Goal: Task Accomplishment & Management: Manage account settings

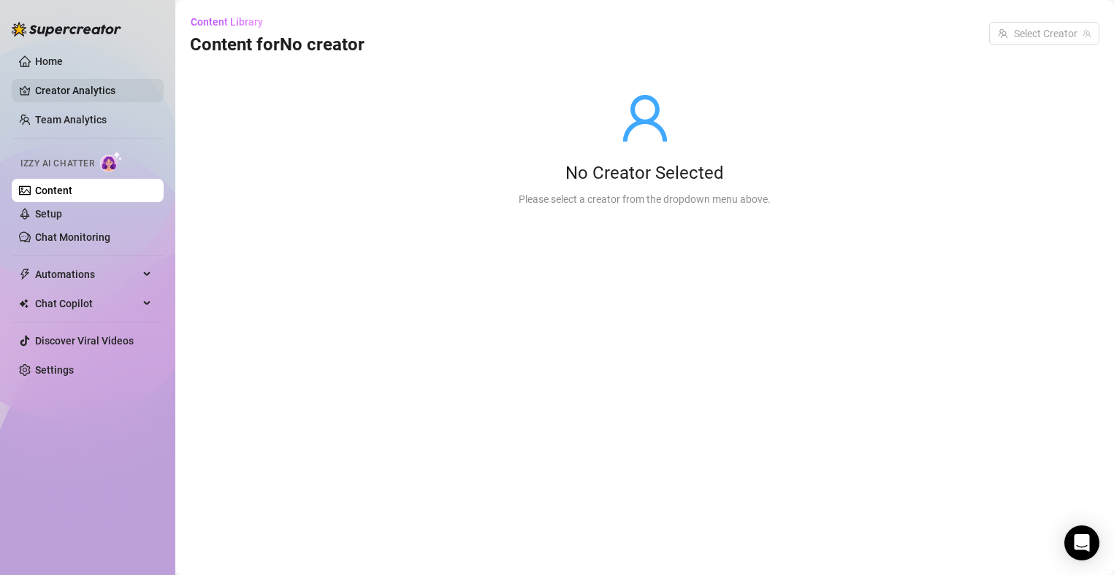
click at [99, 83] on link "Creator Analytics" at bounding box center [93, 90] width 117 height 23
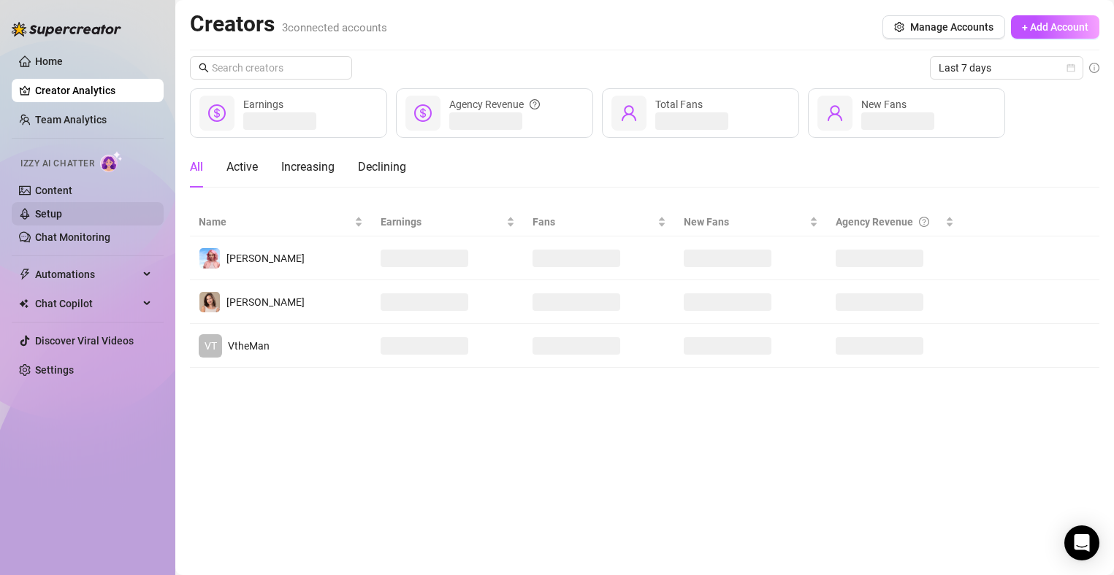
click at [62, 210] on link "Setup" at bounding box center [48, 214] width 27 height 12
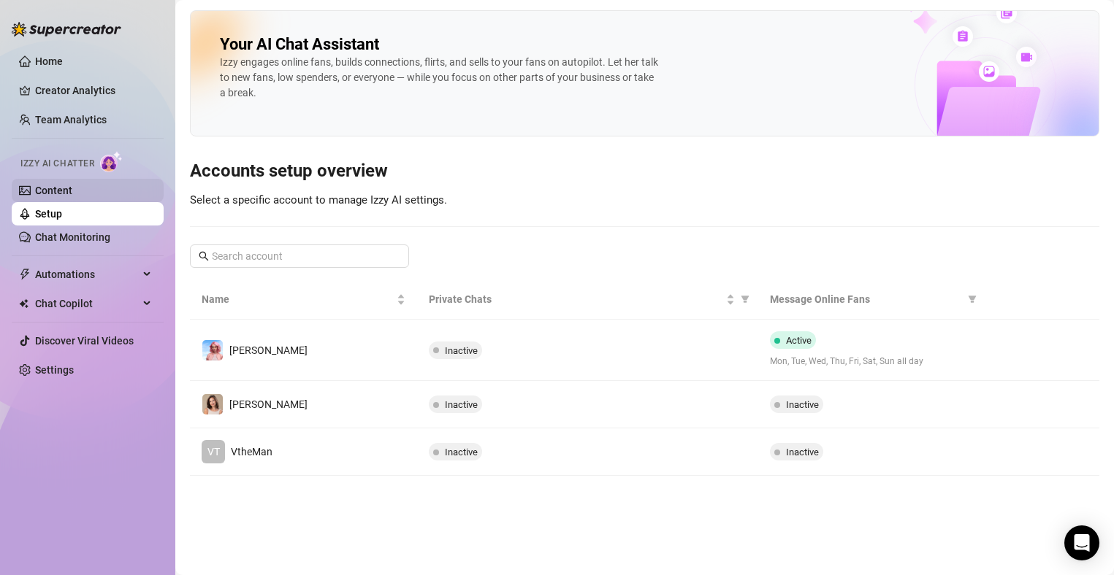
click at [66, 191] on link "Content" at bounding box center [53, 191] width 37 height 12
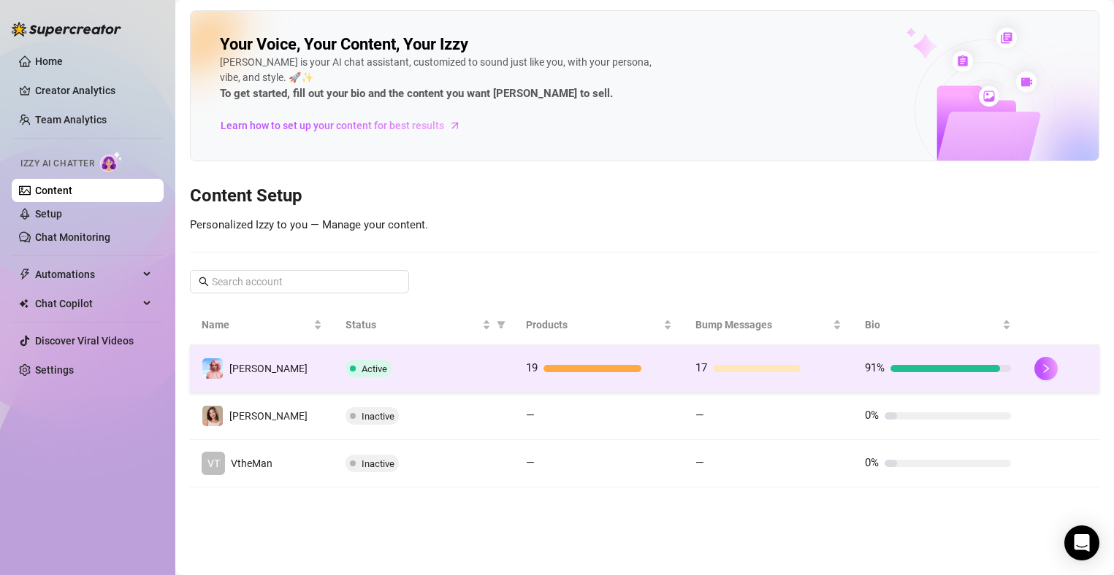
click at [472, 364] on div "Active" at bounding box center [423, 369] width 157 height 18
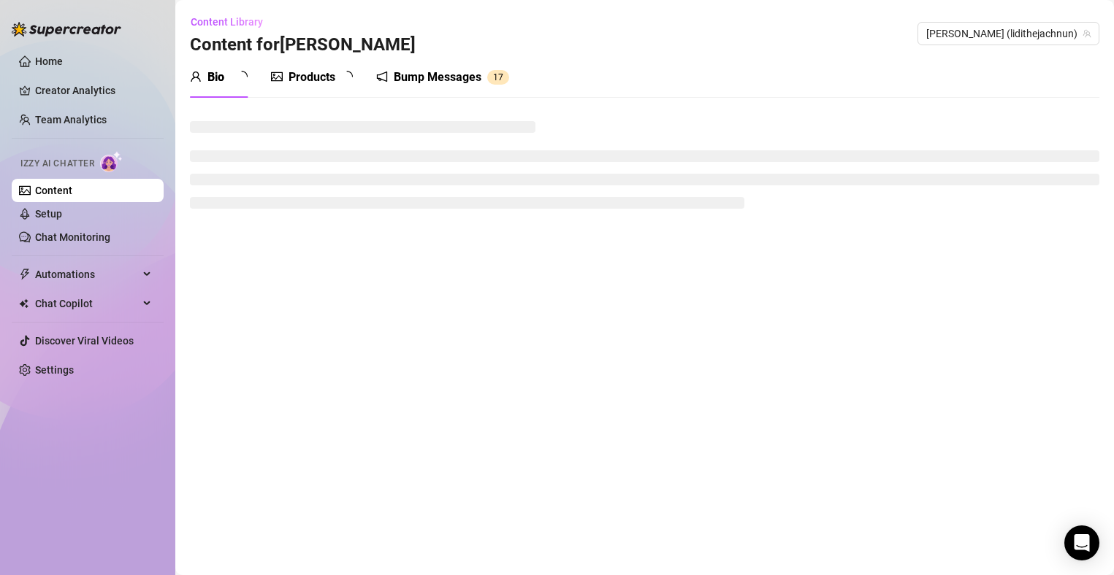
click at [438, 80] on div "Bump Messages" at bounding box center [438, 78] width 88 height 18
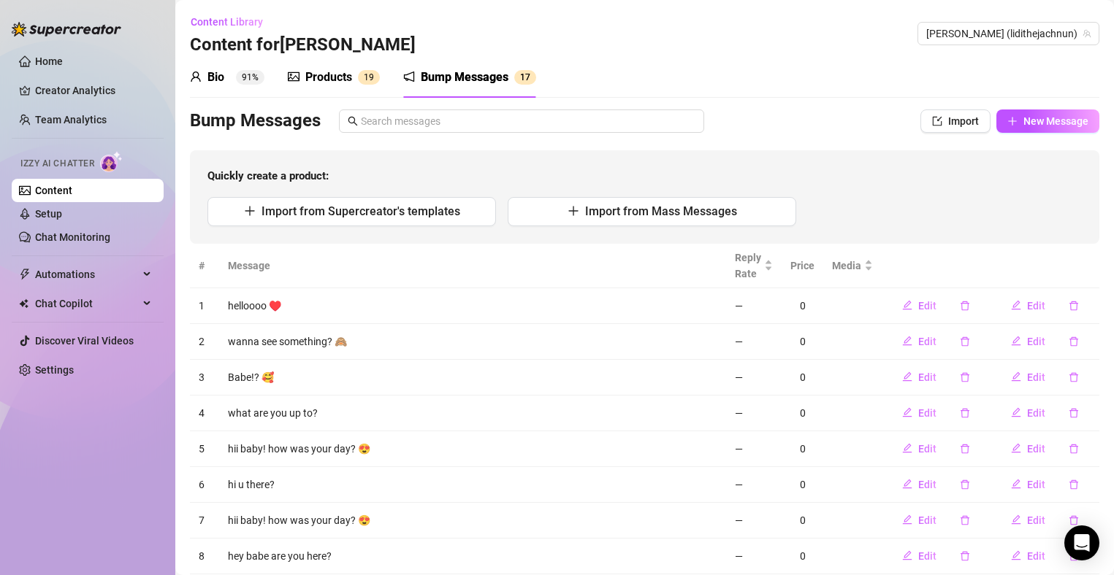
click at [1038, 107] on div "Bio 91% Products 1 9 Bump Messages 1 7 Bio Import Bio from other creator Person…" at bounding box center [644, 372] width 909 height 630
click at [1034, 116] on span "New Message" at bounding box center [1055, 121] width 65 height 12
type textarea "Type your message here..."
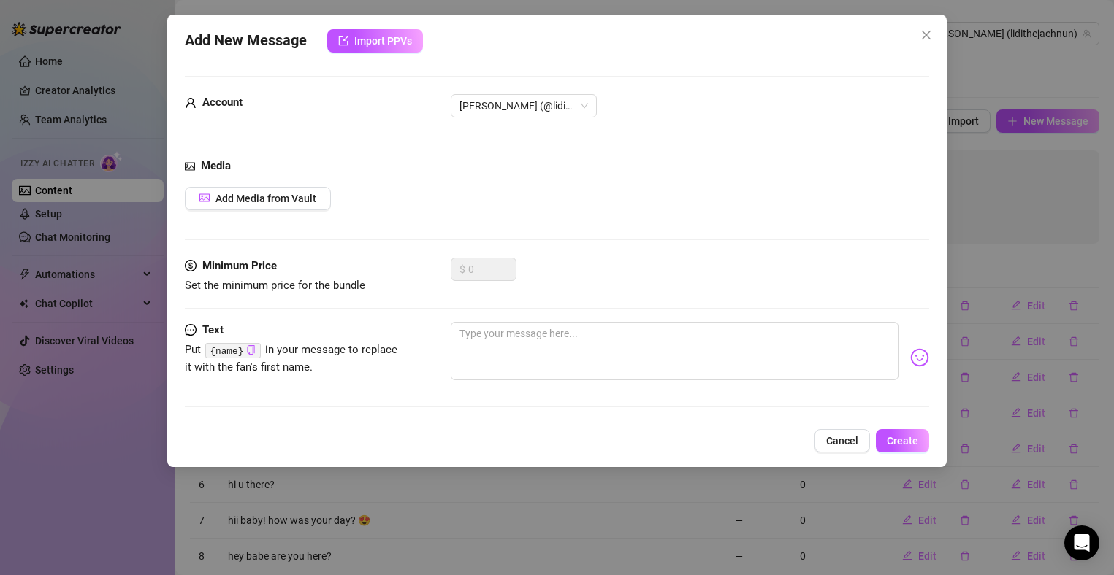
click at [928, 32] on icon "close" at bounding box center [926, 35] width 12 height 12
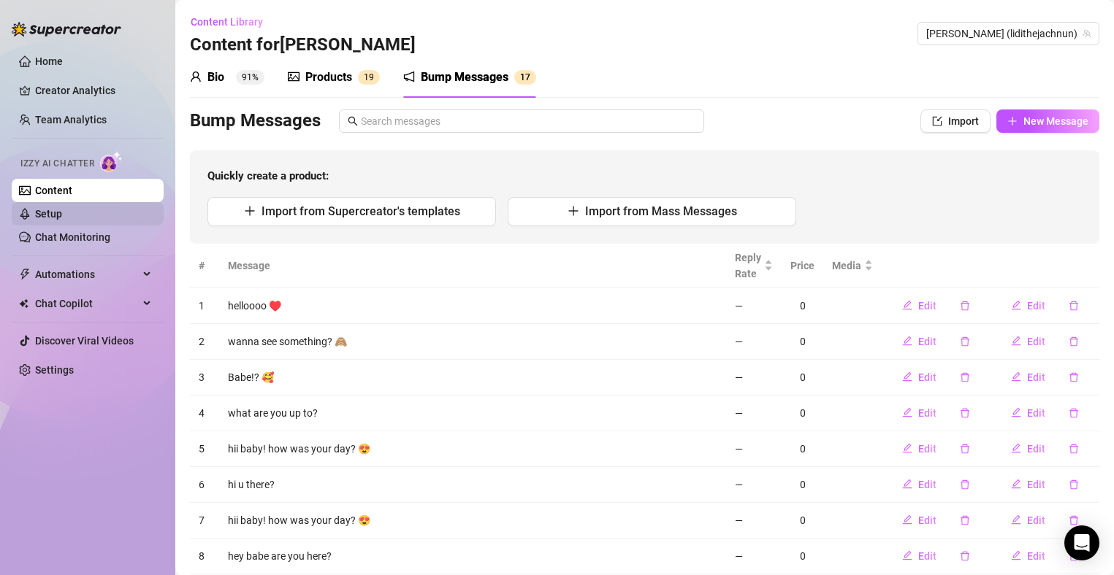
click at [62, 213] on link "Setup" at bounding box center [48, 214] width 27 height 12
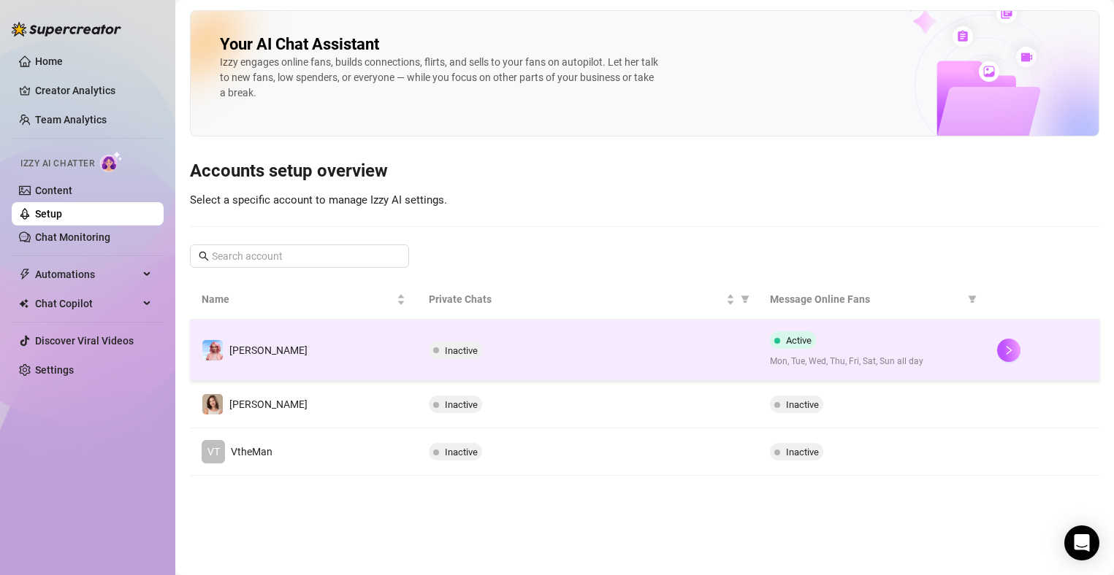
click at [404, 355] on td "[PERSON_NAME]" at bounding box center [303, 350] width 227 height 61
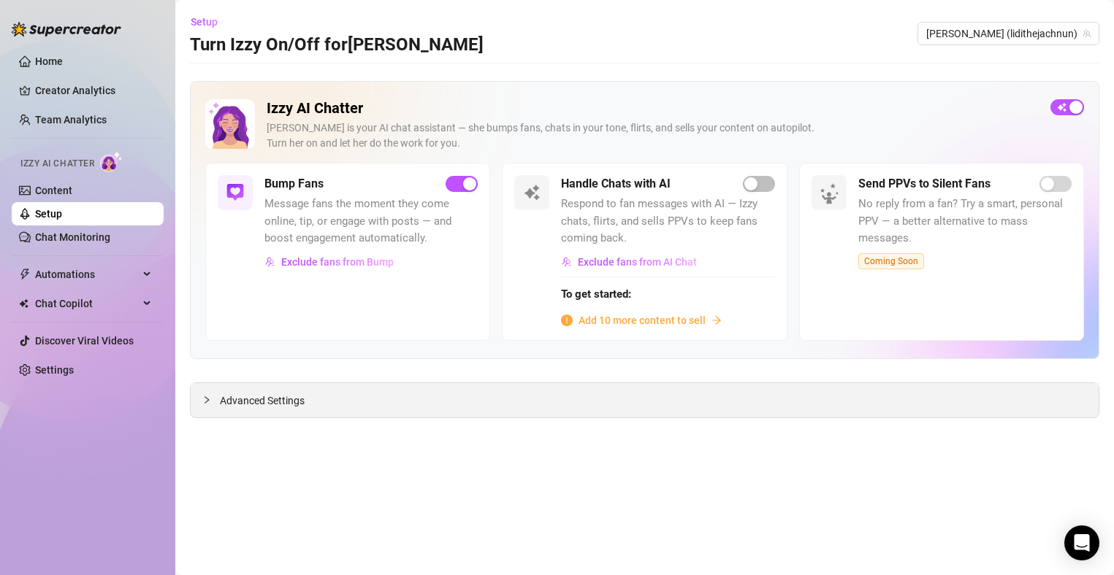
click at [264, 408] on span "Advanced Settings" at bounding box center [262, 401] width 85 height 16
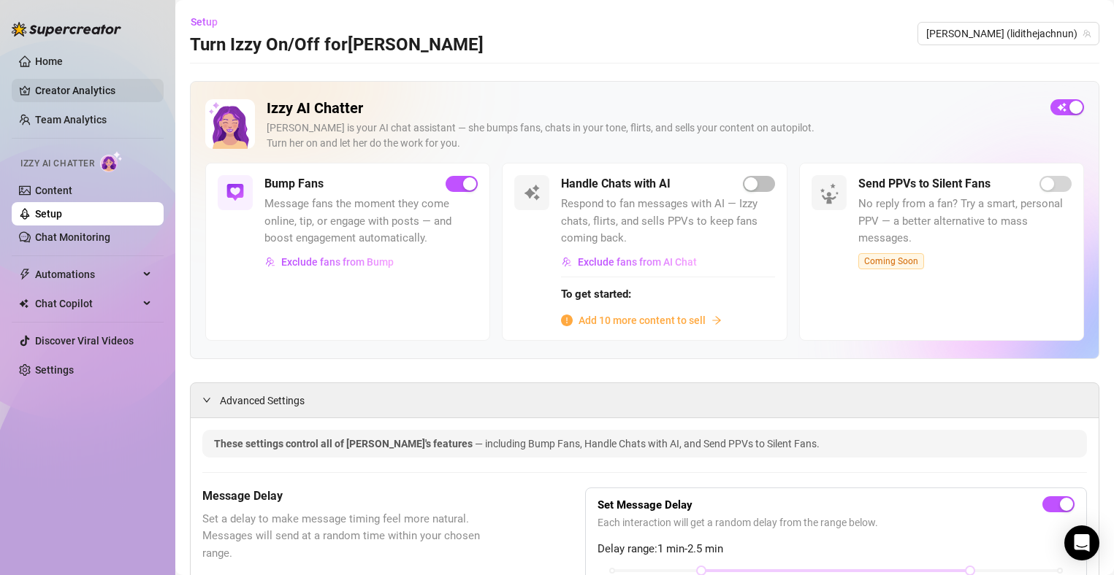
click at [99, 84] on link "Creator Analytics" at bounding box center [93, 90] width 117 height 23
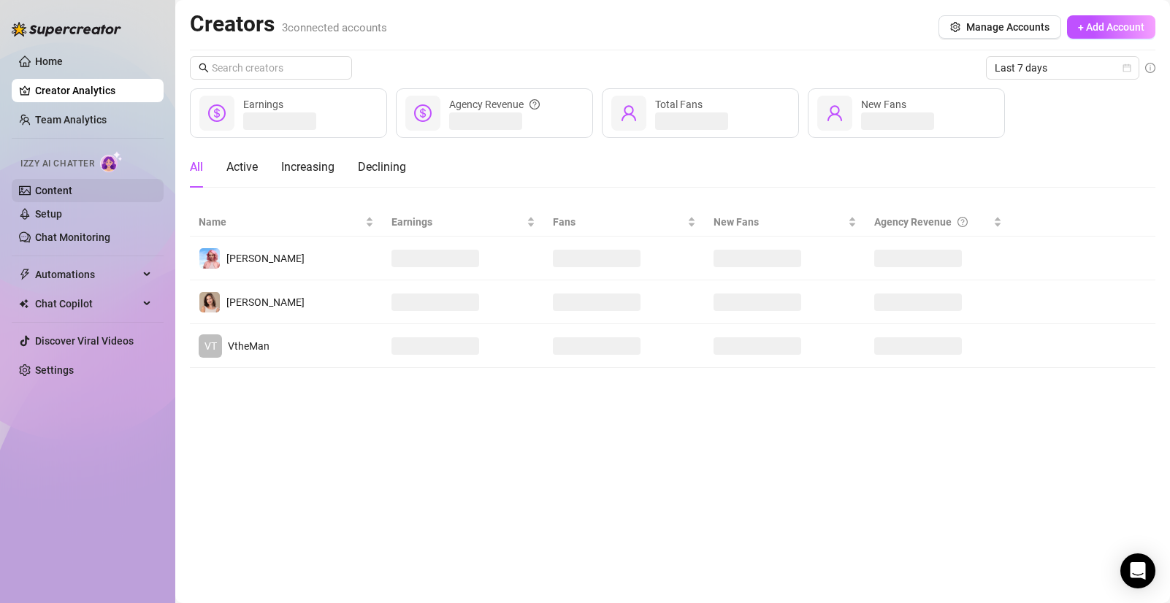
click at [72, 192] on link "Content" at bounding box center [53, 191] width 37 height 12
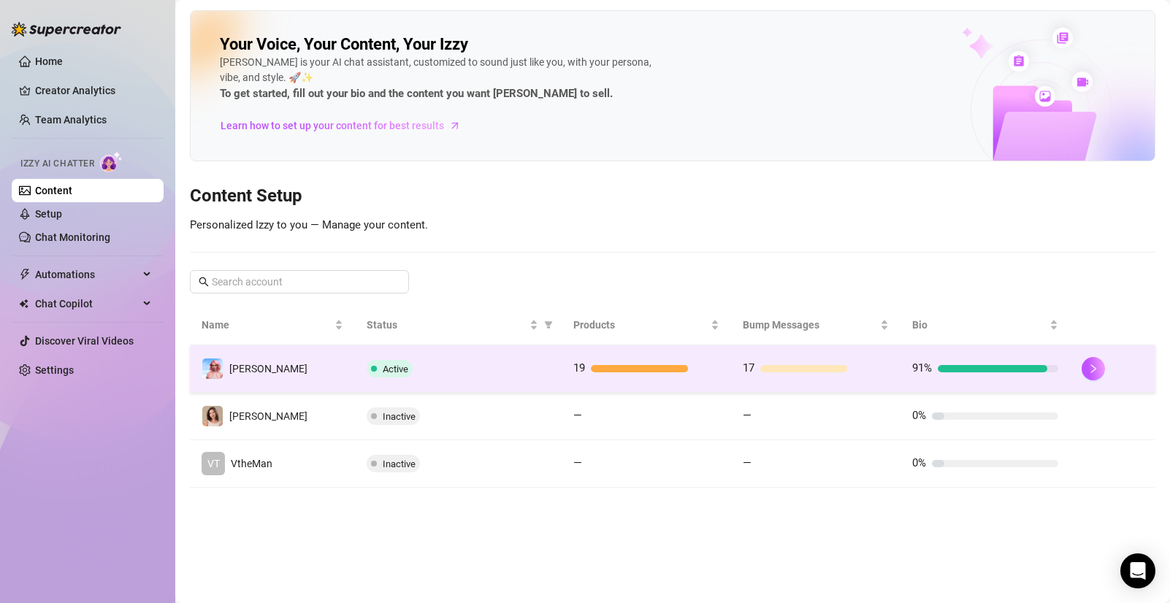
click at [455, 373] on div "Active" at bounding box center [458, 369] width 183 height 18
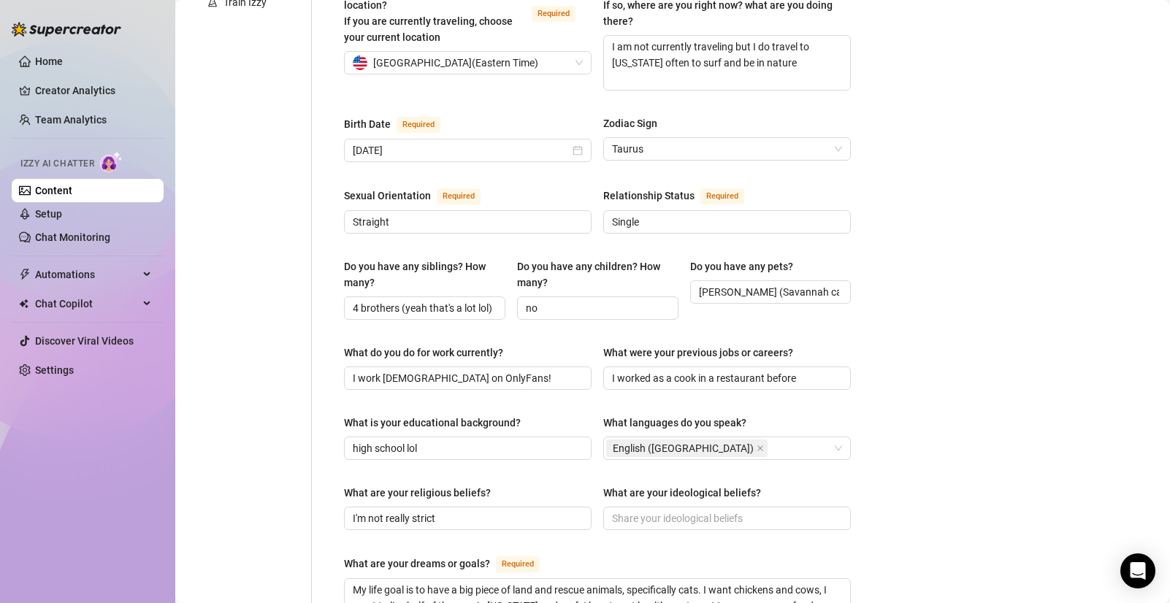
scroll to position [641, 0]
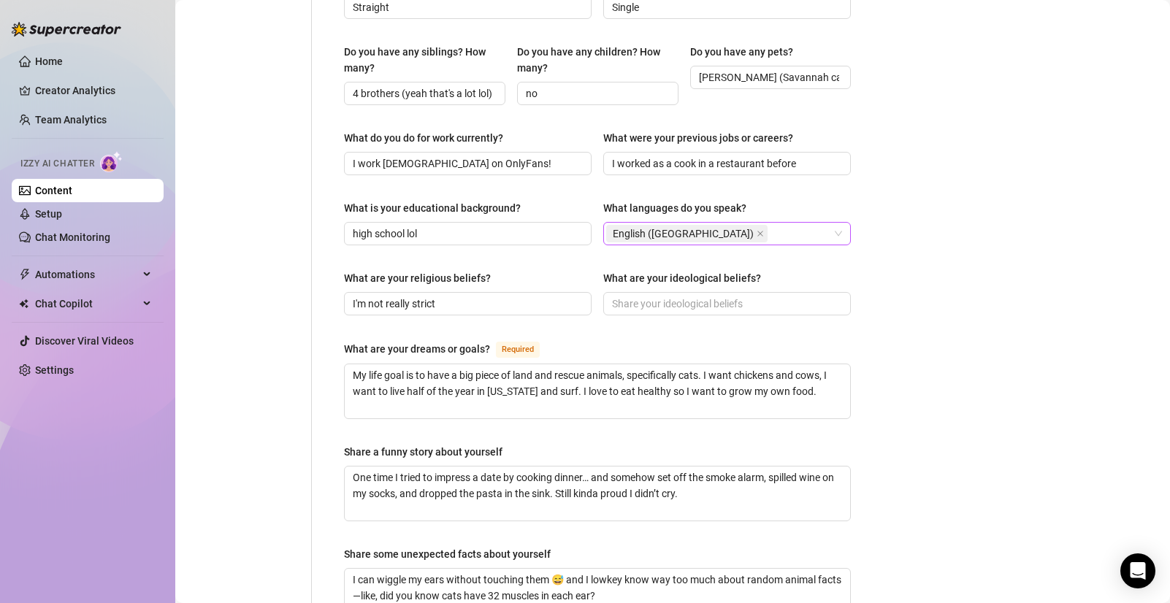
click at [741, 223] on div "English ([GEOGRAPHIC_DATA])" at bounding box center [719, 233] width 226 height 20
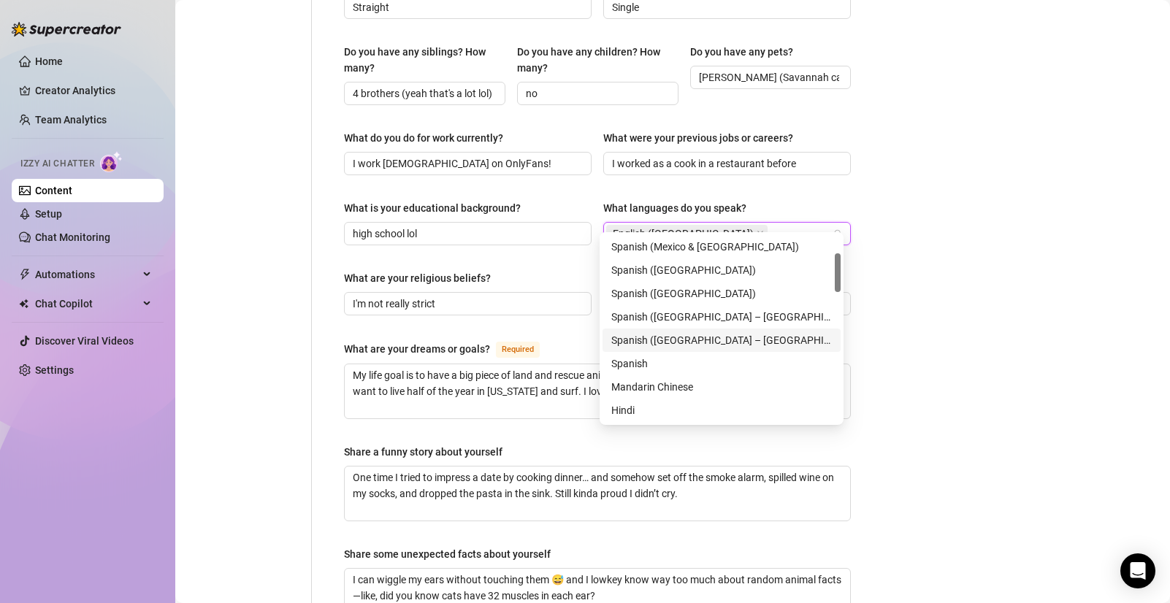
scroll to position [83, 0]
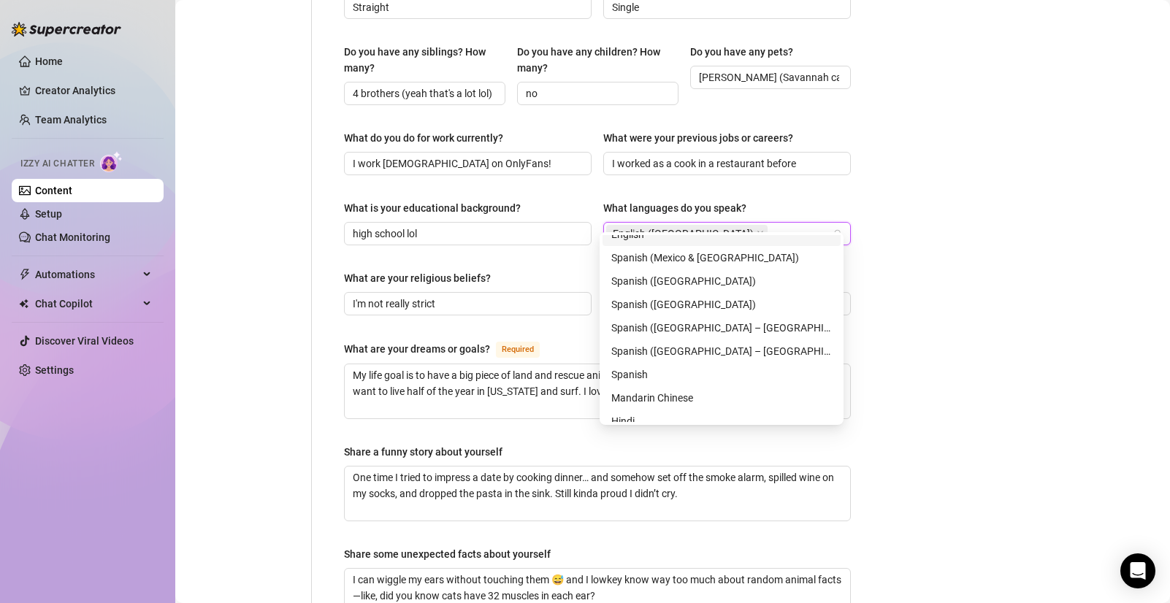
click at [726, 223] on div "English ([GEOGRAPHIC_DATA])" at bounding box center [719, 233] width 226 height 20
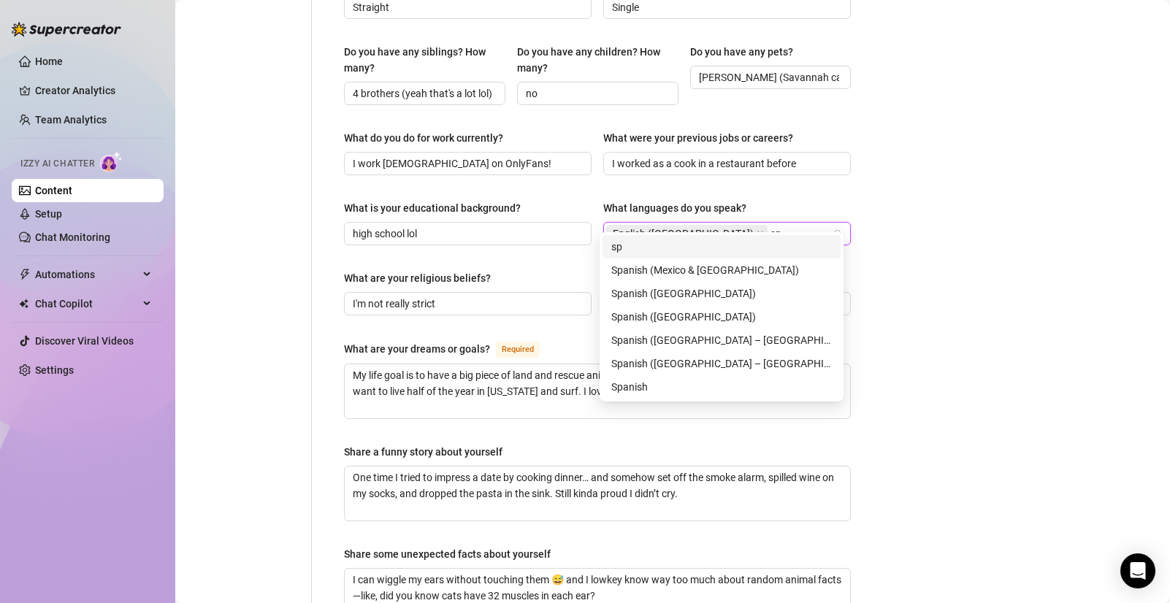
scroll to position [0, 0]
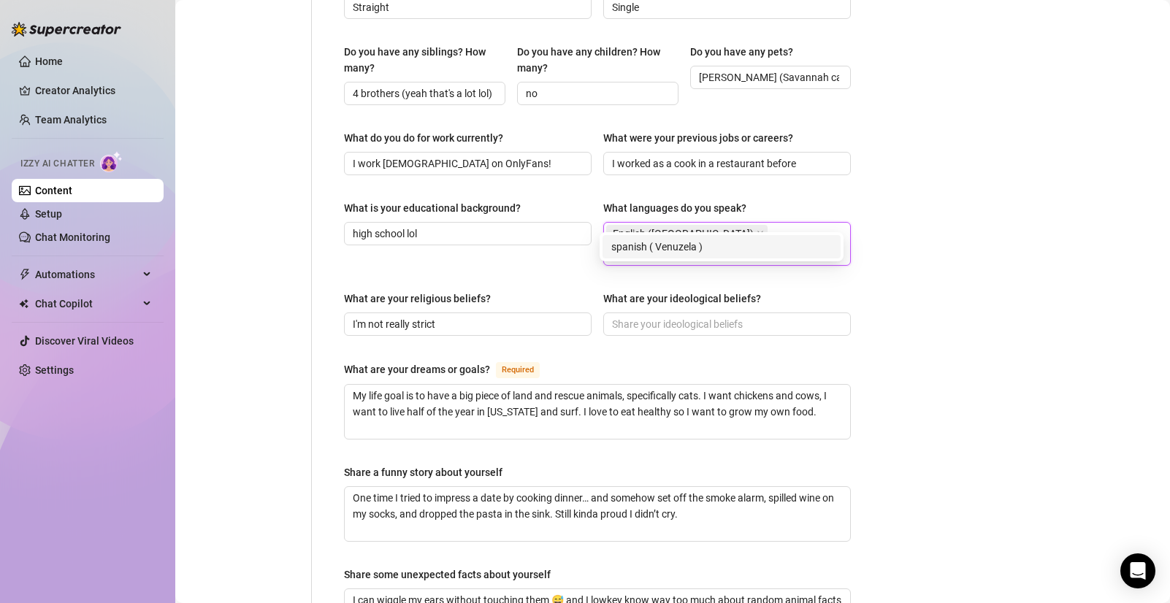
click at [703, 245] on input "spanish ( Venuzela )" at bounding box center [654, 254] width 96 height 18
type input "spanish ( [GEOGRAPHIC_DATA] )"
click at [793, 223] on div "English ([GEOGRAPHIC_DATA]) spanish ( [GEOGRAPHIC_DATA] )" at bounding box center [719, 243] width 226 height 41
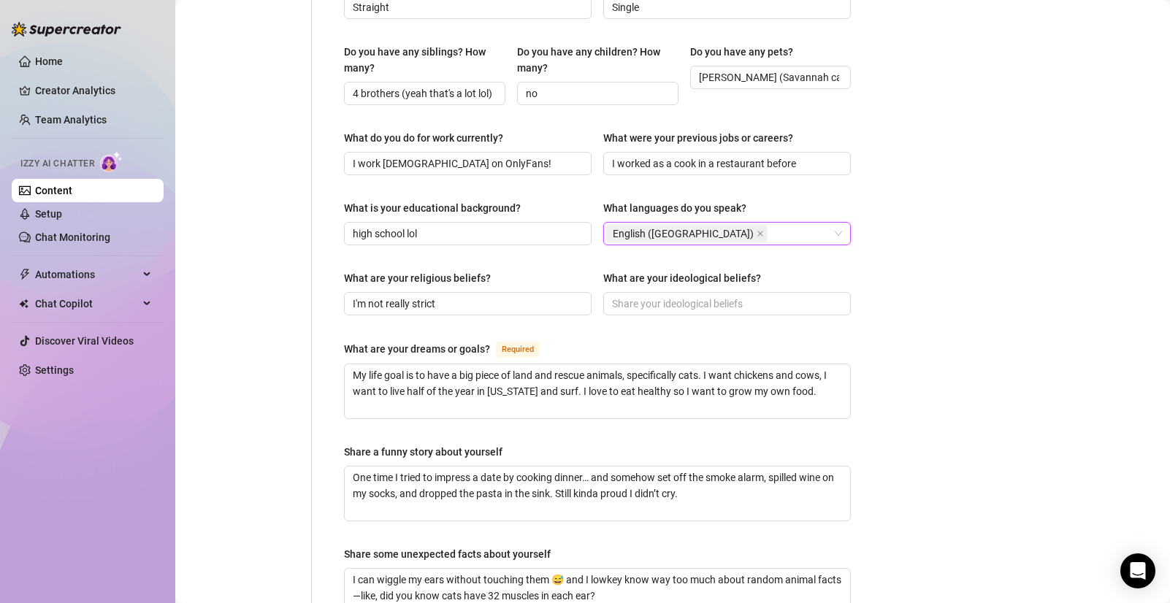
click at [749, 223] on div "English ([GEOGRAPHIC_DATA])" at bounding box center [719, 233] width 226 height 20
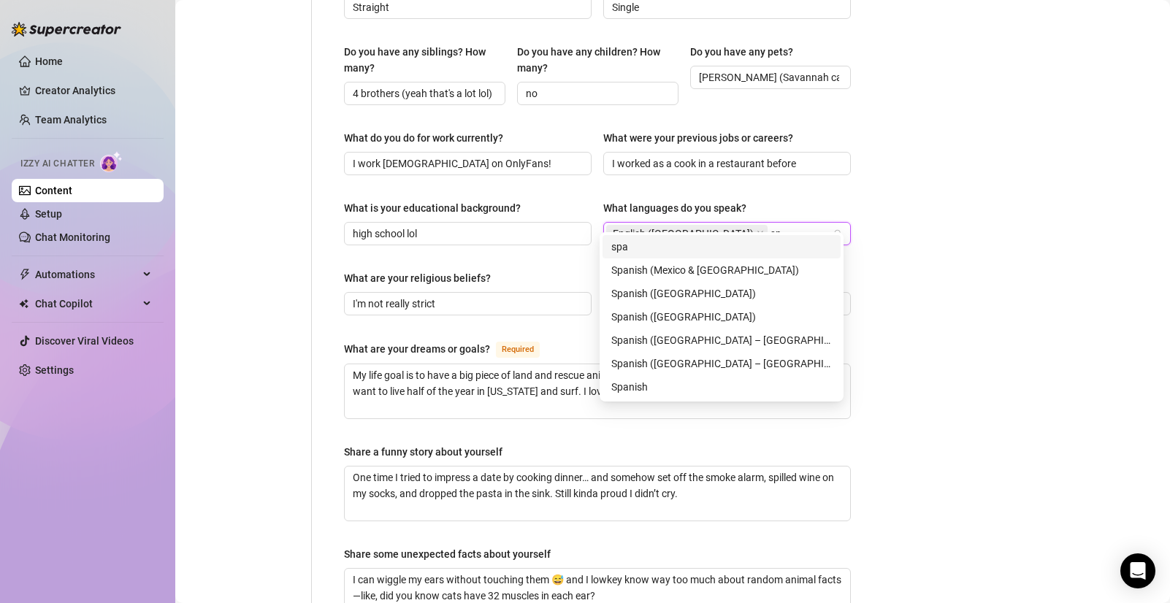
type input "s"
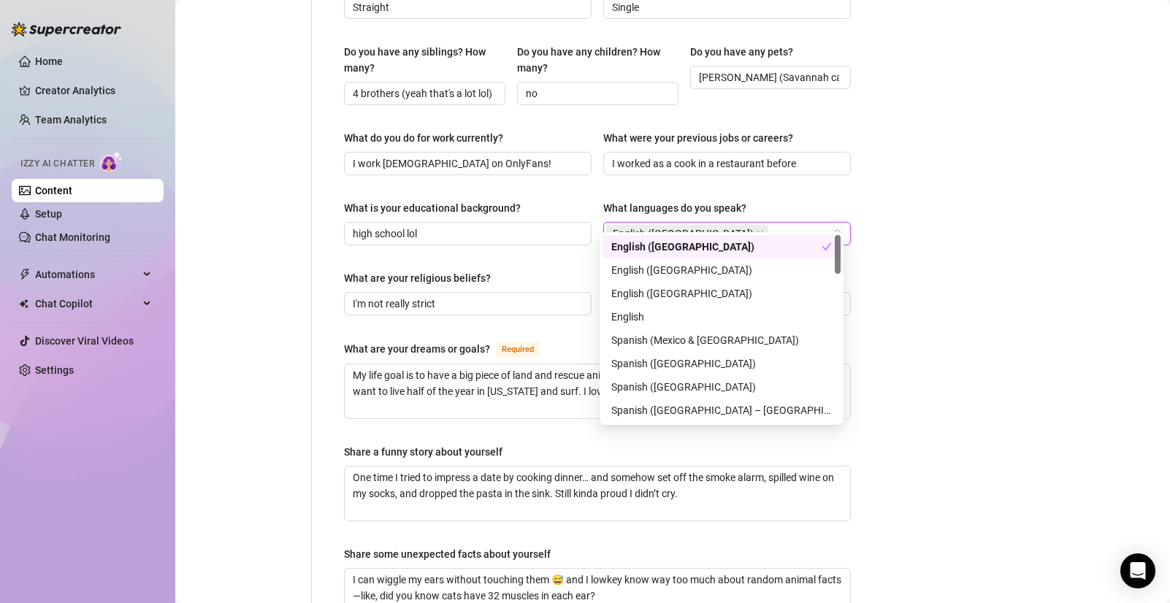
click at [976, 185] on div "Bio Import Bio from other creator Personal Info Chatting Lifestyle Physique Con…" at bounding box center [672, 152] width 965 height 1369
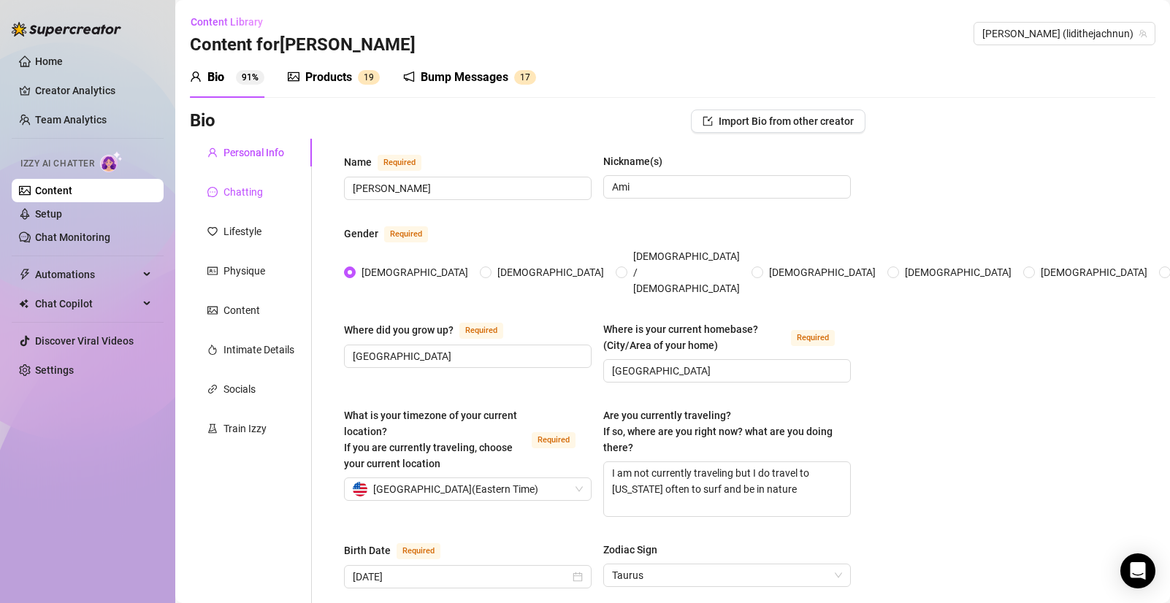
click at [235, 191] on div "Chatting" at bounding box center [242, 192] width 39 height 16
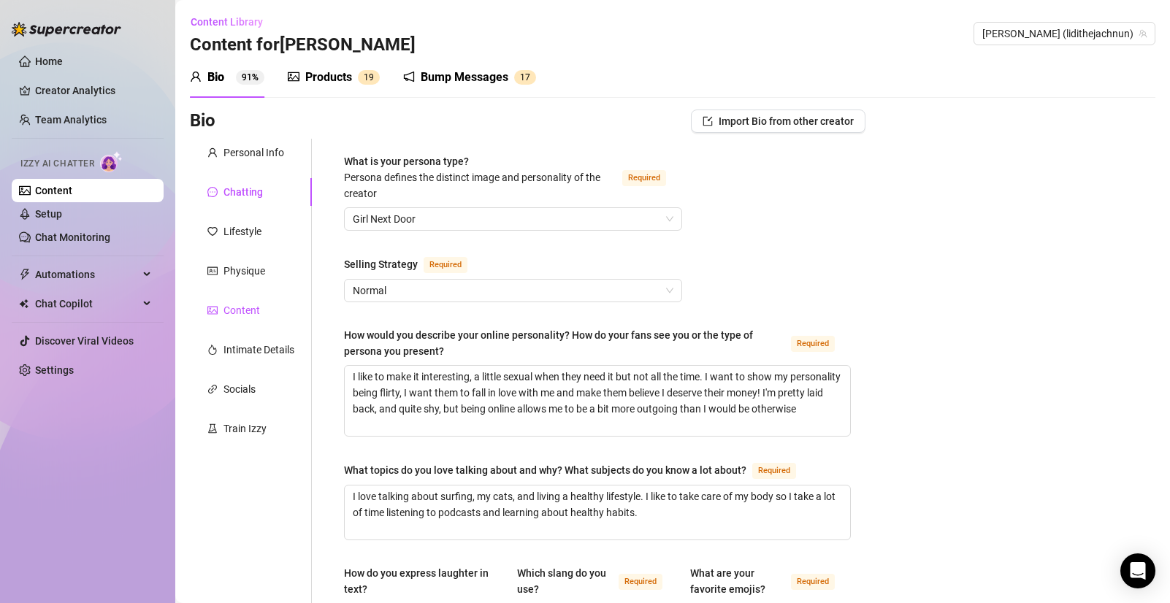
click at [251, 312] on div "Content" at bounding box center [241, 310] width 37 height 16
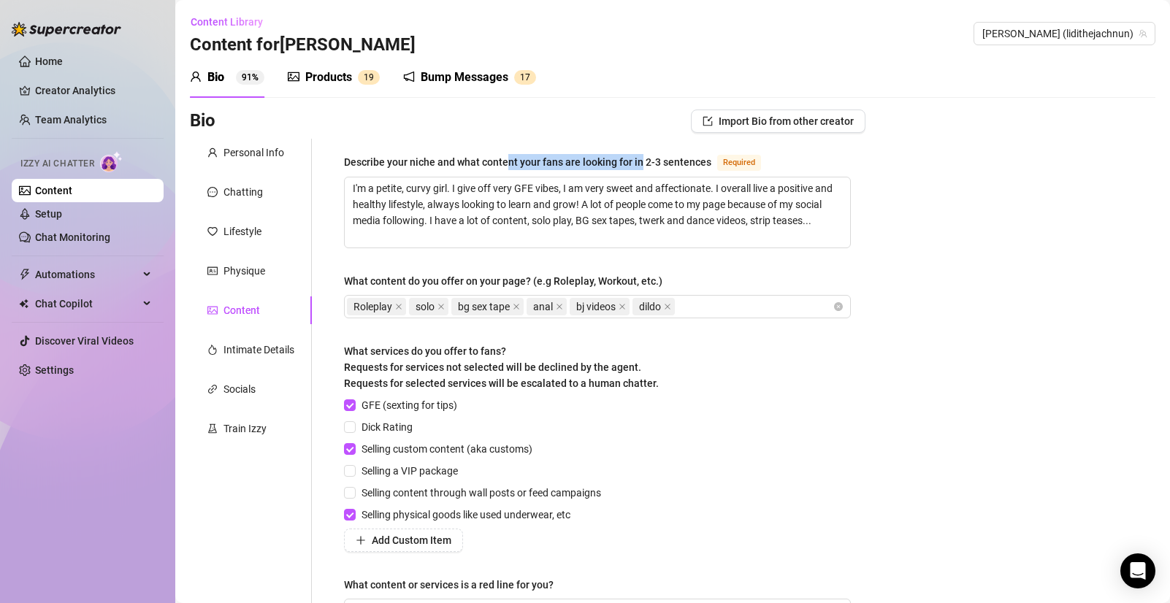
drag, startPoint x: 505, startPoint y: 160, endPoint x: 642, endPoint y: 164, distance: 136.6
click at [642, 164] on div "Describe your niche and what content your fans are looking for in 2-3 sentences" at bounding box center [527, 162] width 367 height 16
click at [666, 163] on div "Describe your niche and what content your fans are looking for in 2-3 sentences" at bounding box center [527, 162] width 367 height 16
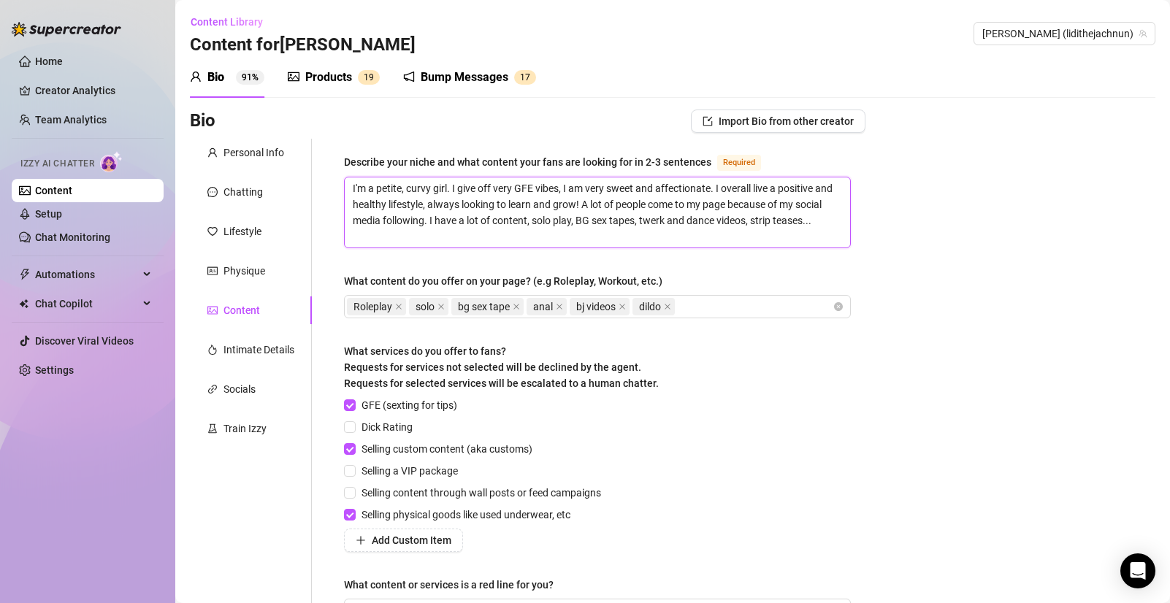
click at [666, 177] on textarea "I'm a petite, curvy girl. I give off very GFE vibes, I am very sweet and affect…" at bounding box center [597, 212] width 505 height 70
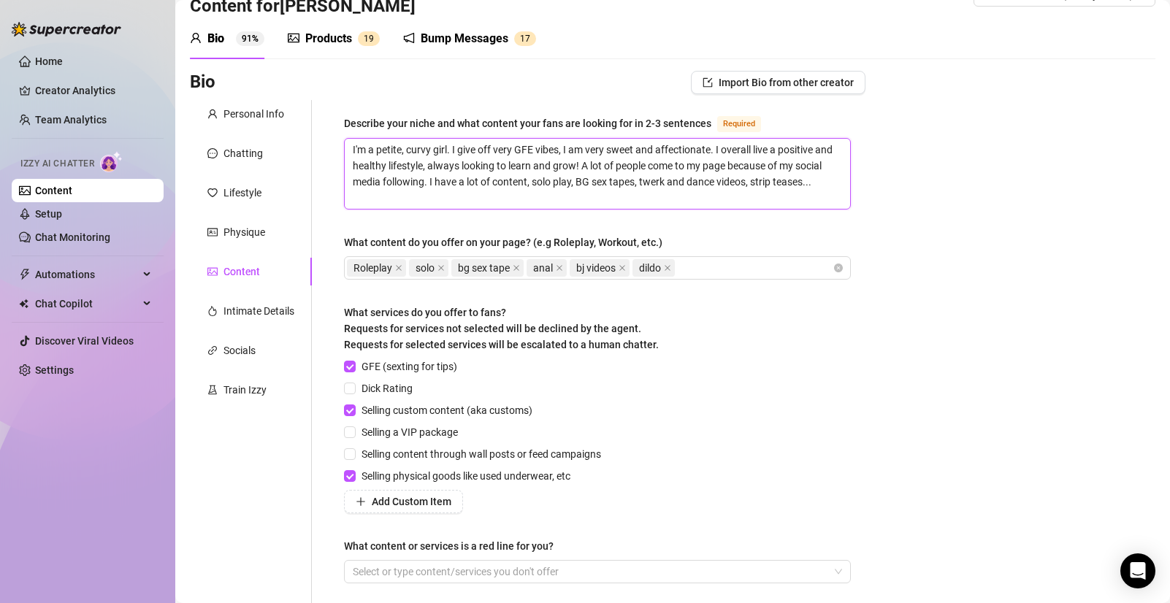
scroll to position [175, 0]
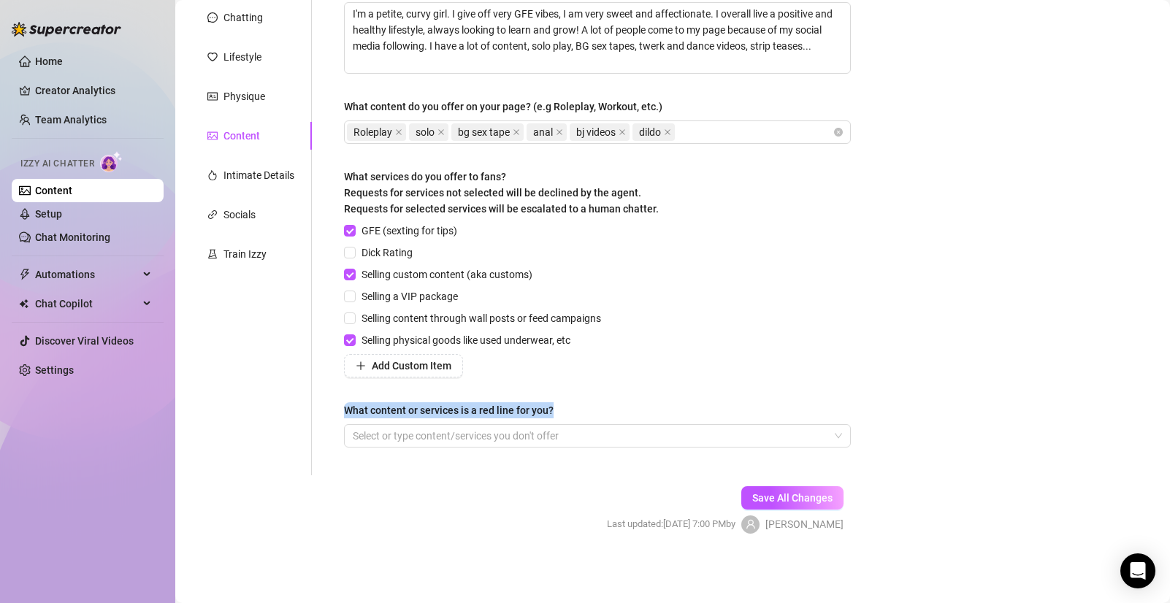
drag, startPoint x: 558, startPoint y: 409, endPoint x: 329, endPoint y: 404, distance: 229.4
click at [329, 404] on div "Describe your niche and what content your fans are looking for in 2-3 sentences…" at bounding box center [589, 219] width 554 height 511
click at [594, 381] on div "Describe your niche and what content your fans are looking for in 2-3 sentences…" at bounding box center [597, 220] width 507 height 482
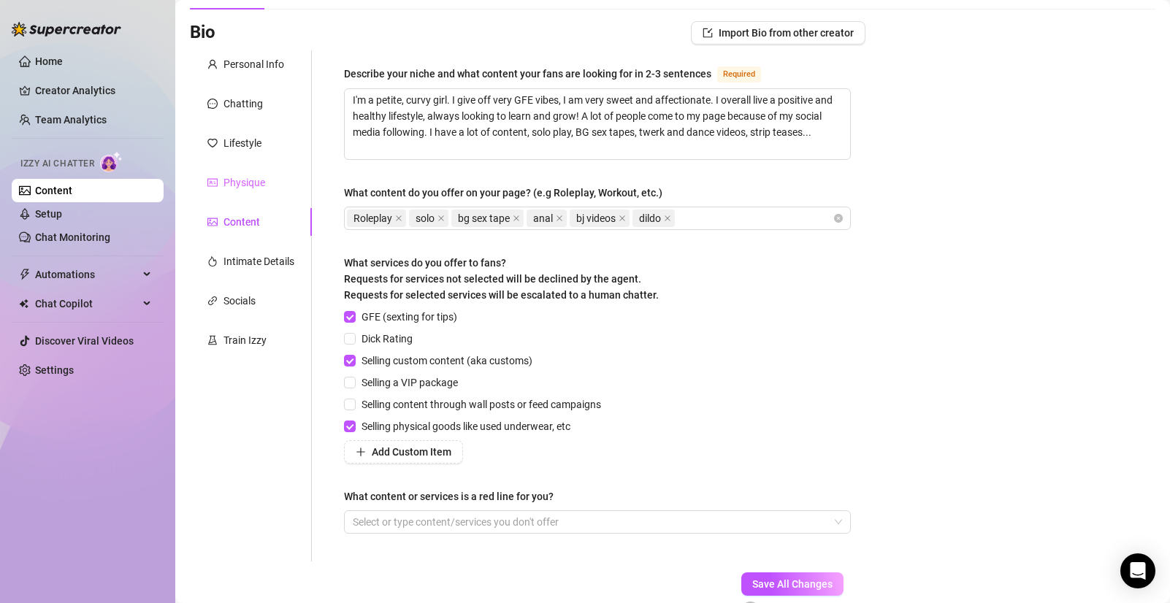
scroll to position [0, 0]
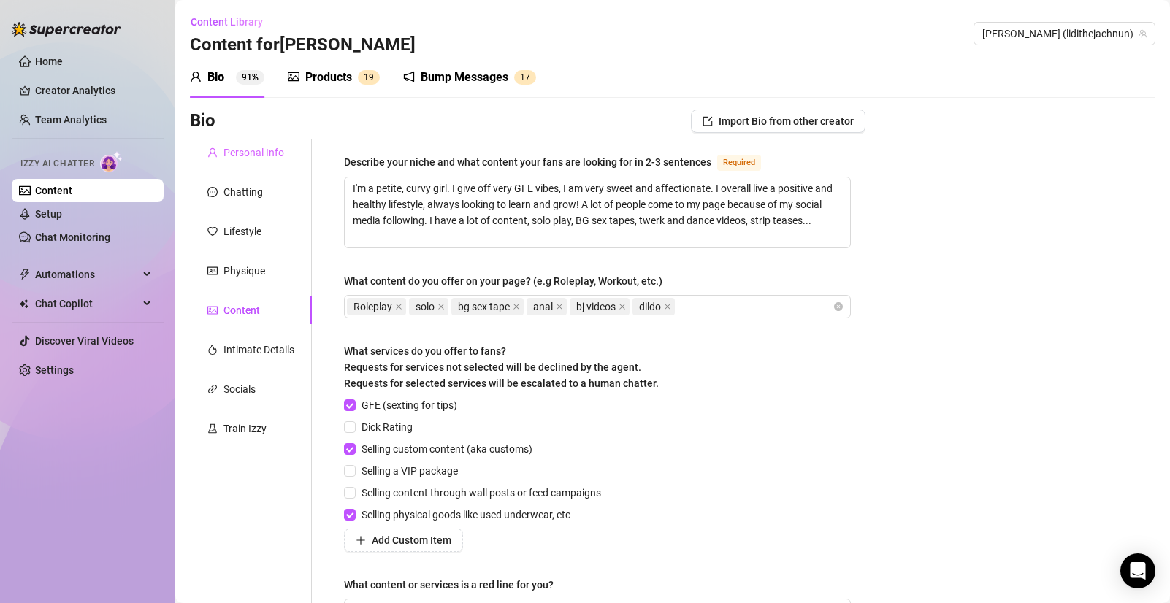
click at [268, 161] on div "Personal Info" at bounding box center [251, 153] width 122 height 28
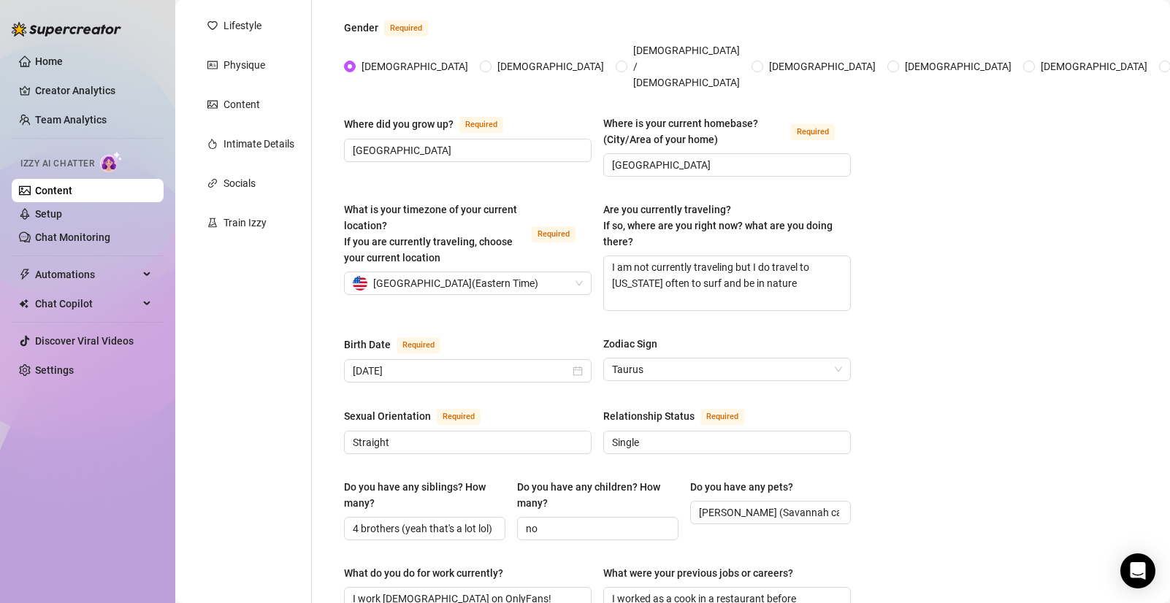
scroll to position [221, 0]
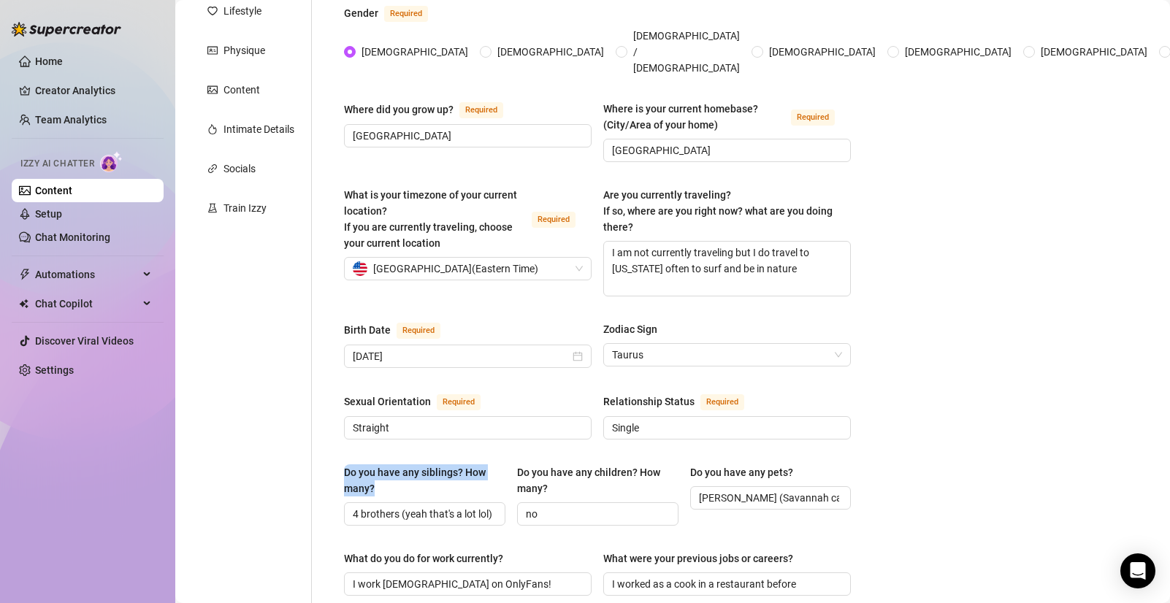
drag, startPoint x: 386, startPoint y: 468, endPoint x: 321, endPoint y: 460, distance: 65.5
click at [321, 460] on div "Name Required [PERSON_NAME](s) [PERSON_NAME] Gender Required [DEMOGRAPHIC_DATA]…" at bounding box center [589, 546] width 554 height 1256
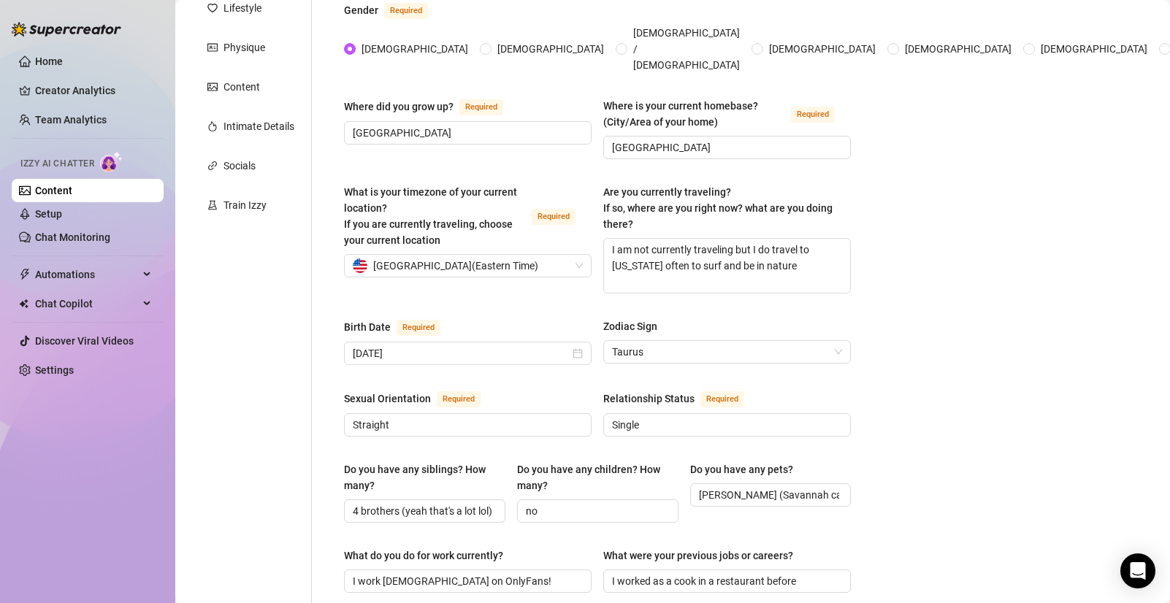
click at [902, 240] on div "Bio Import Bio from other creator Personal Info Chatting Lifestyle Physique Con…" at bounding box center [672, 570] width 965 height 1369
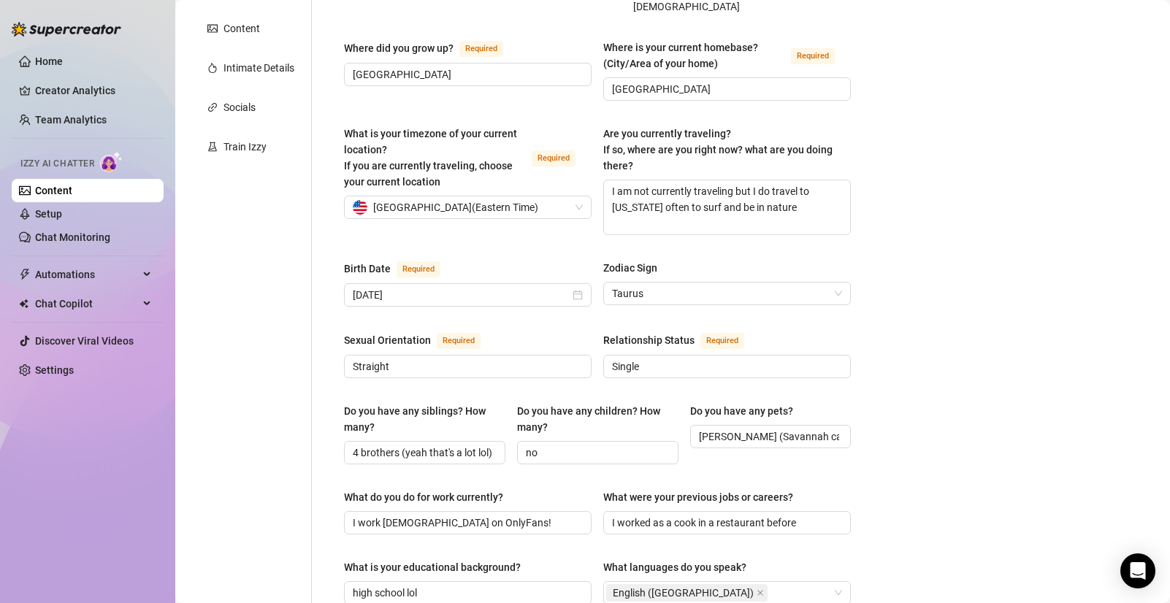
scroll to position [0, 0]
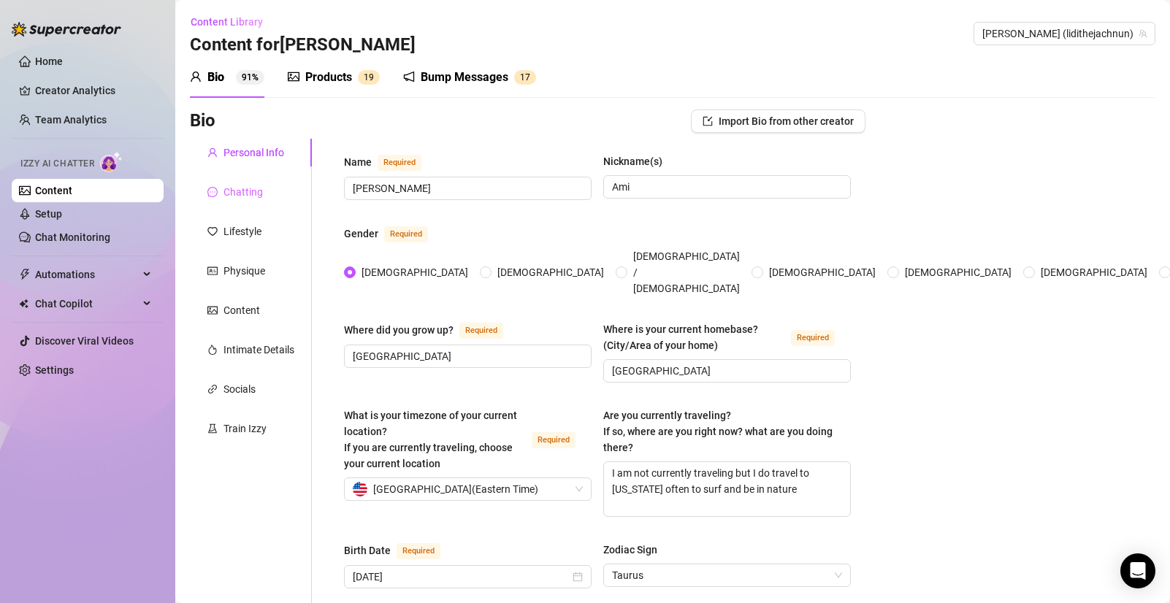
click at [263, 195] on div "Chatting" at bounding box center [251, 192] width 122 height 28
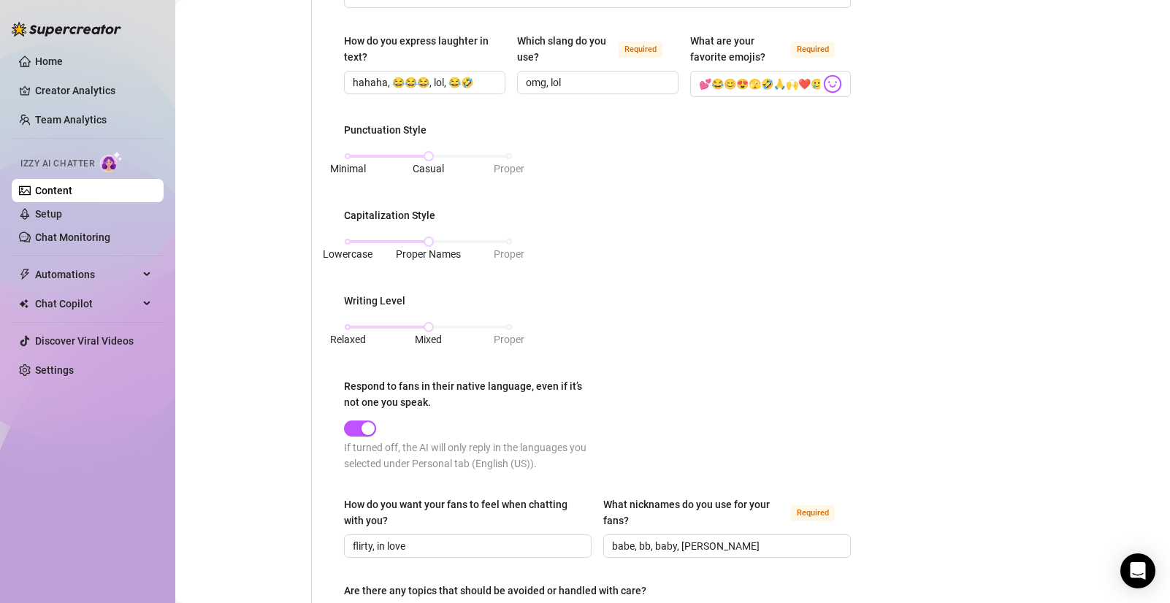
scroll to position [567, 0]
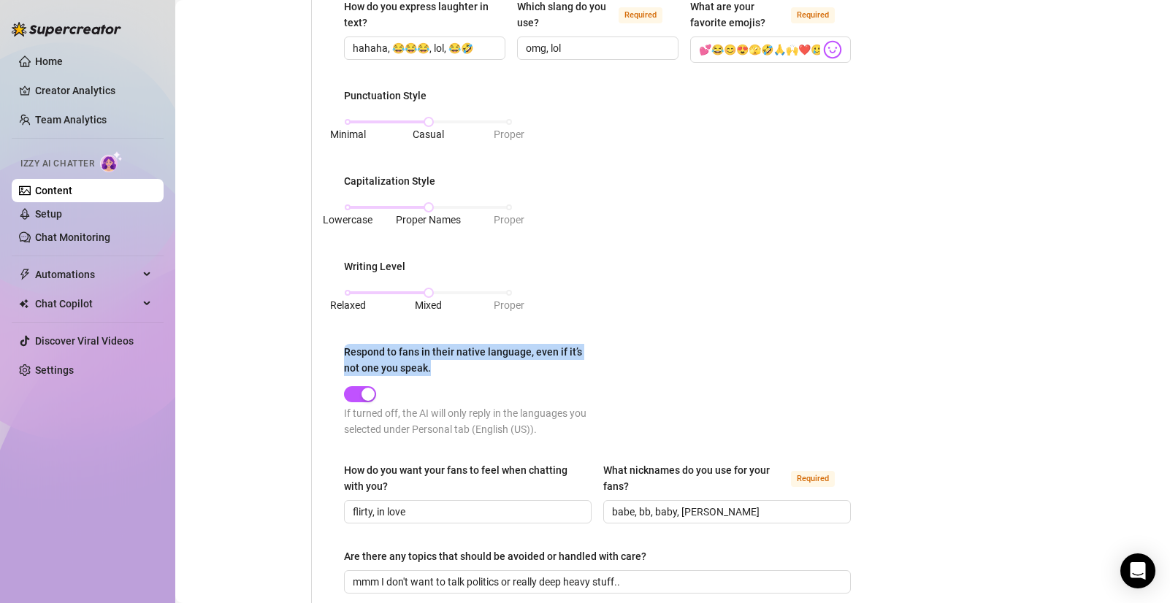
drag, startPoint x: 434, startPoint y: 375, endPoint x: 337, endPoint y: 356, distance: 98.1
click at [337, 356] on div "What is your persona type? [PERSON_NAME] defines the distinct image and persona…" at bounding box center [597, 156] width 536 height 1168
click at [418, 389] on div at bounding box center [470, 393] width 253 height 17
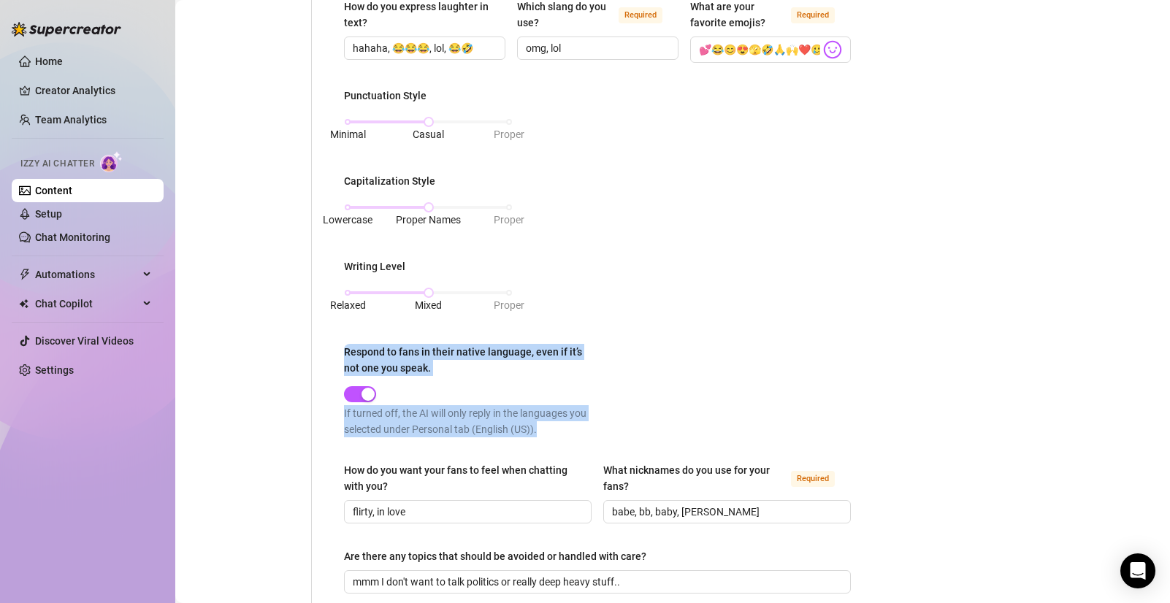
drag, startPoint x: 343, startPoint y: 350, endPoint x: 562, endPoint y: 440, distance: 236.8
click at [562, 440] on div "Punctuation Style Minimal Casual Proper Capitalization Style Lowercase Proper N…" at bounding box center [597, 269] width 507 height 363
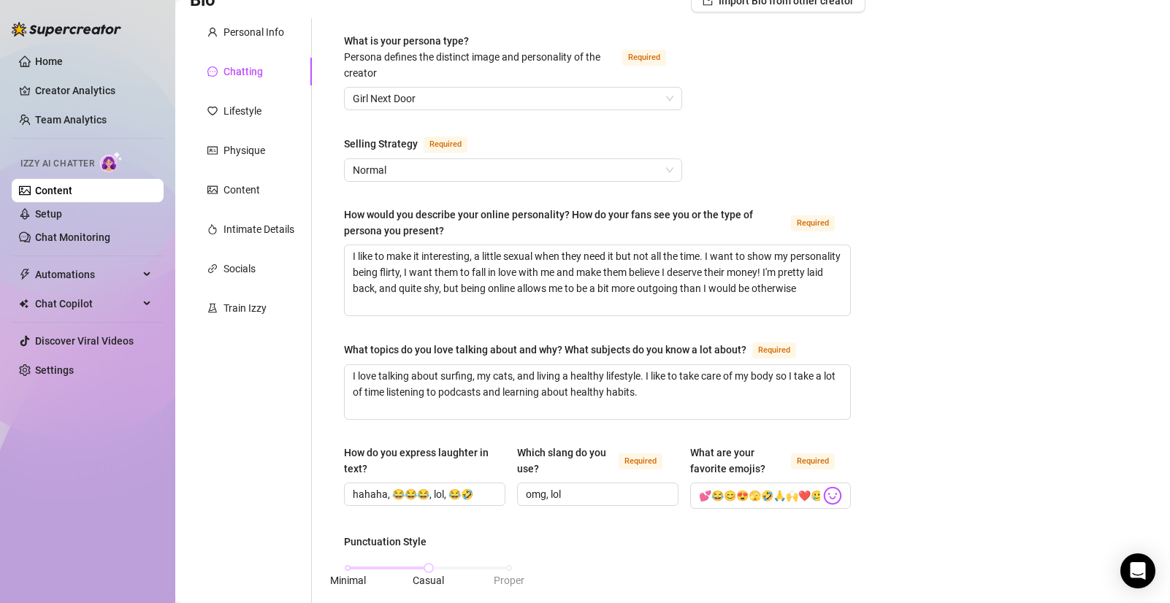
scroll to position [0, 0]
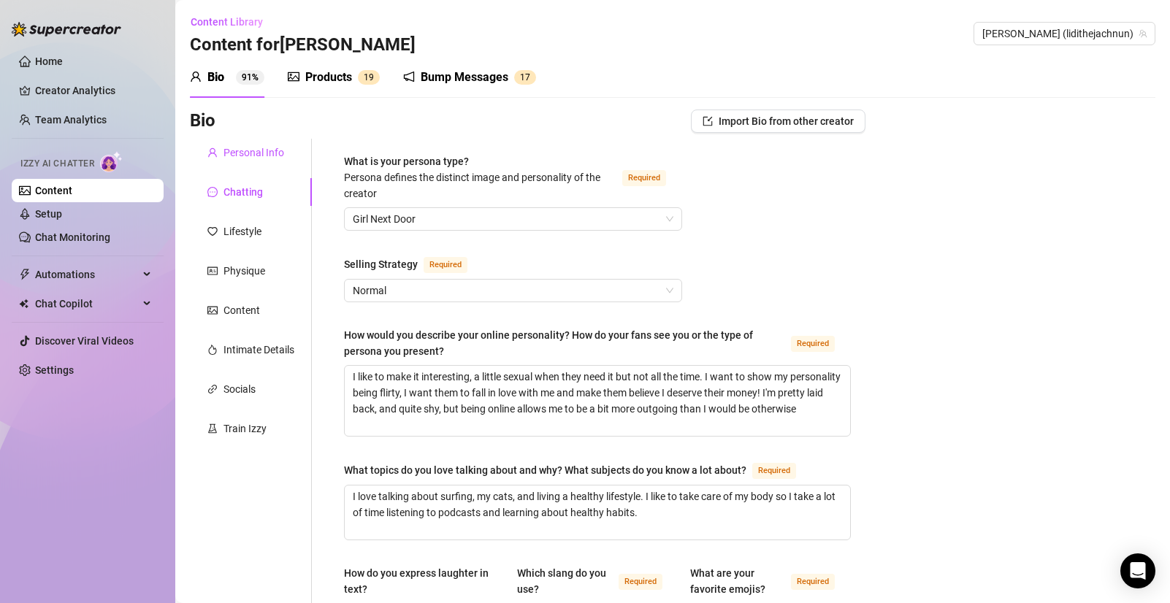
click at [264, 148] on div "Personal Info" at bounding box center [253, 153] width 61 height 16
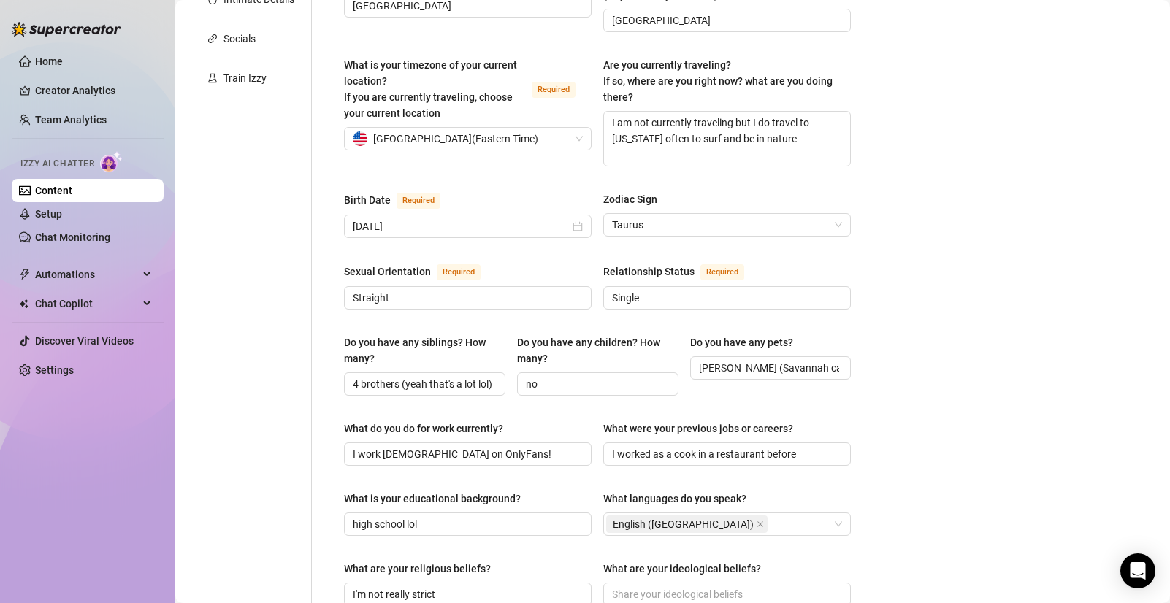
scroll to position [353, 0]
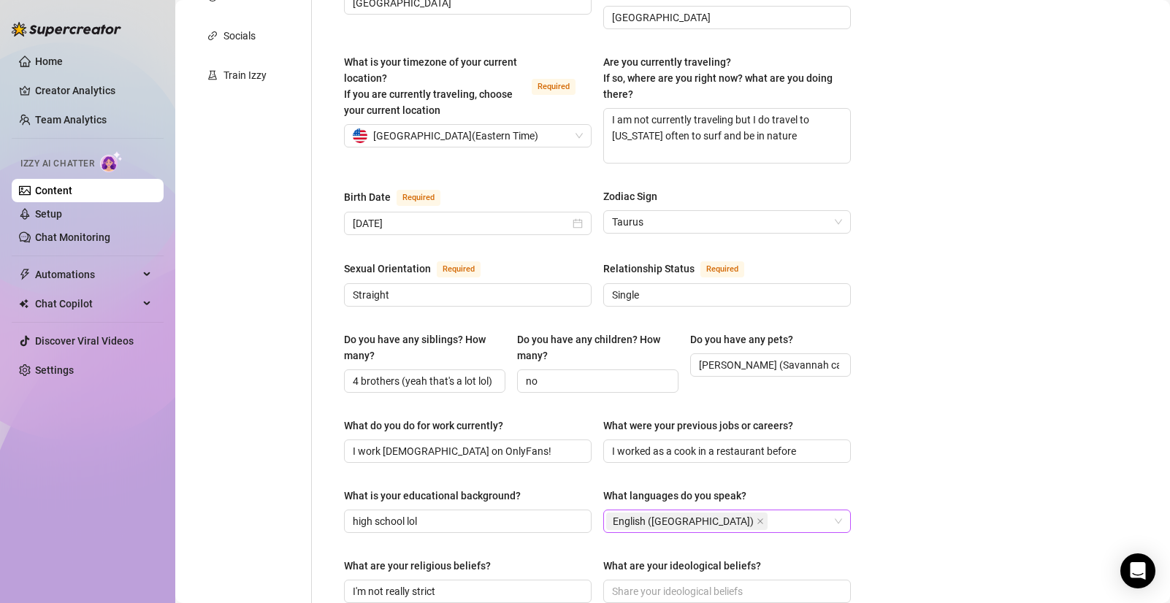
click at [724, 511] on div "English ([GEOGRAPHIC_DATA])" at bounding box center [719, 521] width 226 height 20
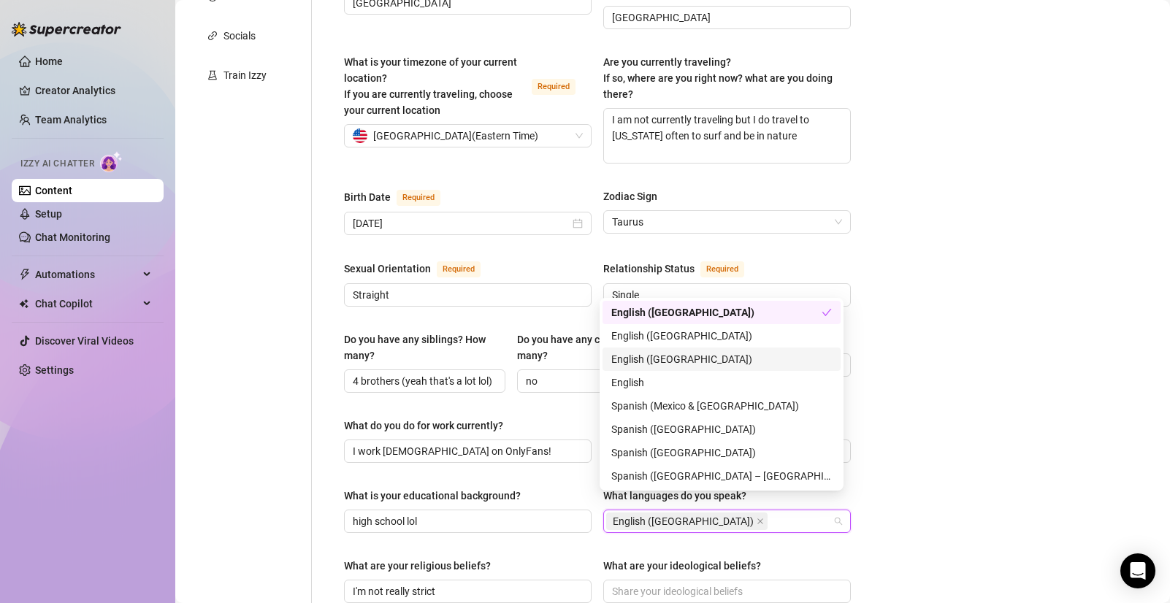
click at [876, 372] on div "Bio Import Bio from other creator Personal Info Chatting Lifestyle Physique Con…" at bounding box center [672, 440] width 965 height 1369
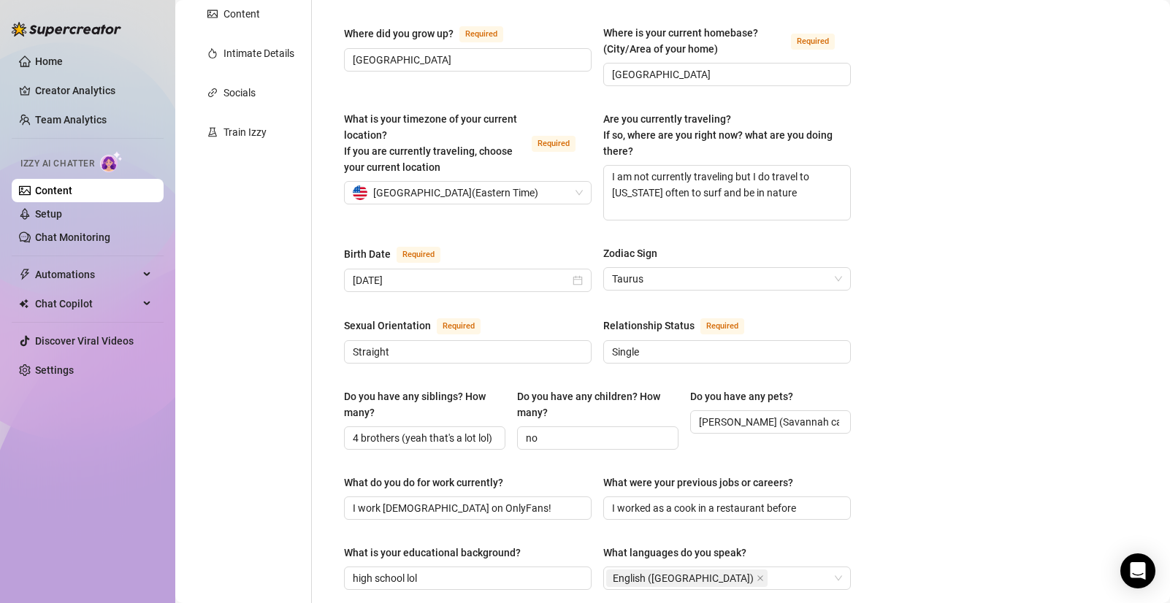
scroll to position [0, 0]
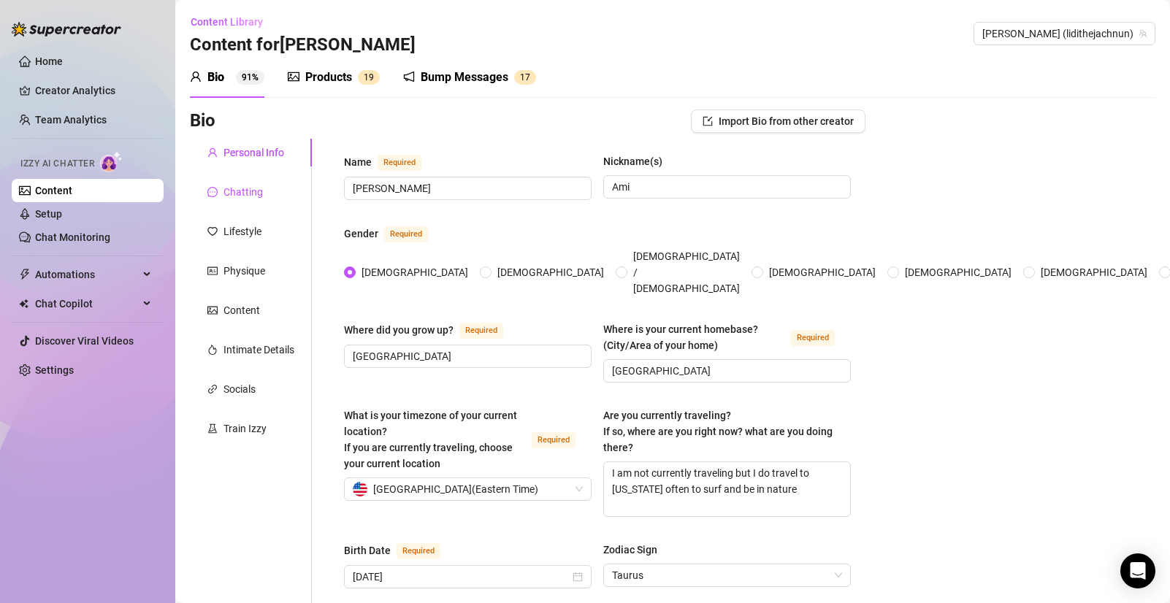
click at [253, 187] on div "Chatting" at bounding box center [242, 192] width 39 height 16
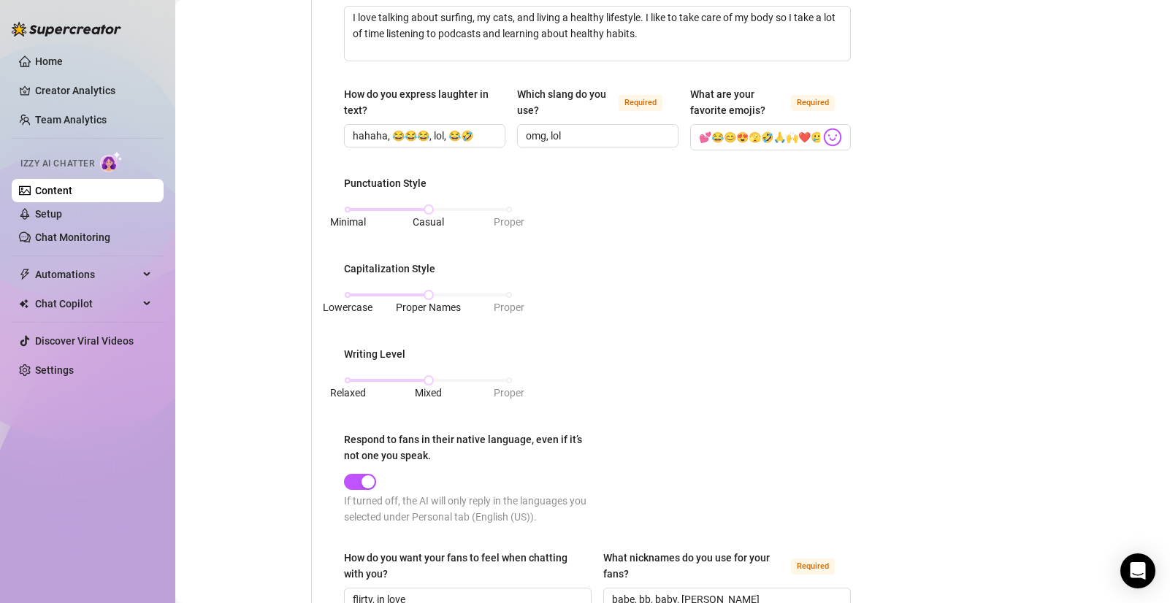
scroll to position [480, 0]
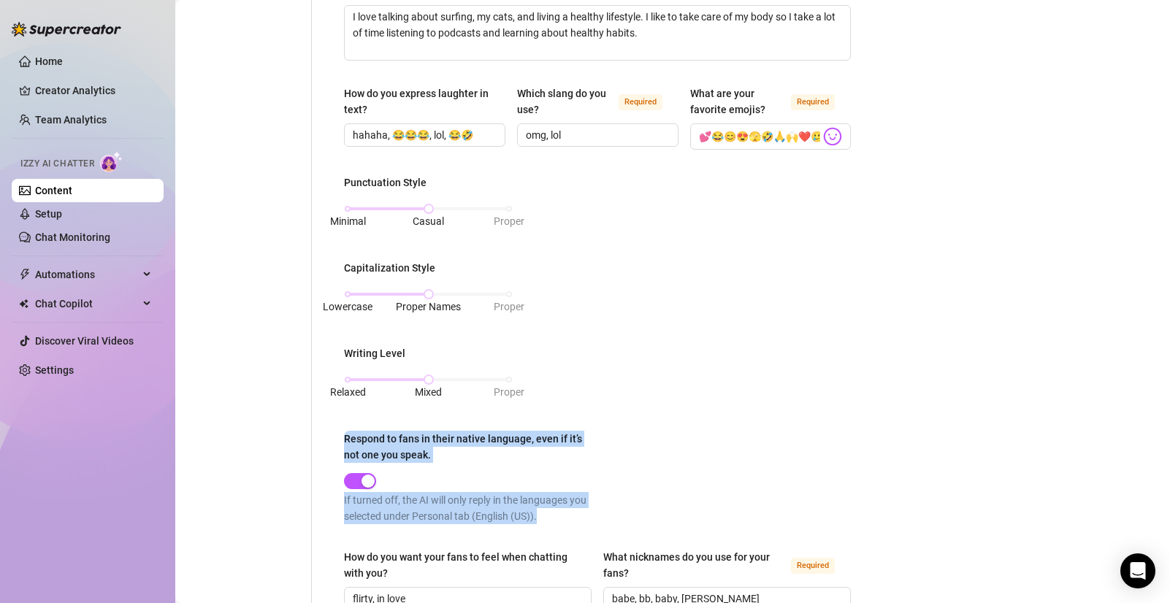
drag, startPoint x: 520, startPoint y: 512, endPoint x: 345, endPoint y: 441, distance: 189.1
click at [345, 441] on div "Respond to fans in their native language, even if it’s not one you speak. If tu…" at bounding box center [470, 477] width 253 height 93
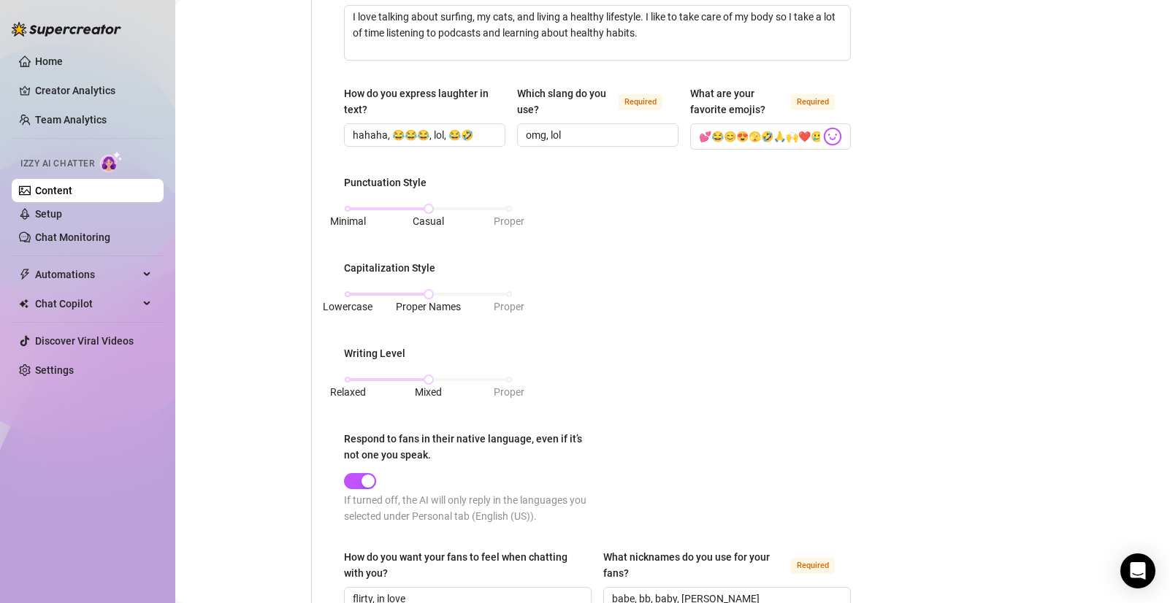
click at [416, 442] on div "Respond to fans in their native language, even if it’s not one you speak." at bounding box center [465, 447] width 243 height 32
click at [376, 473] on button "Respond to fans in their native language, even if it’s not one you speak." at bounding box center [360, 481] width 32 height 16
click at [62, 213] on link "Setup" at bounding box center [48, 214] width 27 height 12
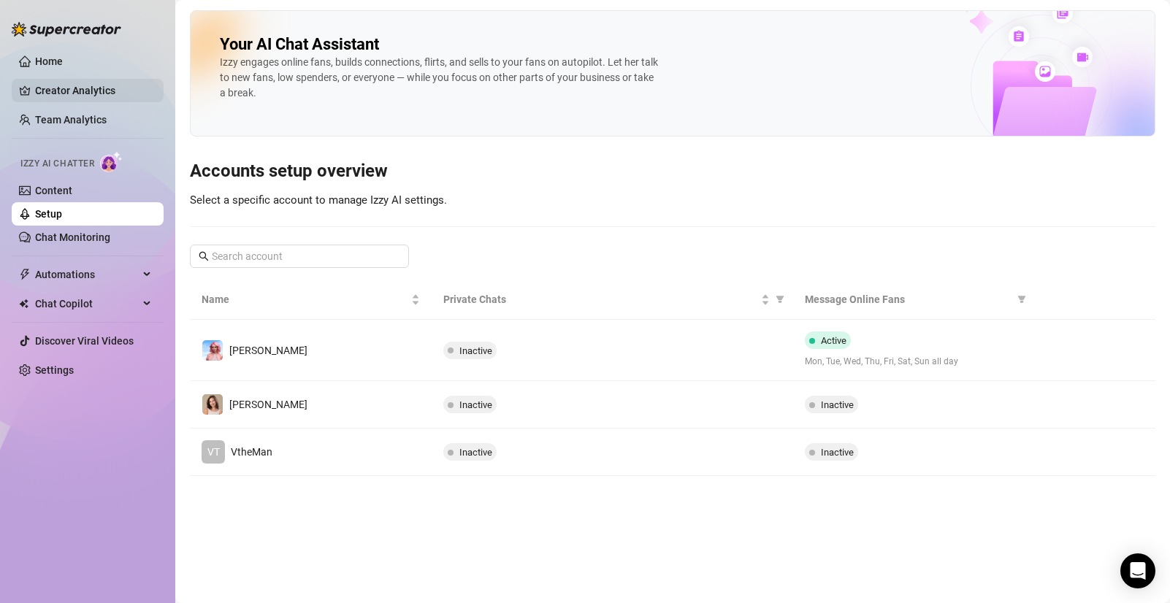
click at [79, 89] on link "Creator Analytics" at bounding box center [93, 90] width 117 height 23
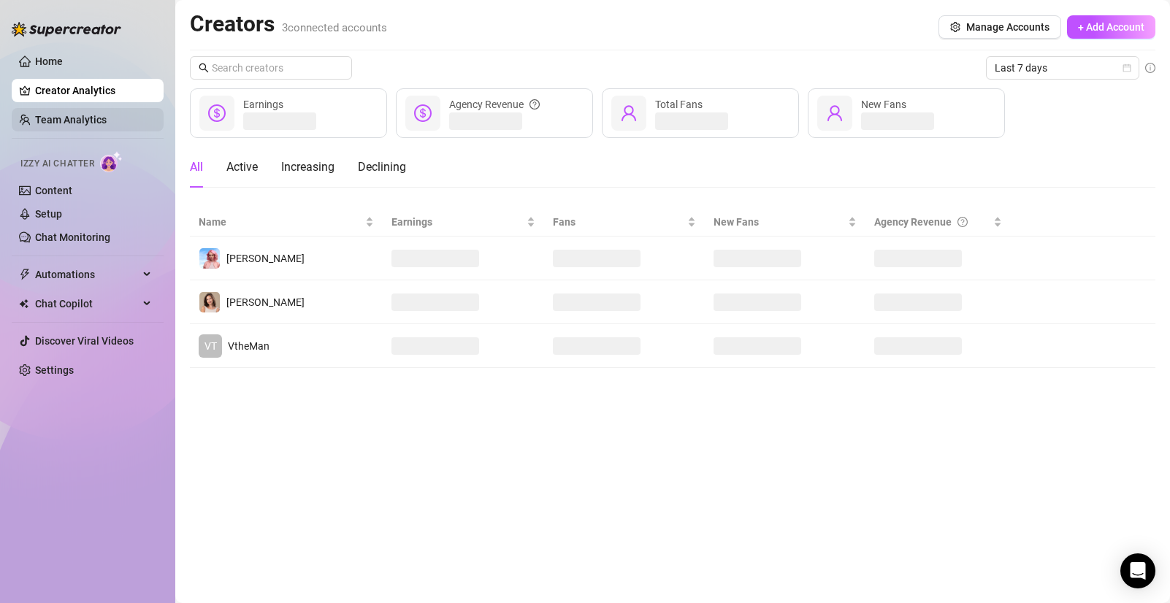
click at [78, 123] on link "Team Analytics" at bounding box center [71, 120] width 72 height 12
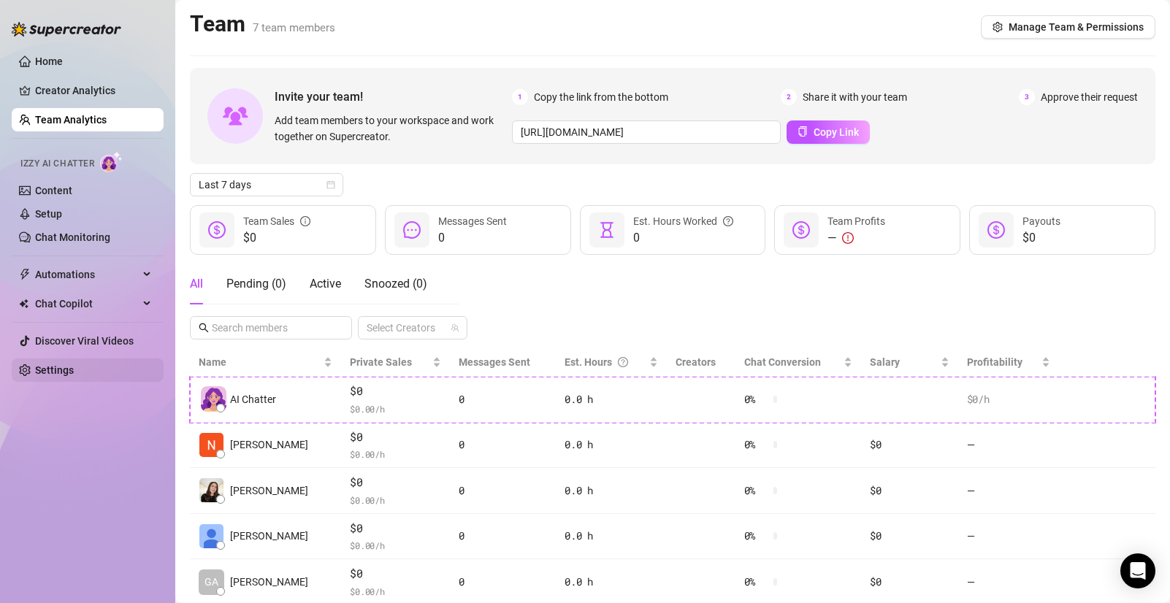
click at [55, 374] on link "Settings" at bounding box center [54, 370] width 39 height 12
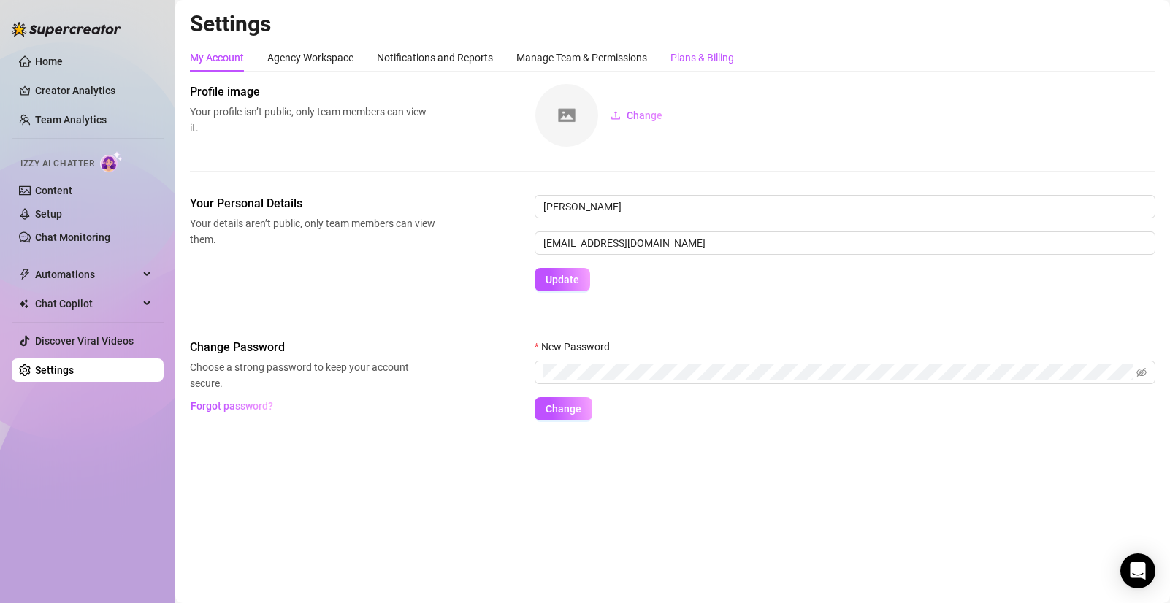
click at [695, 63] on div "Plans & Billing" at bounding box center [702, 58] width 64 height 16
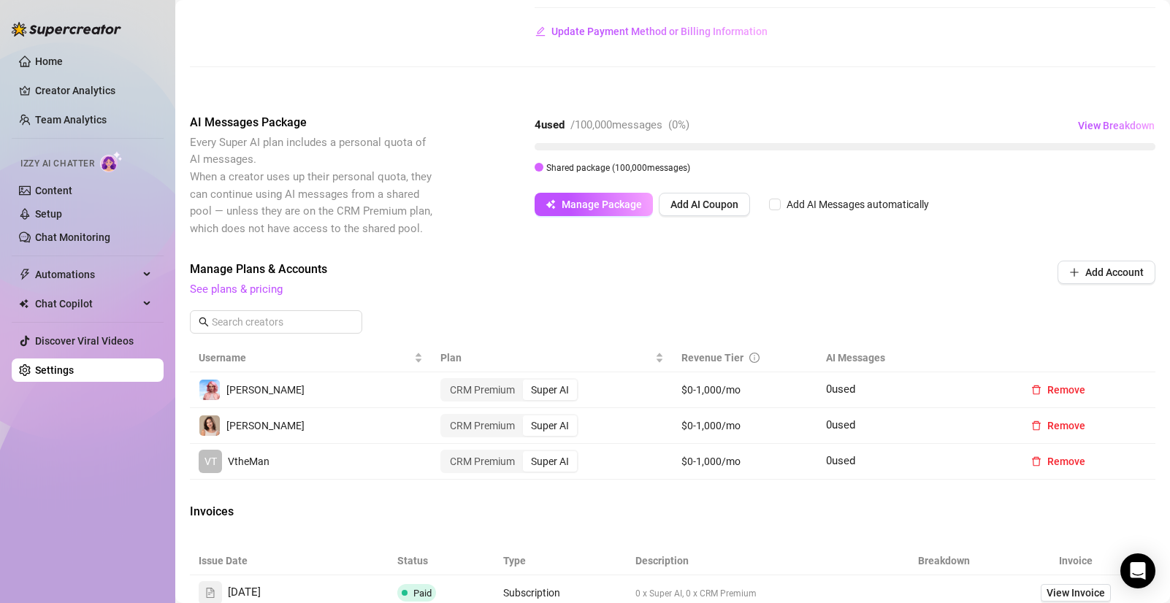
scroll to position [184, 0]
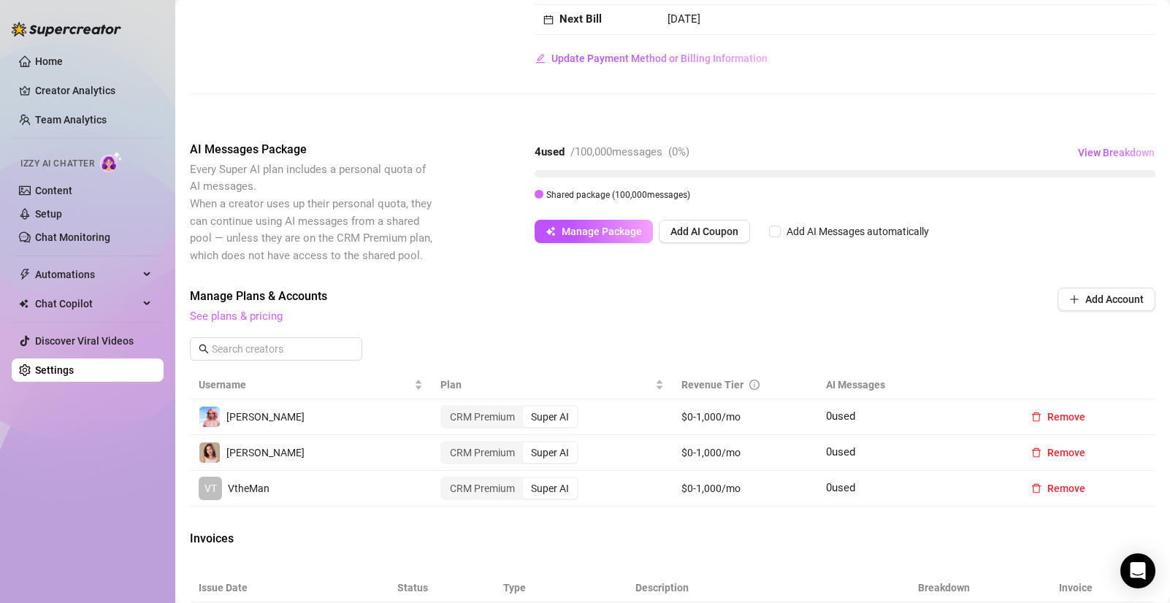
click at [272, 317] on link "See plans & pricing" at bounding box center [236, 316] width 93 height 13
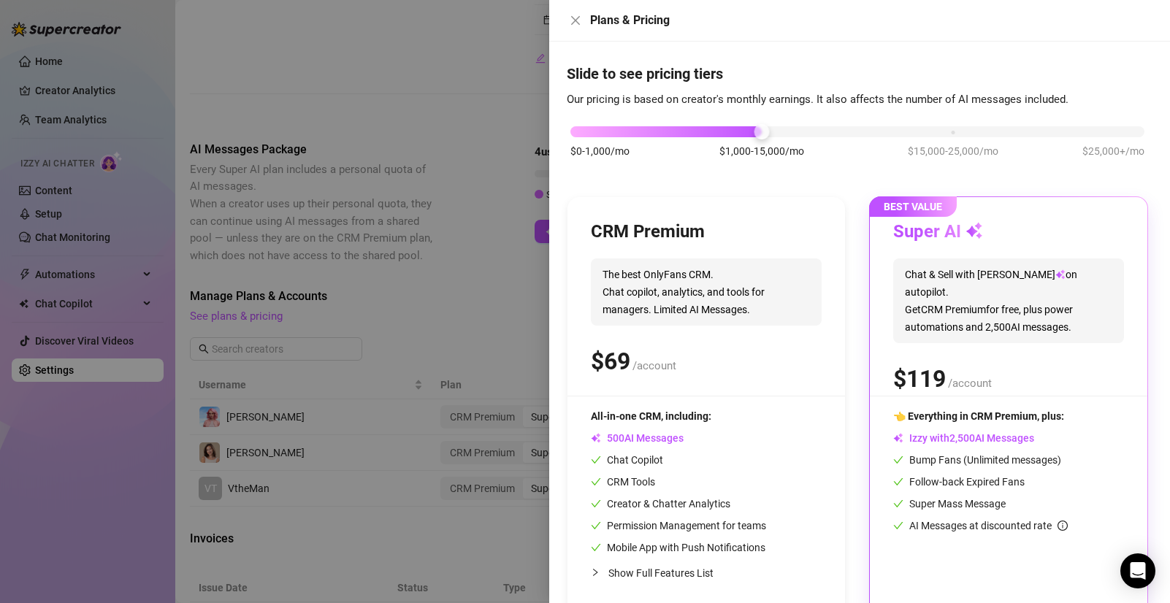
scroll to position [44, 0]
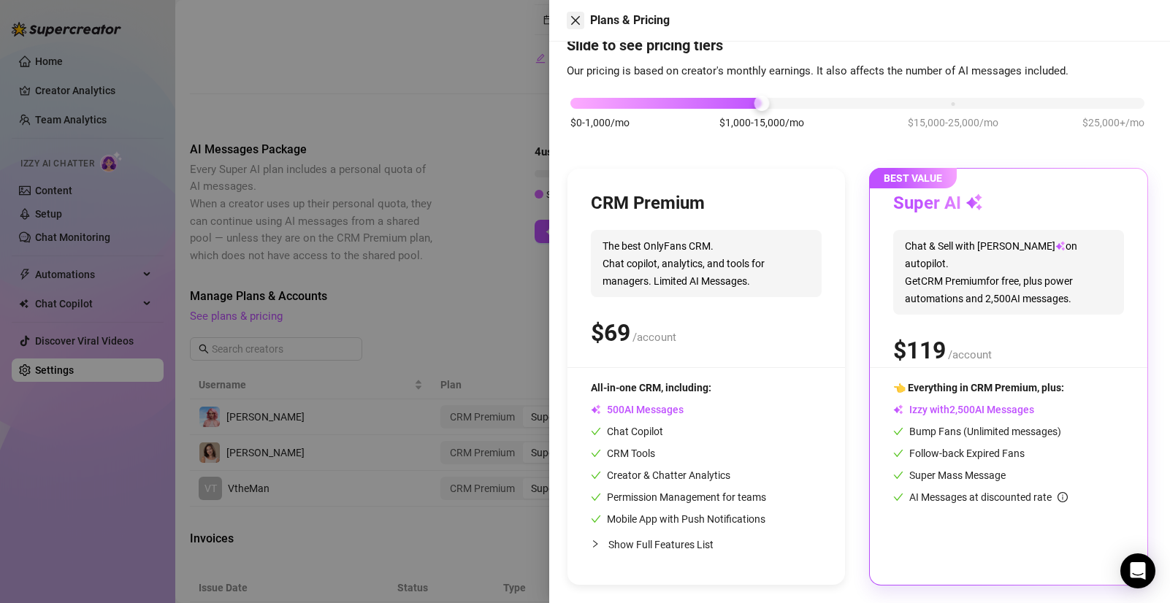
click at [578, 15] on icon "close" at bounding box center [576, 21] width 12 height 12
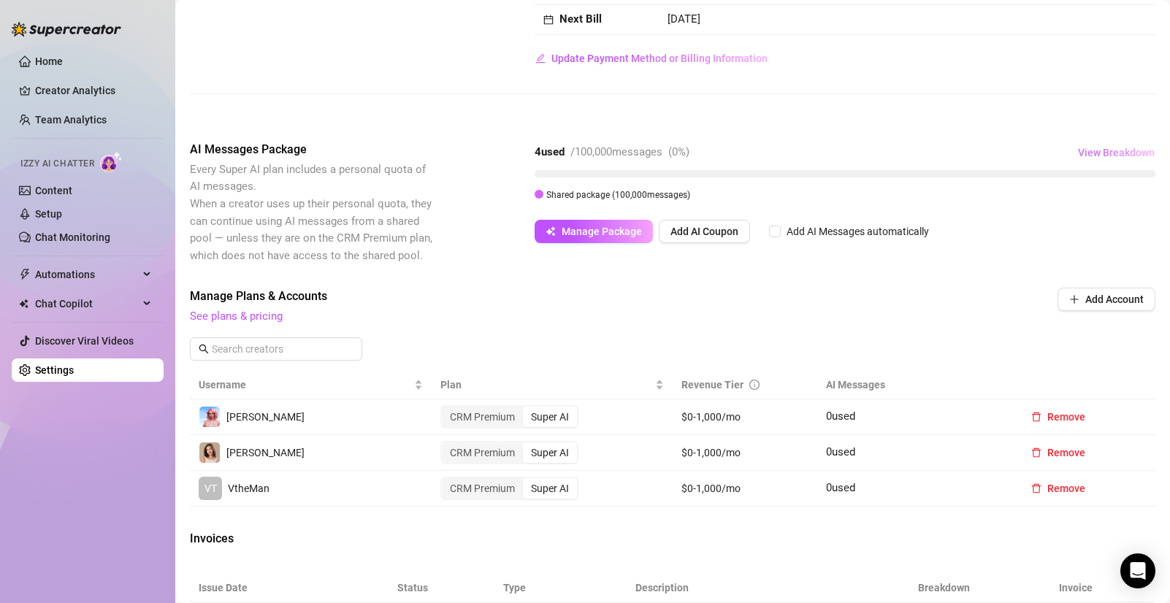
click at [1113, 156] on span "View Breakdown" at bounding box center [1116, 153] width 77 height 12
click at [904, 123] on div "Billing Overview Creator Plans 3 x Super AI, 0 x CRM Premium AI Message Package…" at bounding box center [672, 398] width 965 height 999
click at [627, 231] on span "Manage Package" at bounding box center [602, 232] width 80 height 12
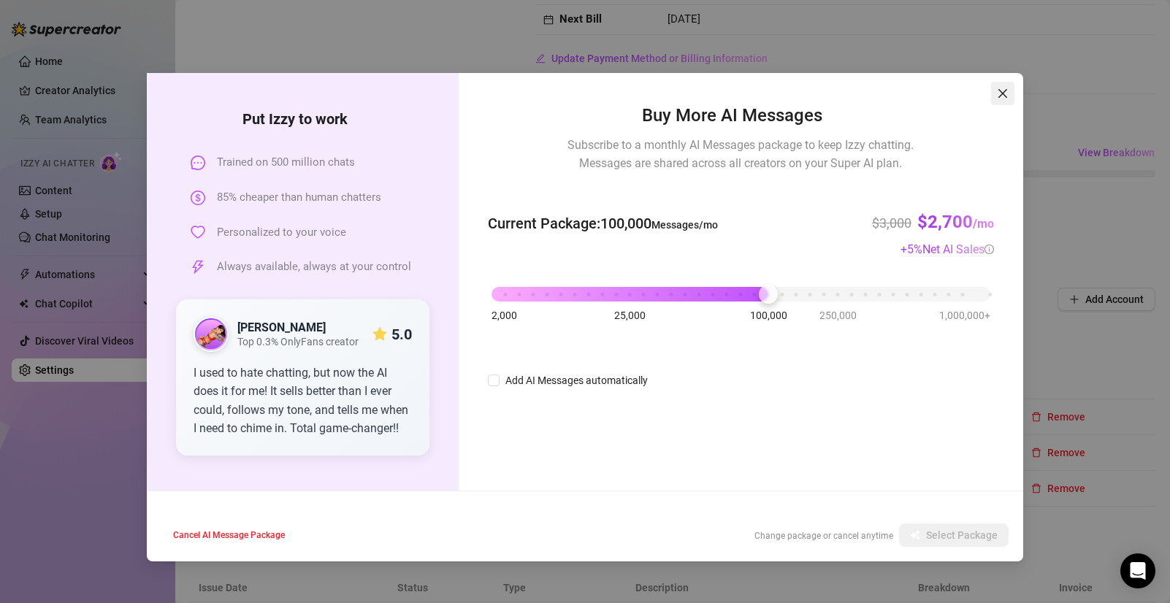
click at [1000, 88] on icon "close" at bounding box center [1003, 94] width 12 height 12
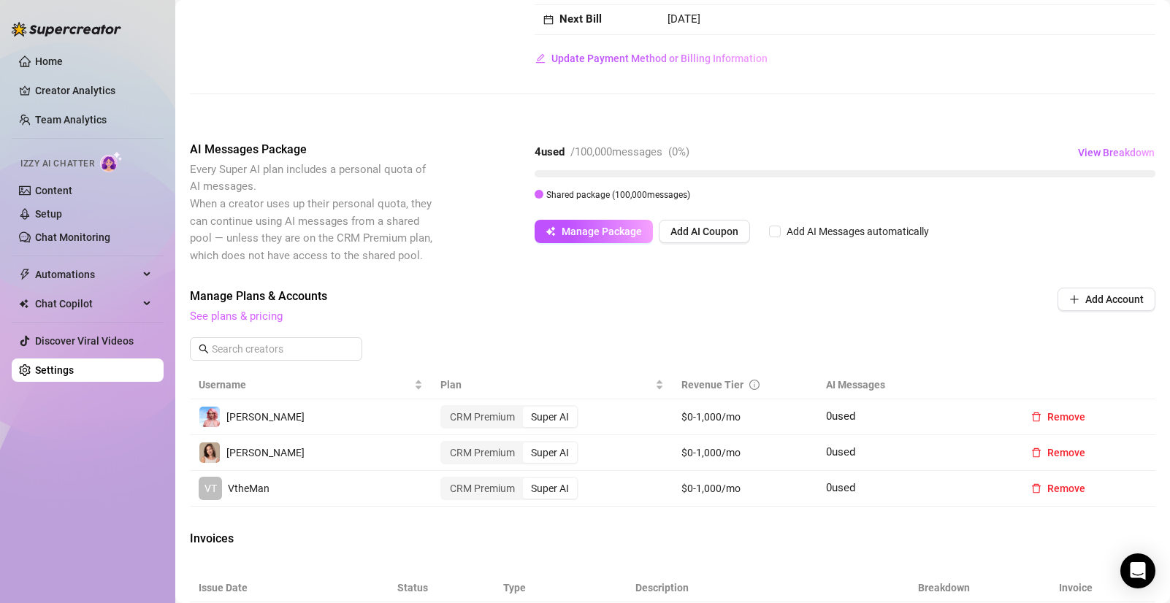
click at [250, 316] on link "See plans & pricing" at bounding box center [236, 316] width 93 height 13
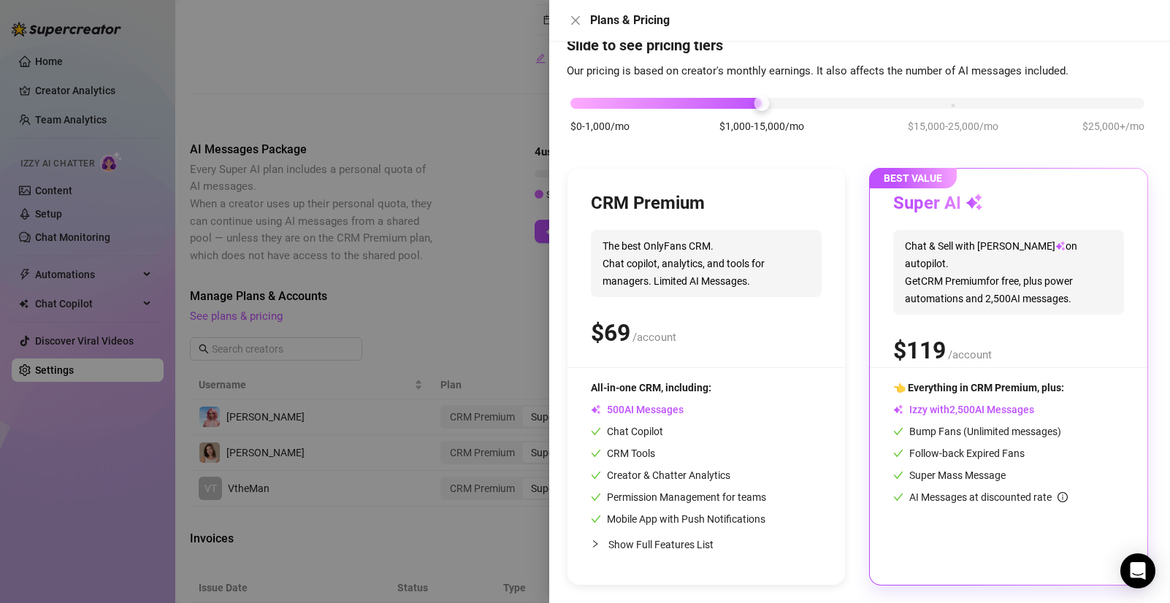
click at [1113, 100] on div "$0-1,000/mo $1,000-15,000/mo $15,000-25,000/mo $25,000+/mo" at bounding box center [857, 99] width 574 height 9
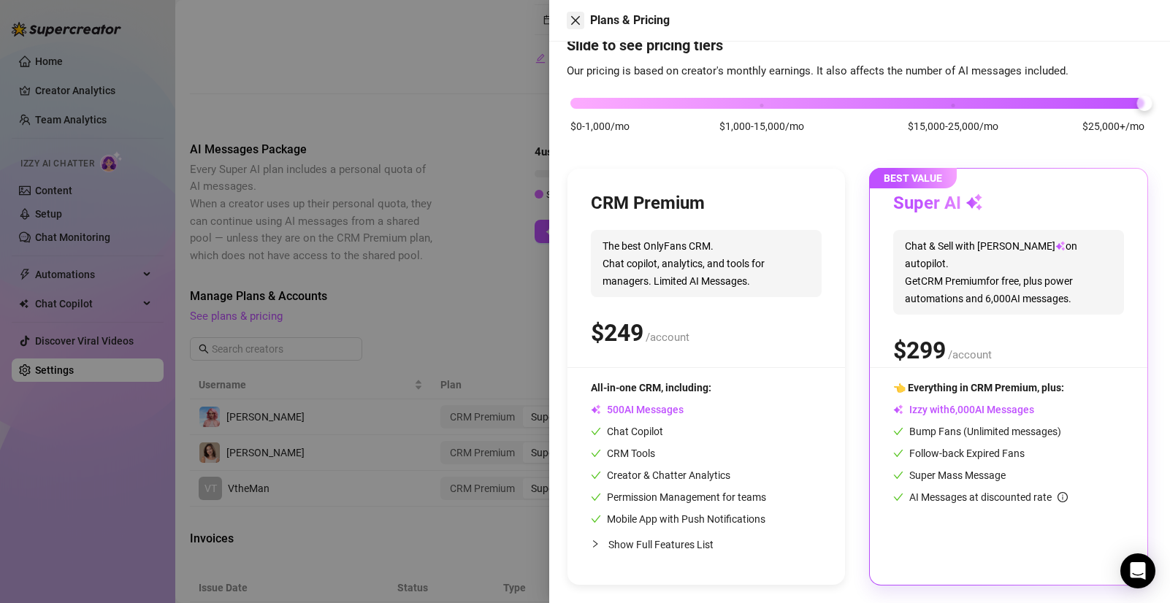
click at [576, 21] on icon "close" at bounding box center [575, 20] width 9 height 9
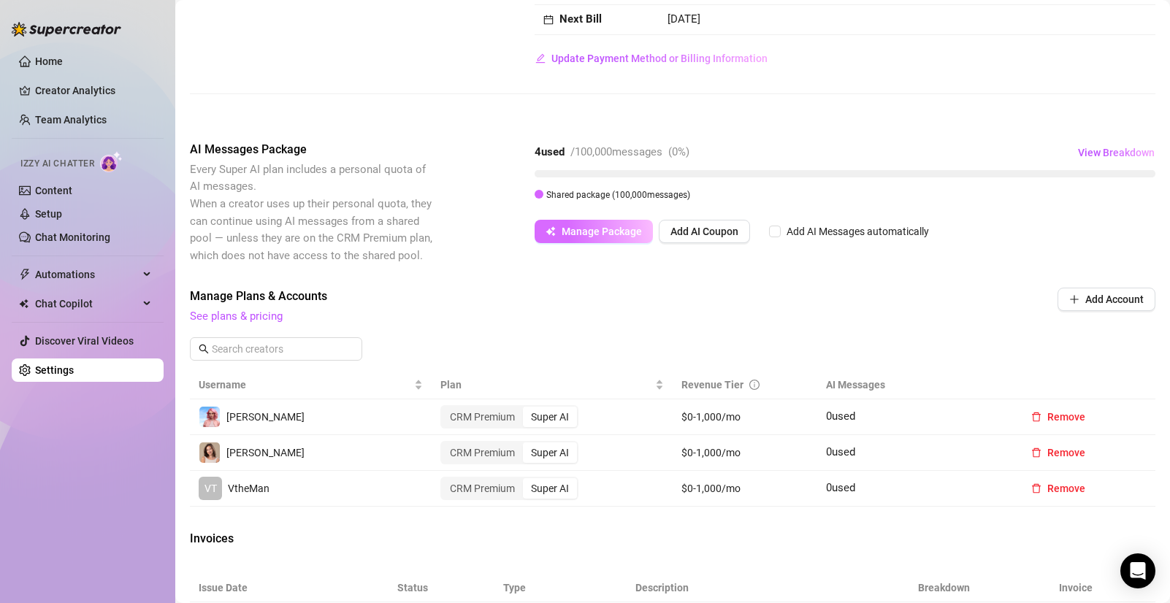
click at [603, 235] on span "Manage Package" at bounding box center [602, 232] width 80 height 12
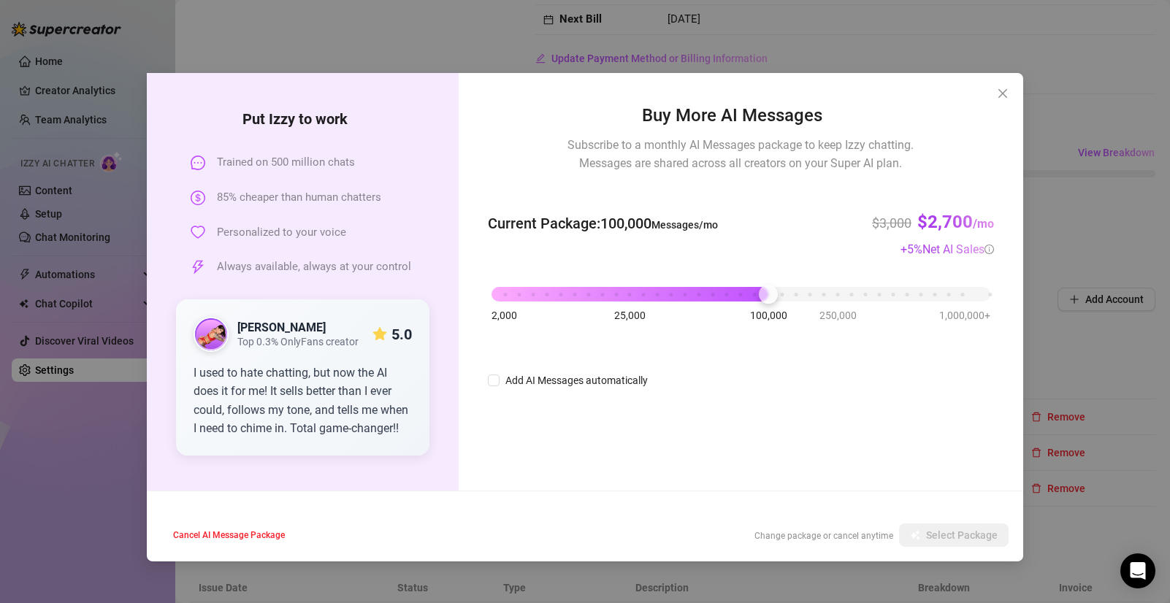
click at [504, 293] on div "2,000 25,000 100,000 250,000 1,000,000+" at bounding box center [741, 288] width 499 height 9
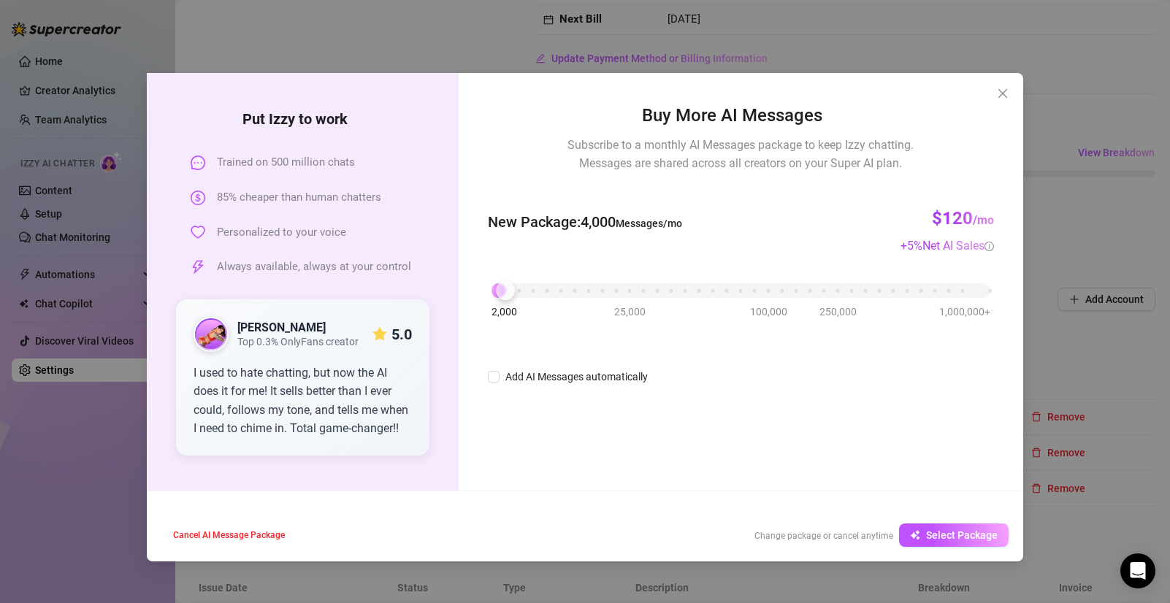
click at [1002, 95] on icon "close" at bounding box center [1003, 94] width 12 height 12
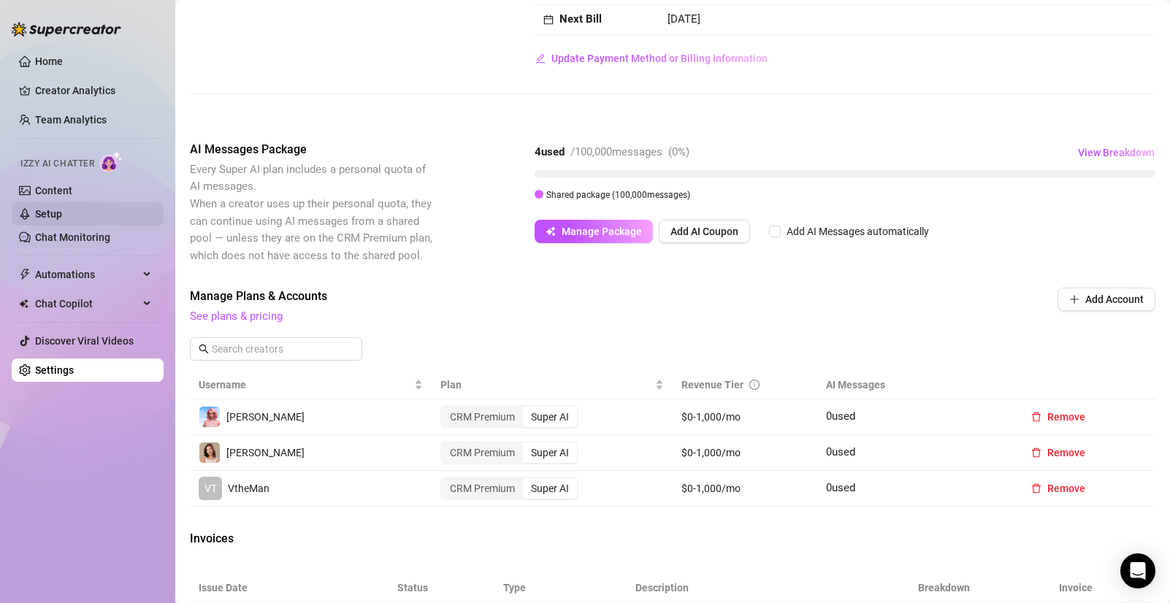
click at [62, 209] on link "Setup" at bounding box center [48, 214] width 27 height 12
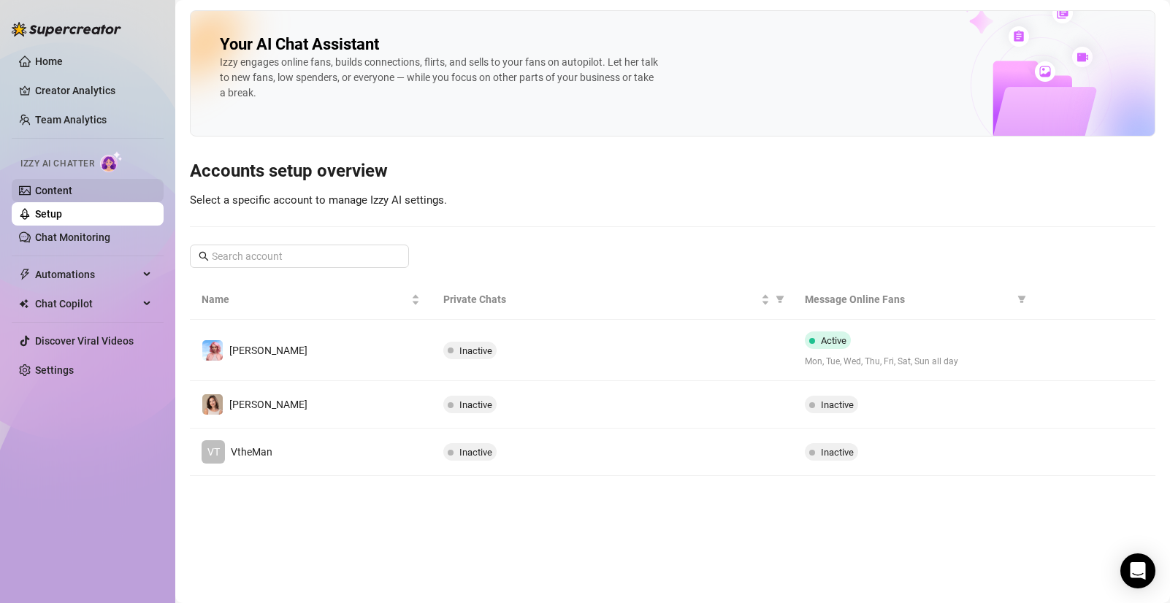
click at [71, 194] on link "Content" at bounding box center [53, 191] width 37 height 12
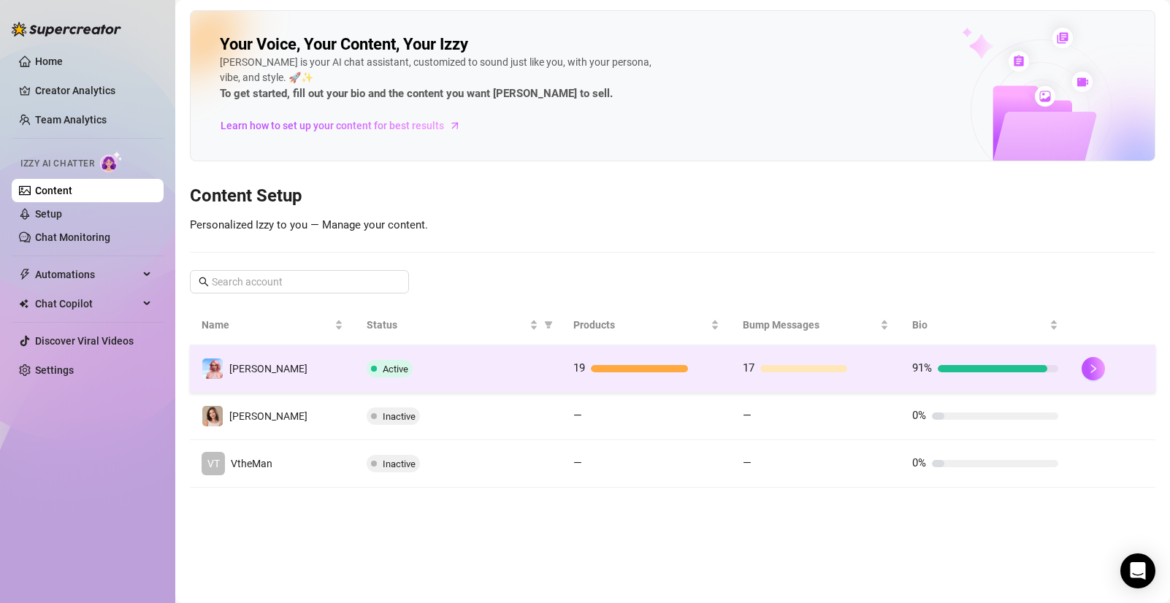
click at [446, 365] on div "Active" at bounding box center [458, 369] width 183 height 18
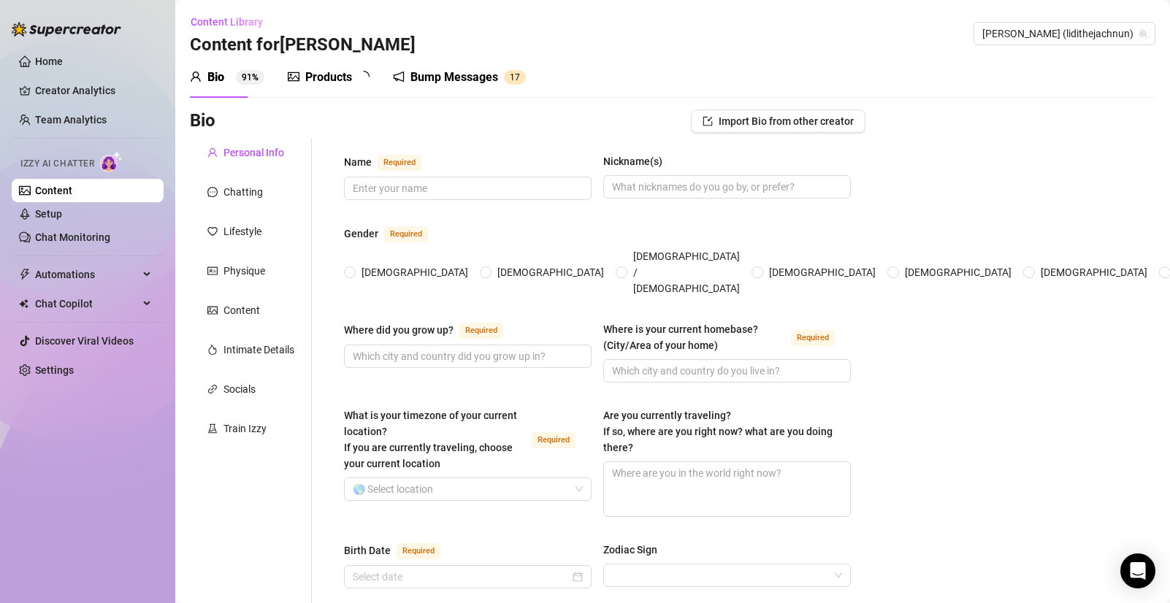
click at [451, 77] on div "Bump Messages" at bounding box center [454, 78] width 88 height 18
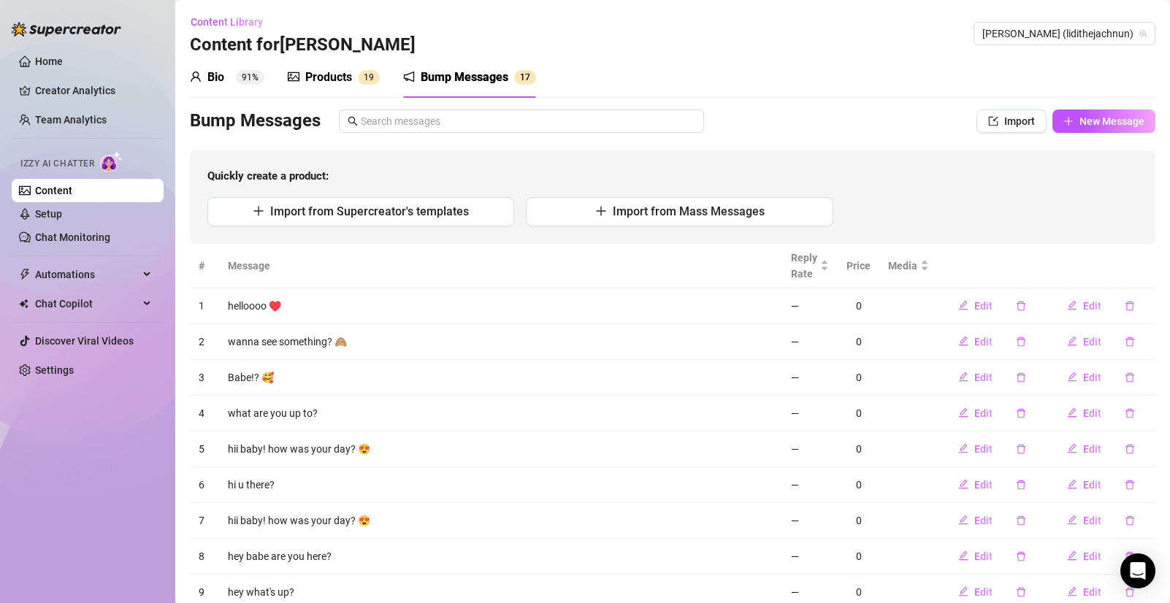
scroll to position [128, 0]
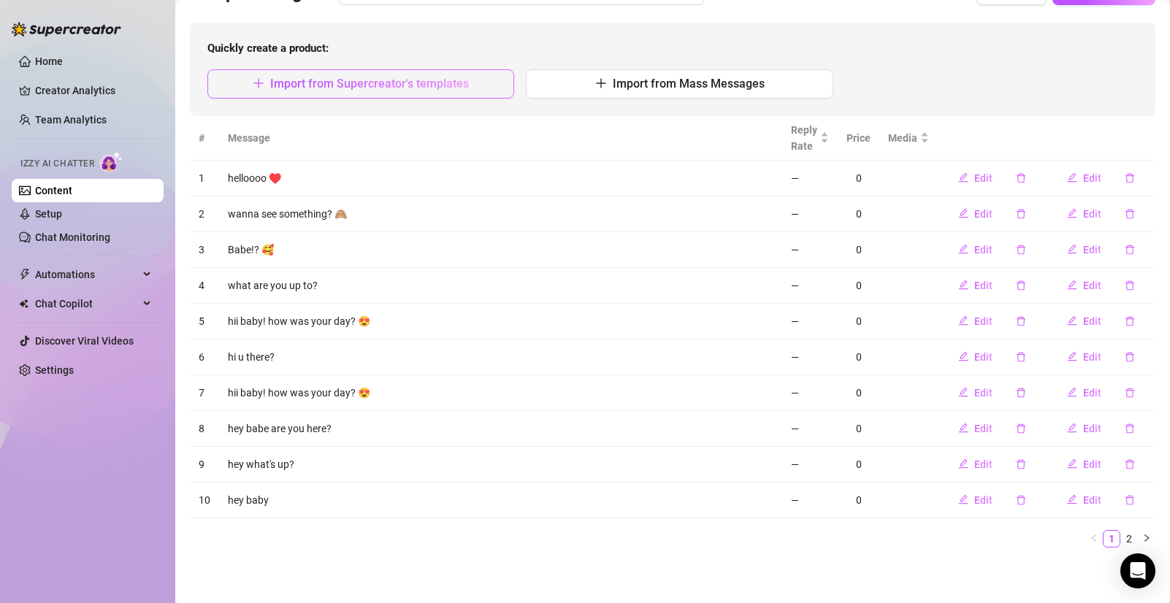
click at [349, 87] on span "Import from Supercreator's templates" at bounding box center [369, 84] width 199 height 14
type textarea "Type your message here..."
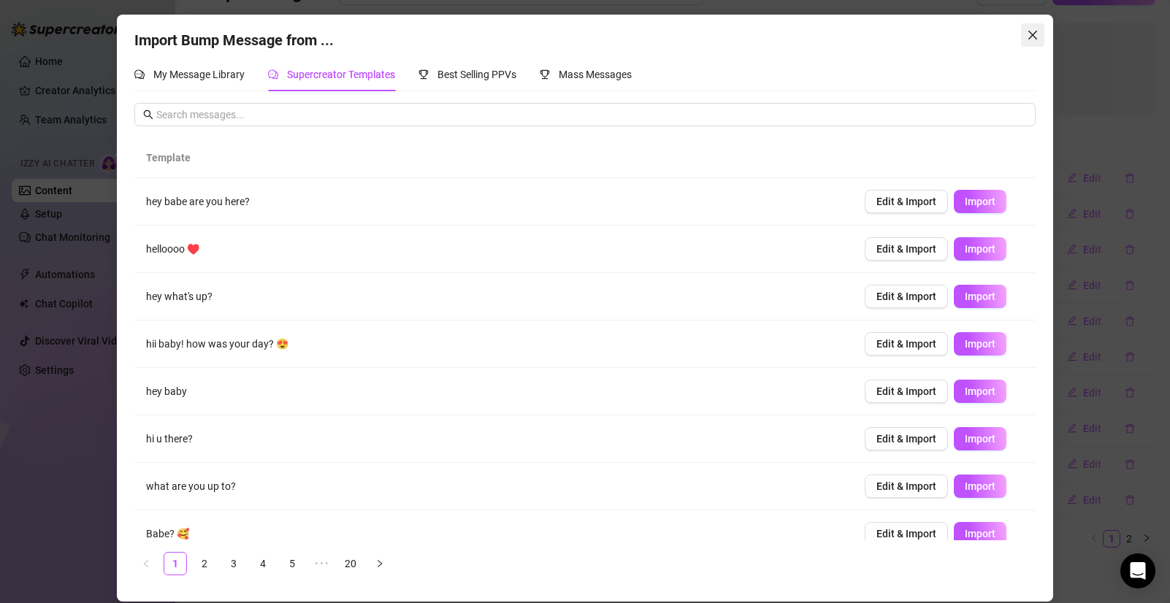
click at [1037, 36] on icon "close" at bounding box center [1033, 35] width 12 height 12
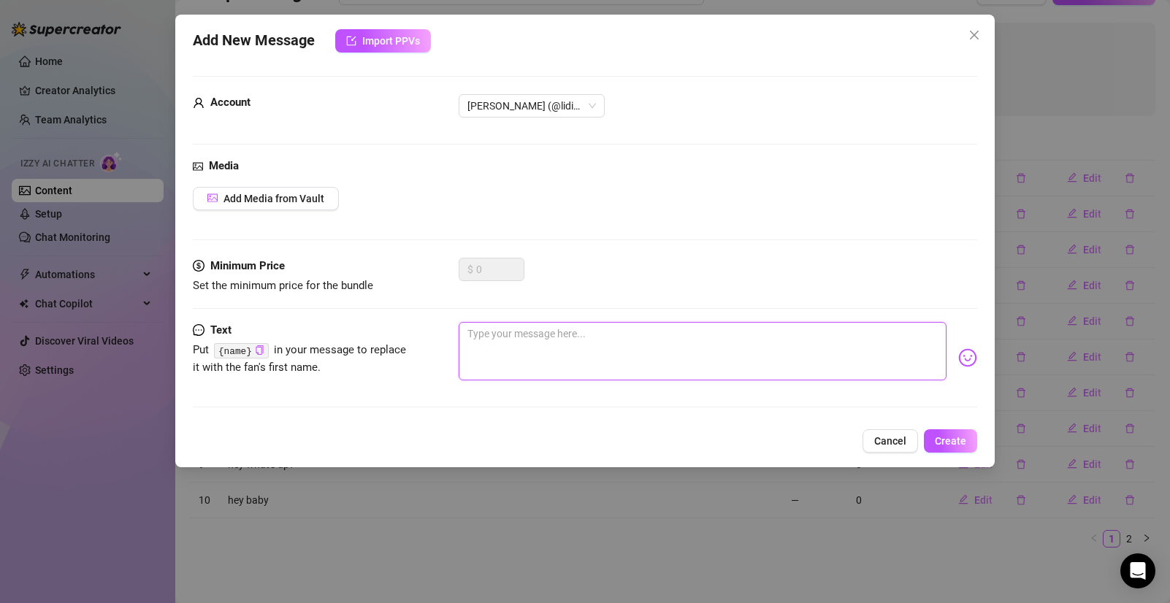
click at [634, 347] on textarea at bounding box center [702, 351] width 487 height 58
click at [977, 37] on icon "close" at bounding box center [974, 35] width 12 height 12
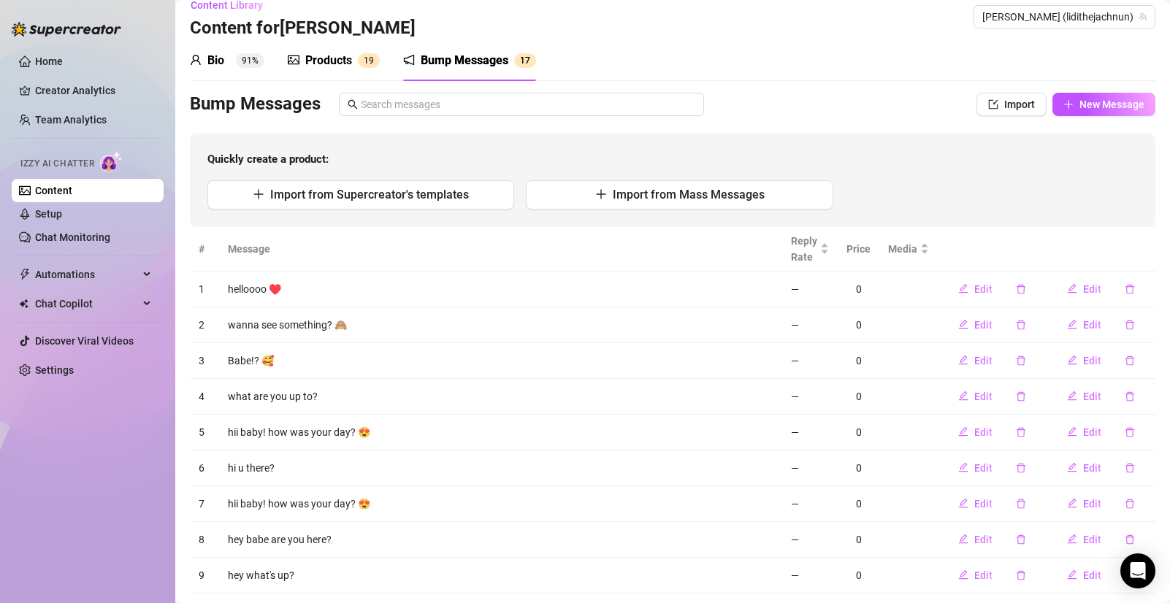
scroll to position [0, 0]
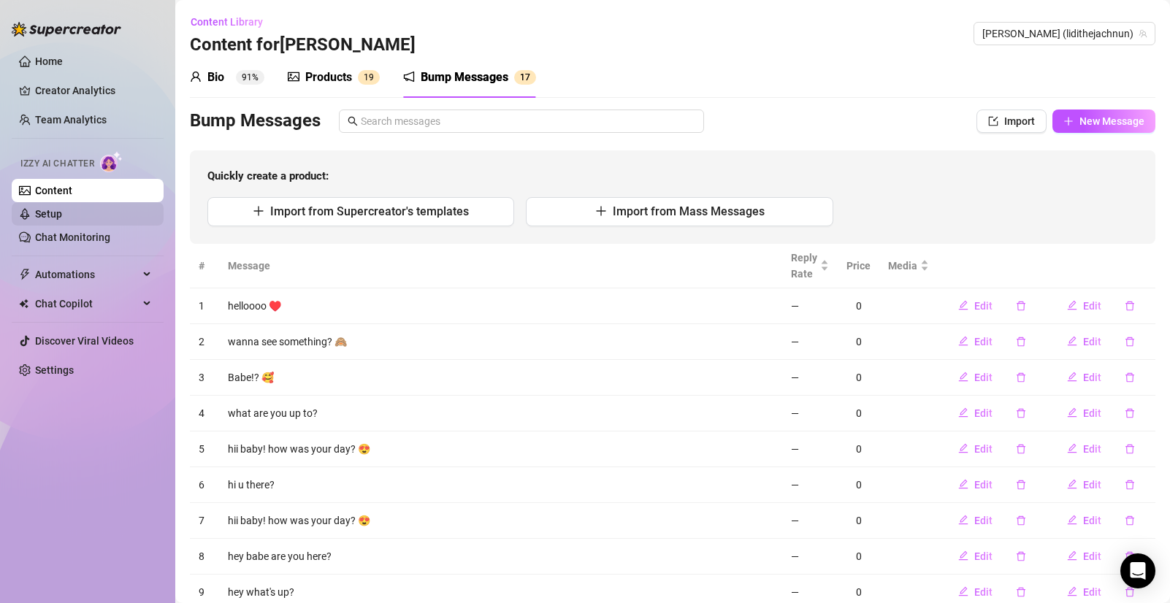
click at [49, 213] on link "Setup" at bounding box center [48, 214] width 27 height 12
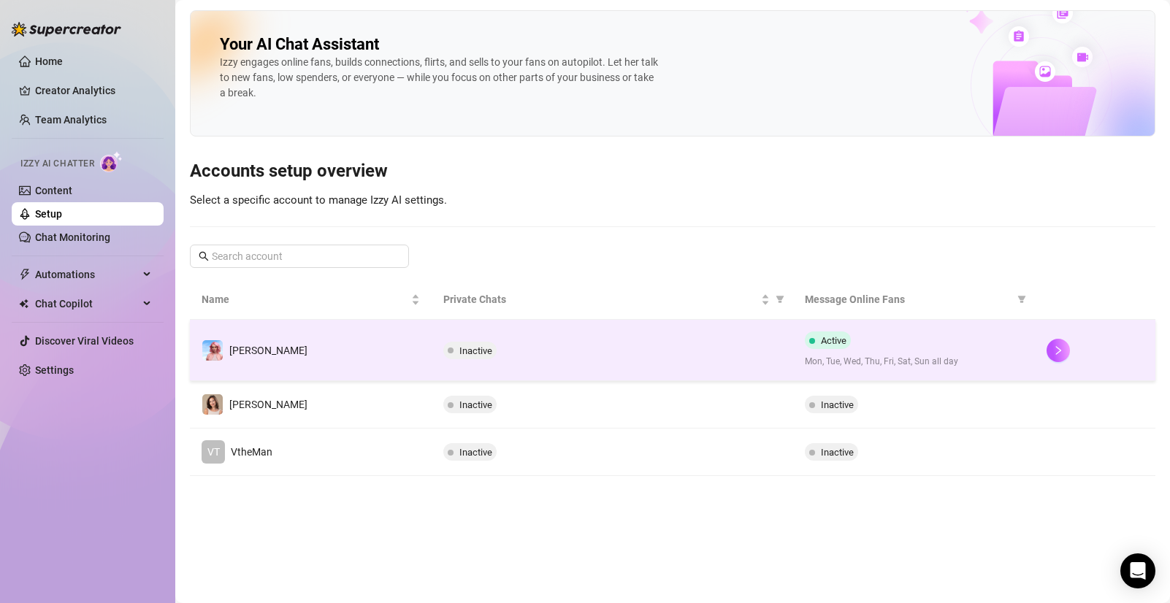
click at [606, 348] on div "Inactive" at bounding box center [612, 351] width 339 height 18
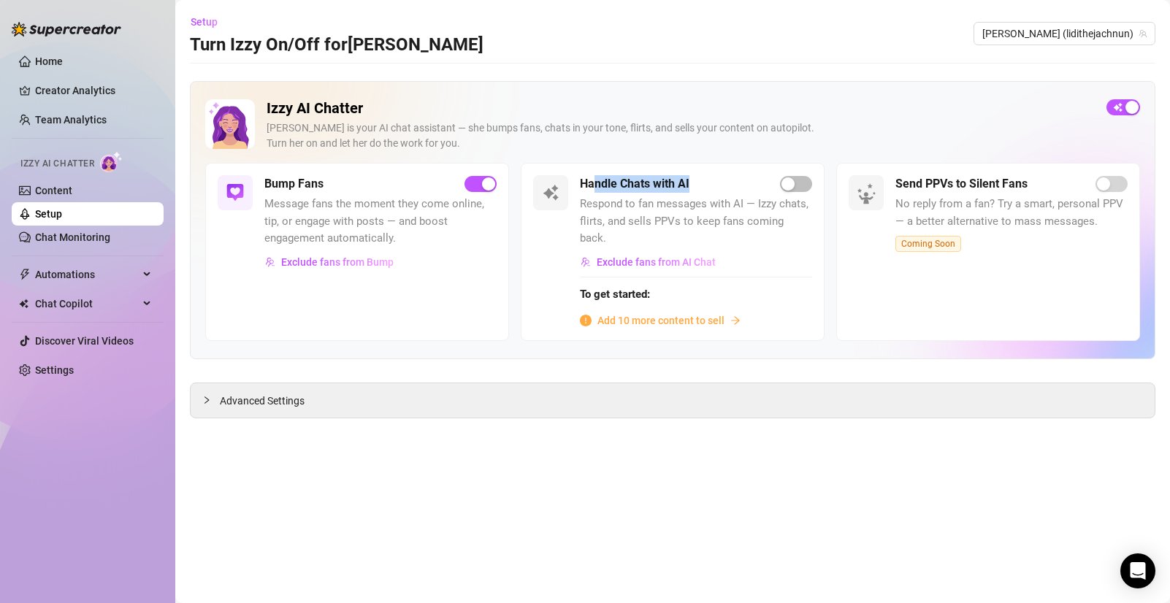
drag, startPoint x: 597, startPoint y: 179, endPoint x: 711, endPoint y: 188, distance: 114.3
click at [709, 187] on div "Handle Chats with AI" at bounding box center [696, 184] width 232 height 18
click at [778, 108] on h2 "Izzy AI Chatter" at bounding box center [681, 108] width 828 height 18
click at [242, 393] on span "Advanced Settings" at bounding box center [262, 401] width 85 height 16
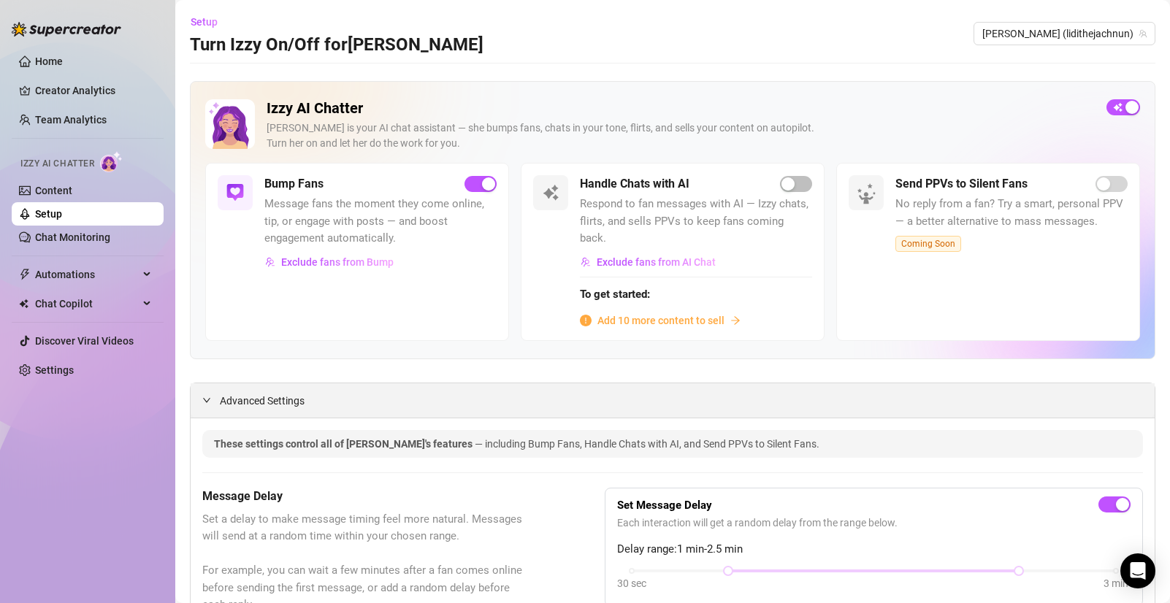
click at [239, 397] on span "Advanced Settings" at bounding box center [262, 401] width 85 height 16
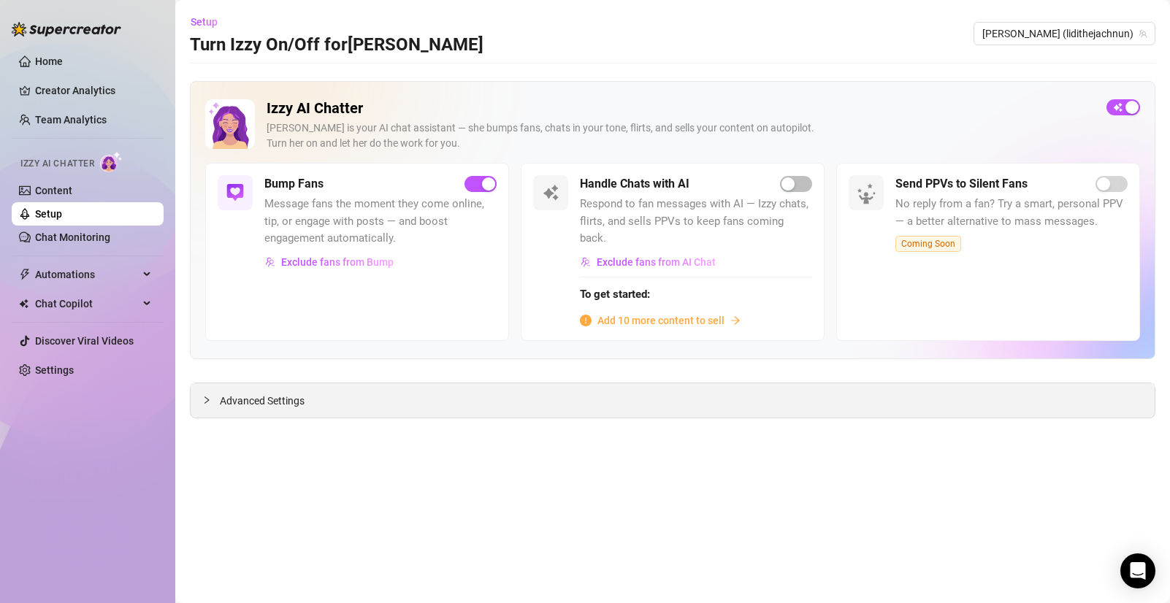
click at [259, 393] on span "Advanced Settings" at bounding box center [262, 401] width 85 height 16
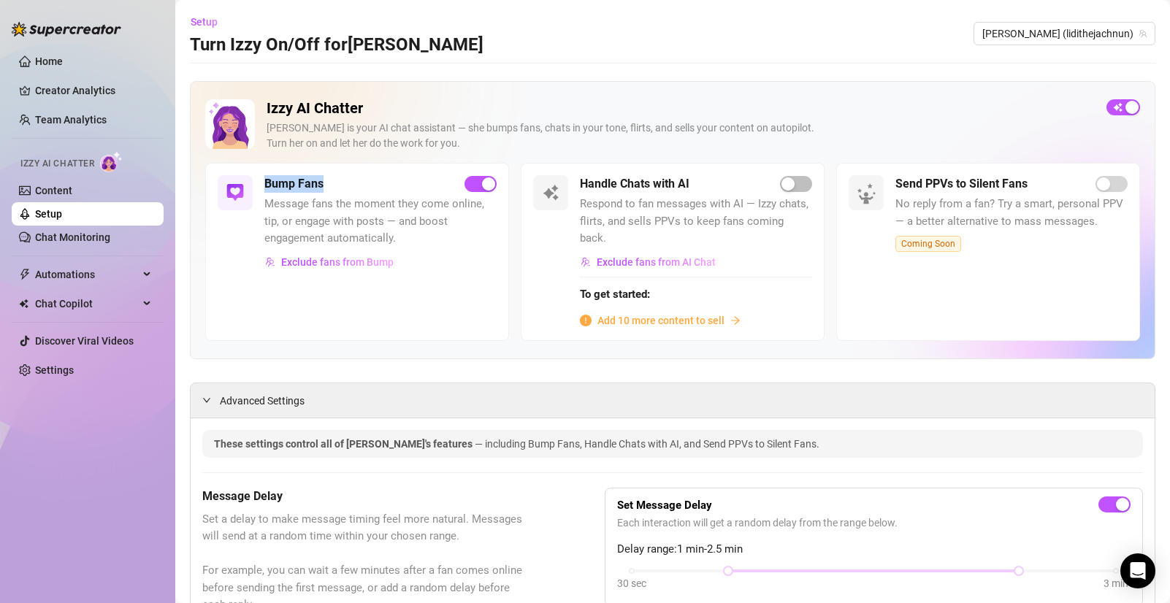
drag, startPoint x: 343, startPoint y: 190, endPoint x: 264, endPoint y: 185, distance: 78.3
click at [264, 185] on div "Bump Fans" at bounding box center [380, 184] width 232 height 18
click at [72, 188] on link "Content" at bounding box center [53, 191] width 37 height 12
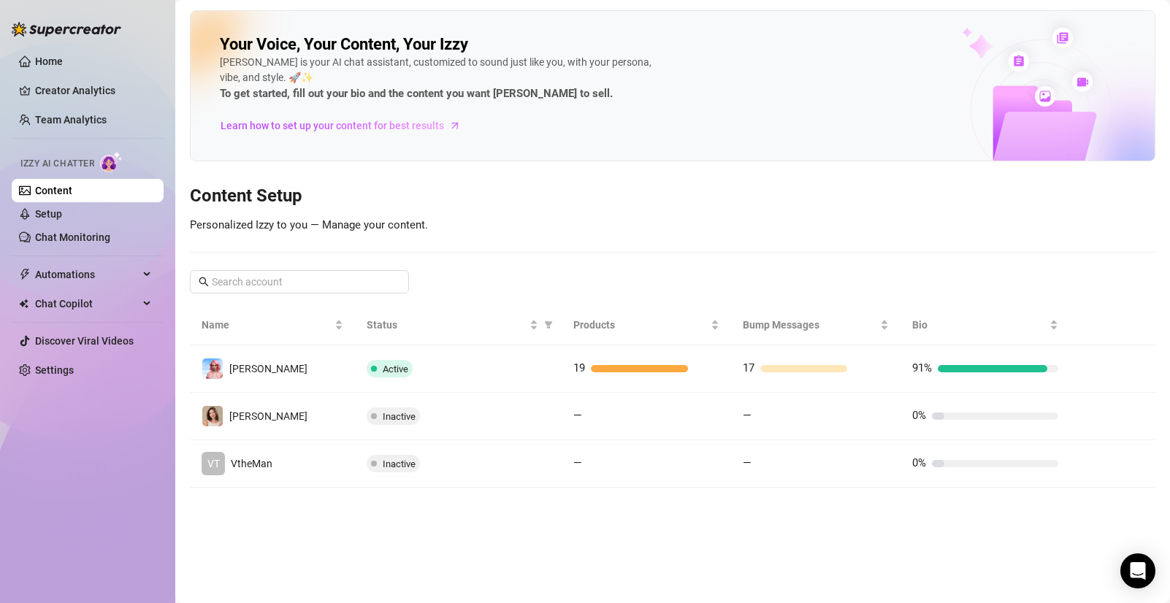
drag, startPoint x: 611, startPoint y: 189, endPoint x: 620, endPoint y: 189, distance: 8.8
click at [620, 189] on h3 "Content Setup" at bounding box center [672, 196] width 965 height 23
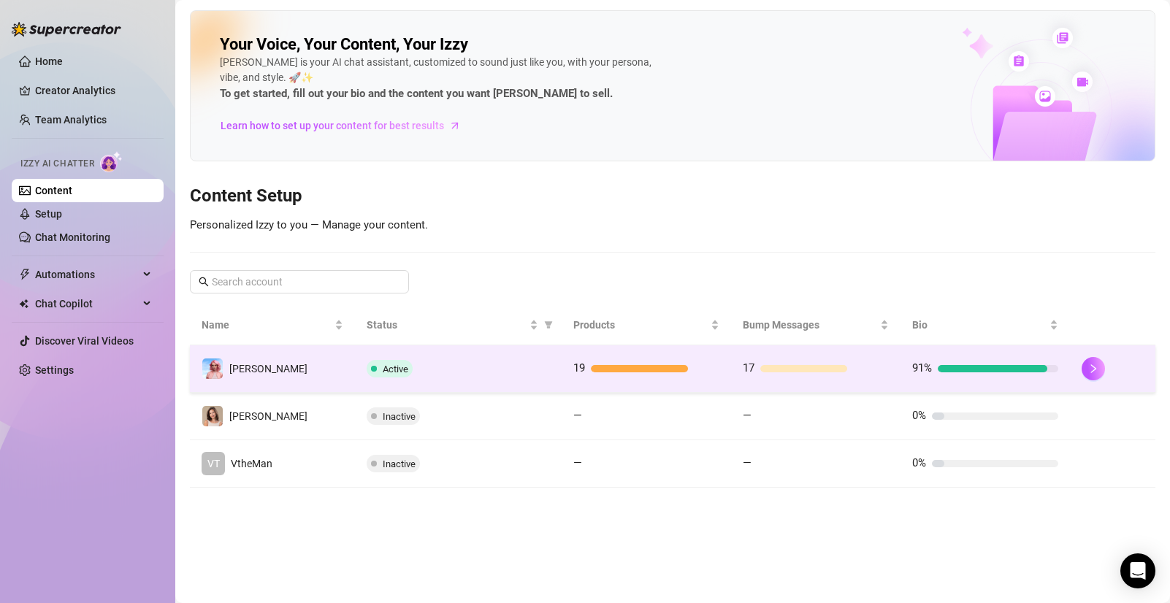
click at [457, 367] on div "Active" at bounding box center [458, 369] width 183 height 18
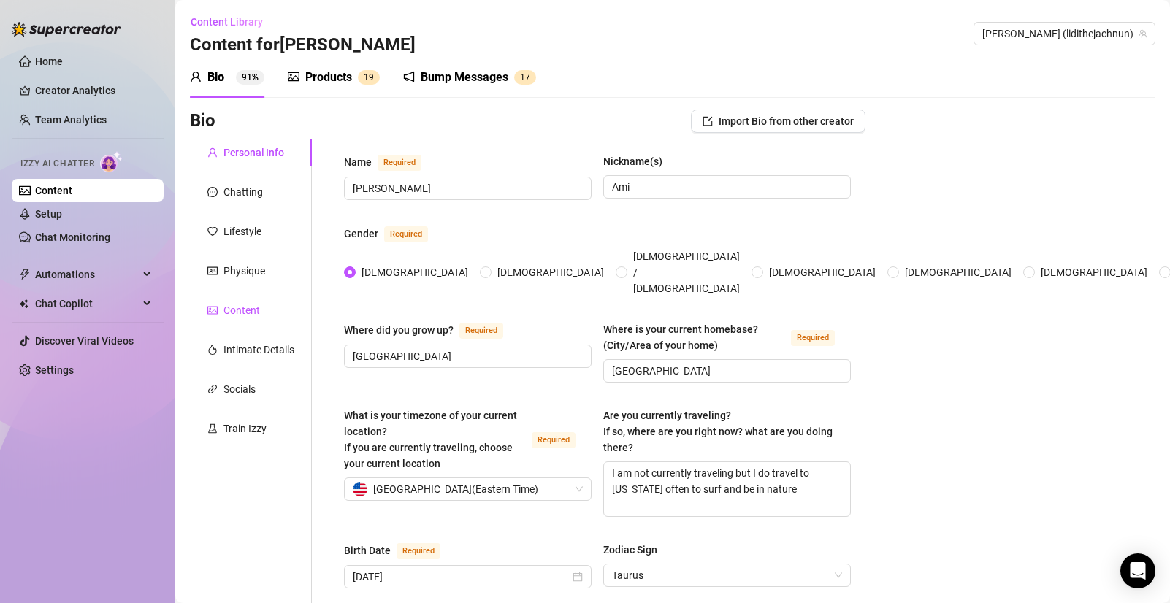
click at [232, 317] on div "Content" at bounding box center [241, 310] width 37 height 16
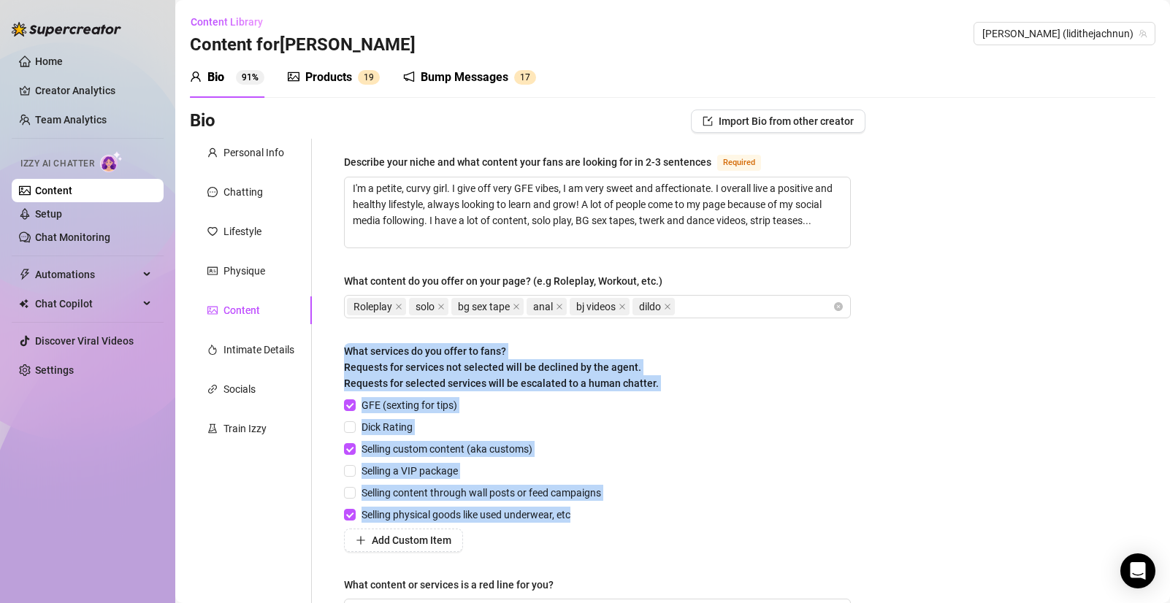
drag, startPoint x: 586, startPoint y: 516, endPoint x: 344, endPoint y: 349, distance: 294.1
click at [344, 349] on div "What services do you offer to fans? Requests for services not selected will be …" at bounding box center [597, 447] width 507 height 209
click at [576, 400] on div "GFE (sexting for tips)" at bounding box center [475, 405] width 263 height 16
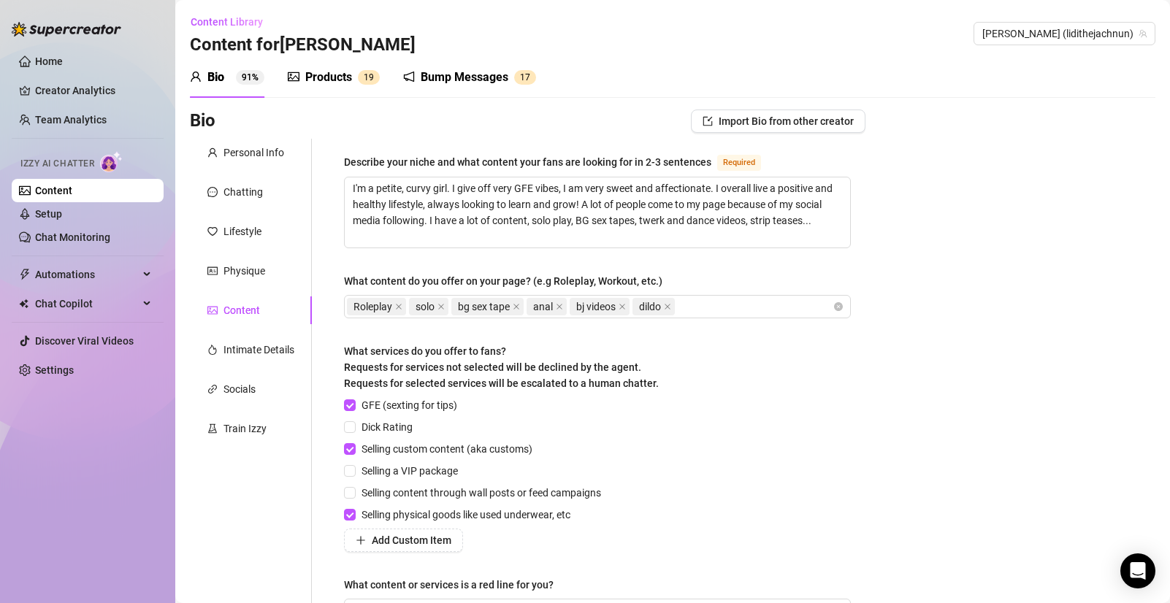
click at [570, 79] on div "Bio 91% Products 1 9 Bump Messages 1 7" at bounding box center [672, 77] width 965 height 41
click at [498, 74] on div "Bump Messages" at bounding box center [465, 78] width 88 height 18
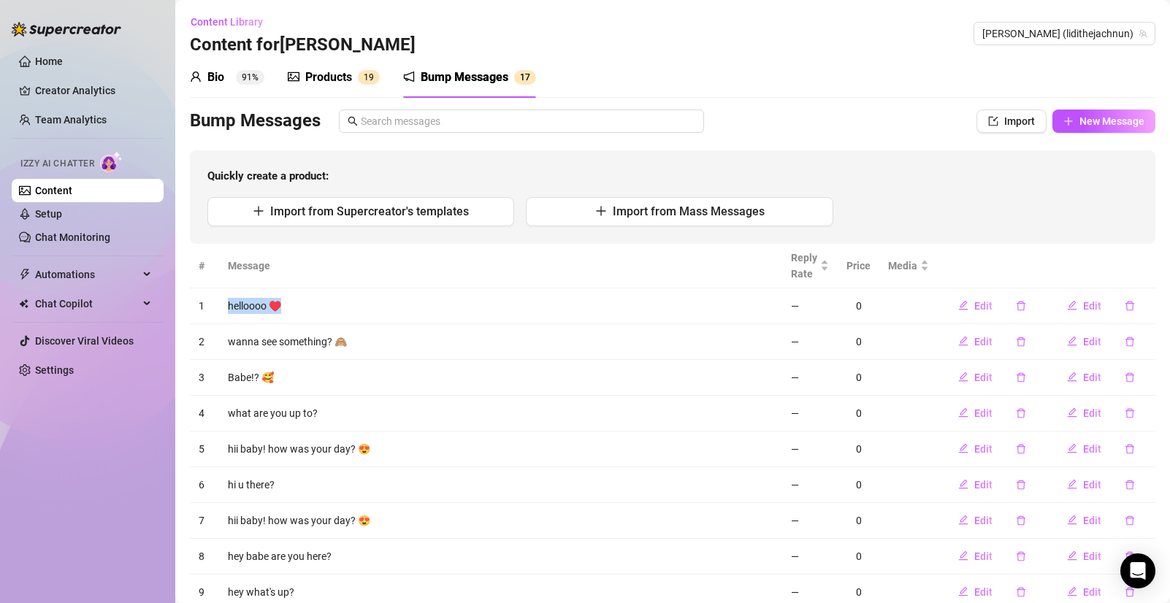
drag, startPoint x: 224, startPoint y: 305, endPoint x: 217, endPoint y: 288, distance: 18.3
click at [312, 309] on td "helloooo ♥️" at bounding box center [500, 306] width 563 height 36
click at [420, 264] on th "Message" at bounding box center [500, 266] width 563 height 45
click at [215, 75] on div "Bio" at bounding box center [215, 78] width 17 height 18
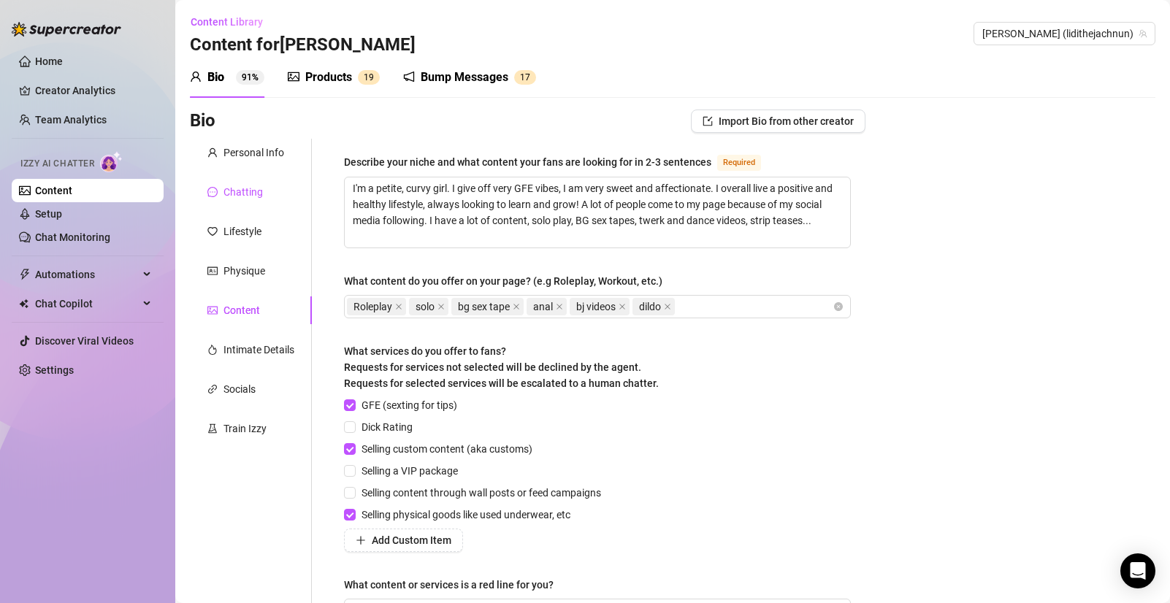
click at [247, 192] on div "Chatting" at bounding box center [242, 192] width 39 height 16
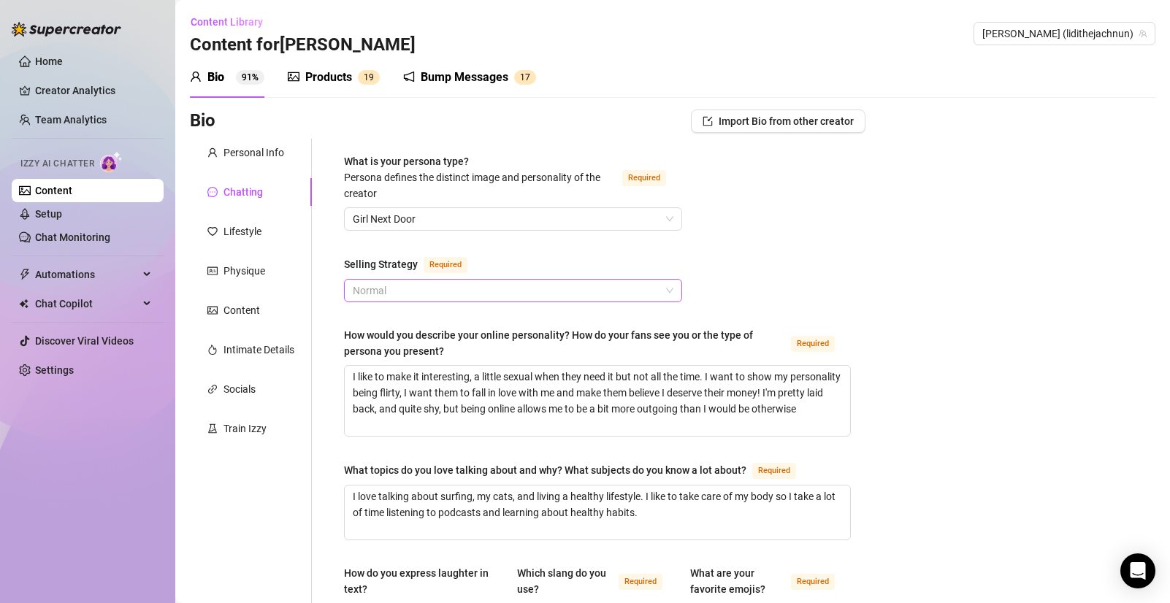
click at [374, 296] on span "Normal" at bounding box center [513, 291] width 321 height 22
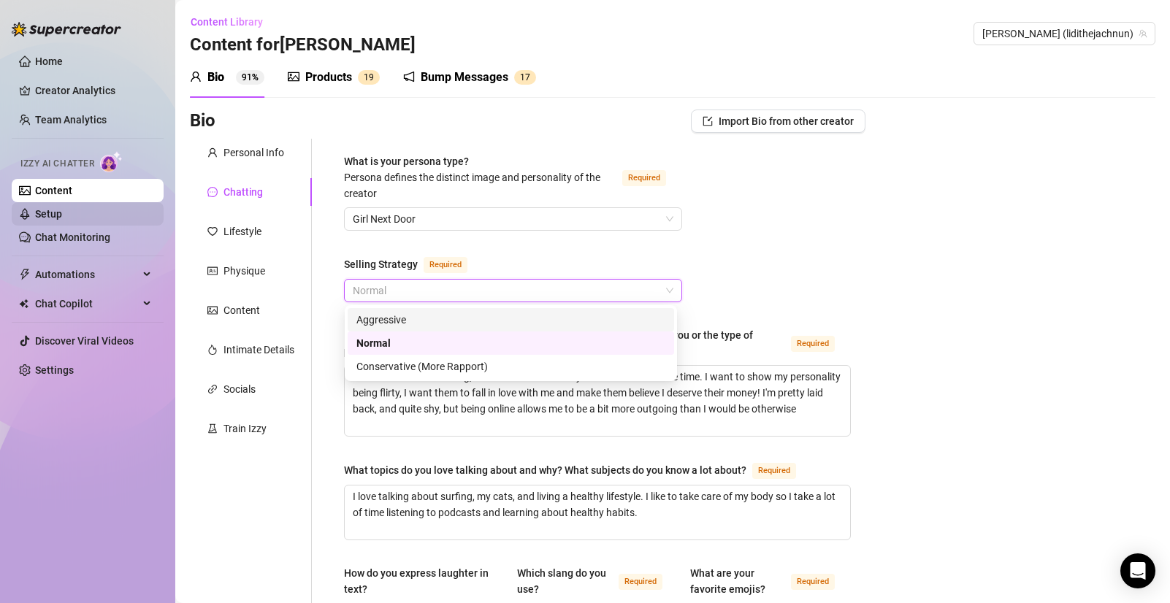
click at [47, 218] on link "Setup" at bounding box center [48, 214] width 27 height 12
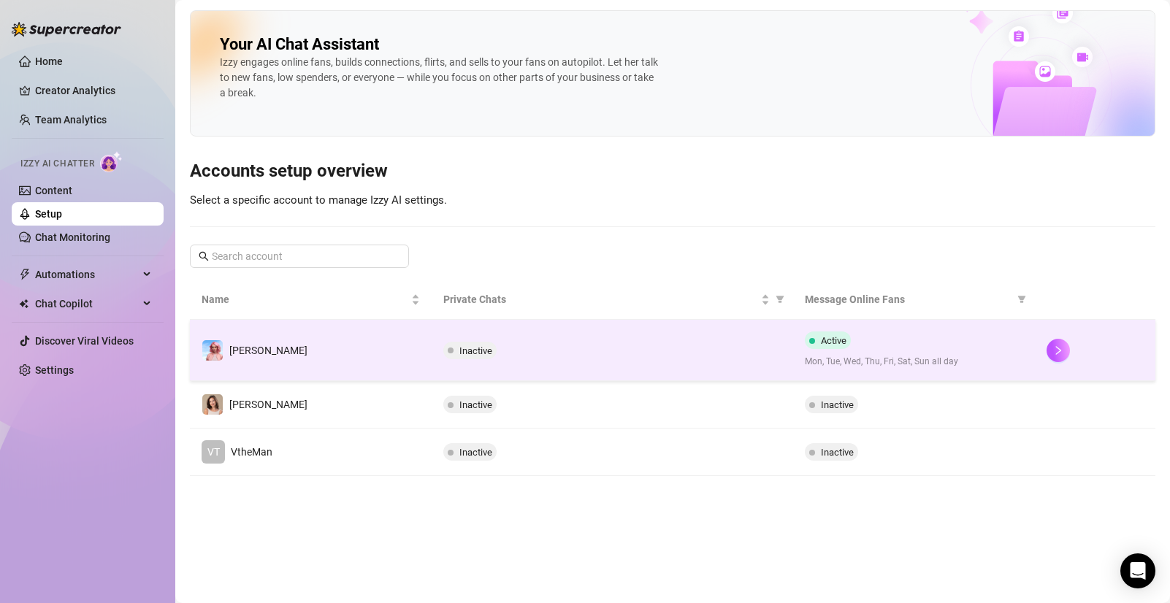
click at [665, 349] on div "Inactive" at bounding box center [612, 351] width 339 height 18
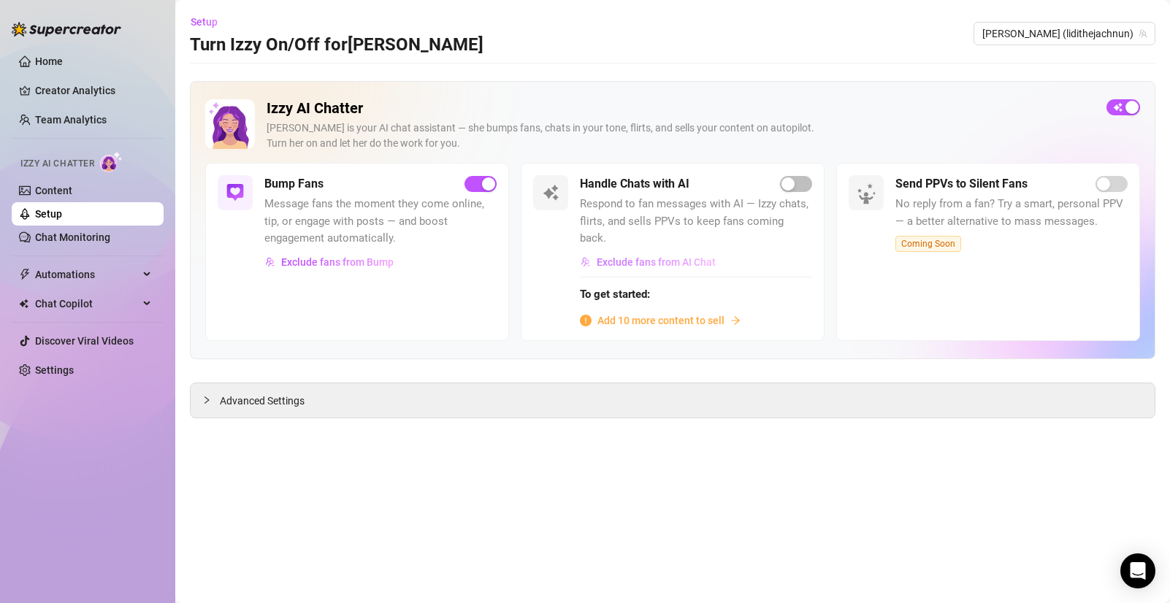
click at [679, 256] on span "Exclude fans from AI Chat" at bounding box center [656, 262] width 119 height 12
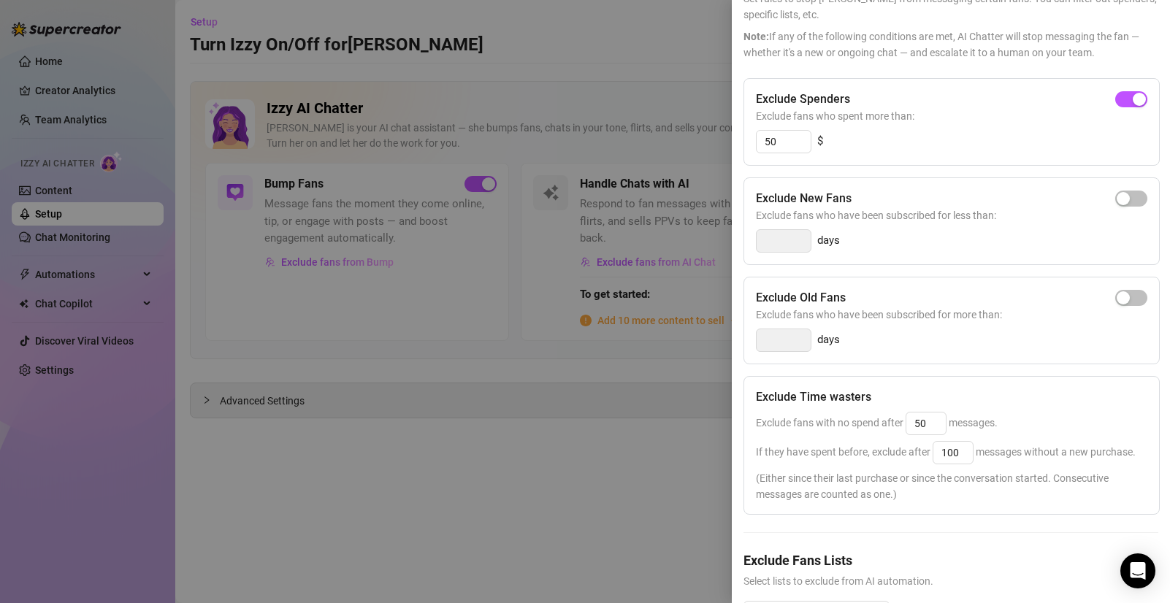
scroll to position [175, 0]
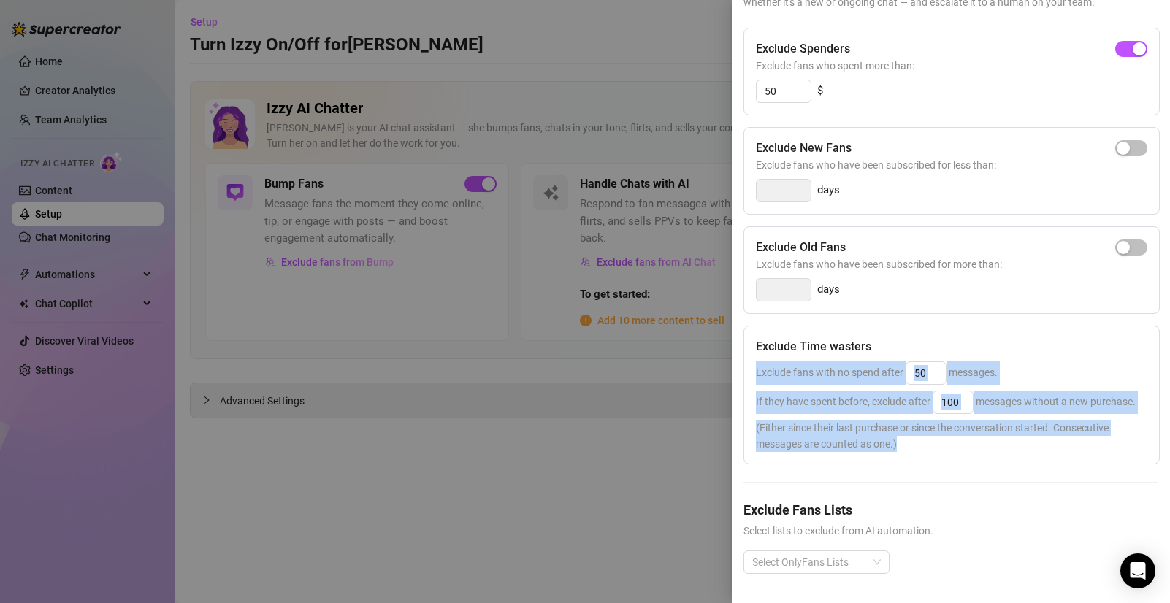
drag, startPoint x: 939, startPoint y: 436, endPoint x: 758, endPoint y: 345, distance: 202.8
click at [758, 345] on div "Exclude Time wasters Exclude fans with no spend after 50 messages. If they have…" at bounding box center [951, 395] width 416 height 139
click at [987, 367] on span "Exclude fans with no spend after 50 messages." at bounding box center [877, 373] width 242 height 12
drag, startPoint x: 909, startPoint y: 436, endPoint x: 755, endPoint y: 348, distance: 177.0
click at [755, 348] on div "Exclude Time wasters Exclude fans with no spend after 50 messages. If they have…" at bounding box center [951, 395] width 416 height 139
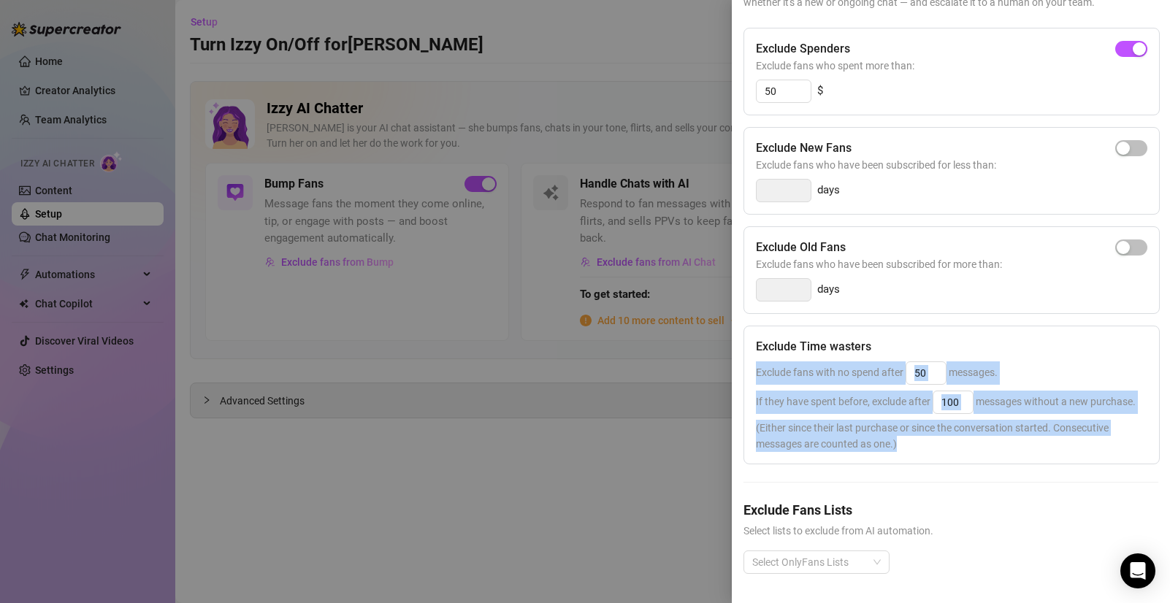
click at [800, 367] on span "Exclude fans with no spend after 50 messages." at bounding box center [877, 373] width 242 height 12
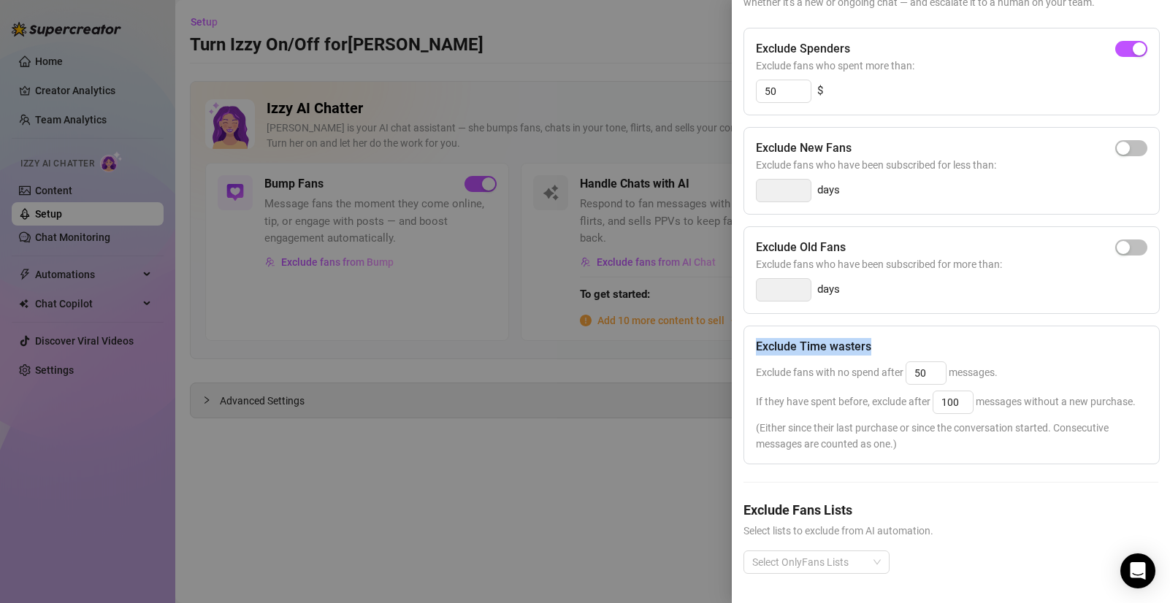
drag, startPoint x: 757, startPoint y: 324, endPoint x: 878, endPoint y: 324, distance: 121.2
click at [878, 338] on div "Exclude Time wasters" at bounding box center [951, 347] width 391 height 18
click at [898, 338] on div "Exclude Time wasters" at bounding box center [951, 347] width 391 height 18
drag, startPoint x: 755, startPoint y: 324, endPoint x: 884, endPoint y: 314, distance: 129.6
click at [884, 338] on div "Exclude Time wasters" at bounding box center [951, 347] width 391 height 18
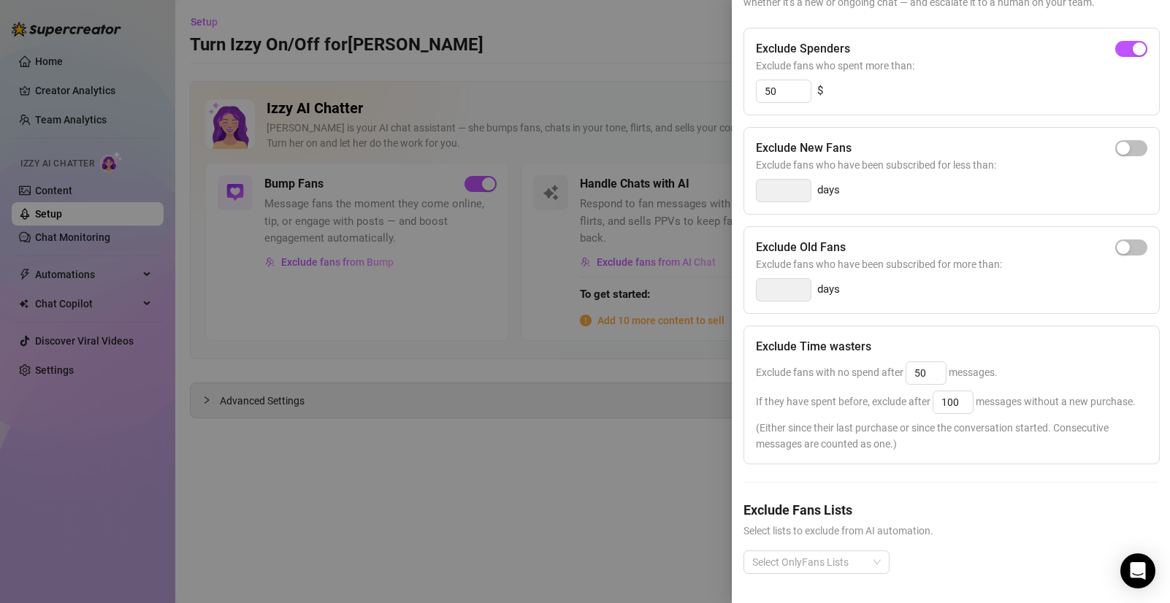
click at [999, 362] on div "Exclude fans with no spend after 50 messages." at bounding box center [951, 373] width 391 height 23
click at [677, 391] on div at bounding box center [585, 301] width 1170 height 603
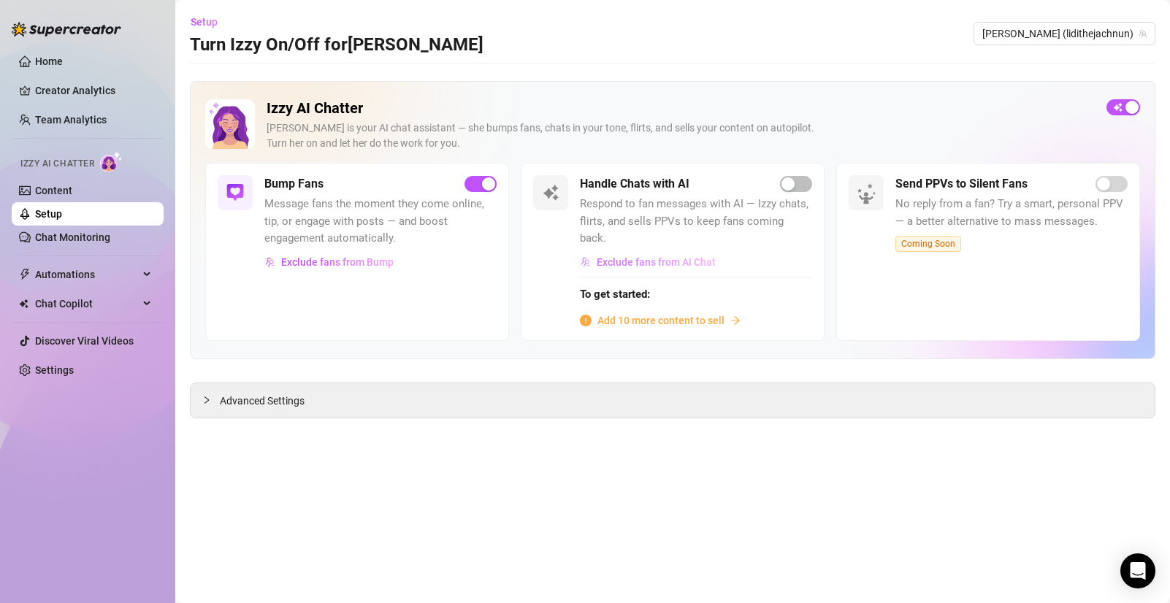
click at [645, 256] on span "Exclude fans from AI Chat" at bounding box center [656, 262] width 119 height 12
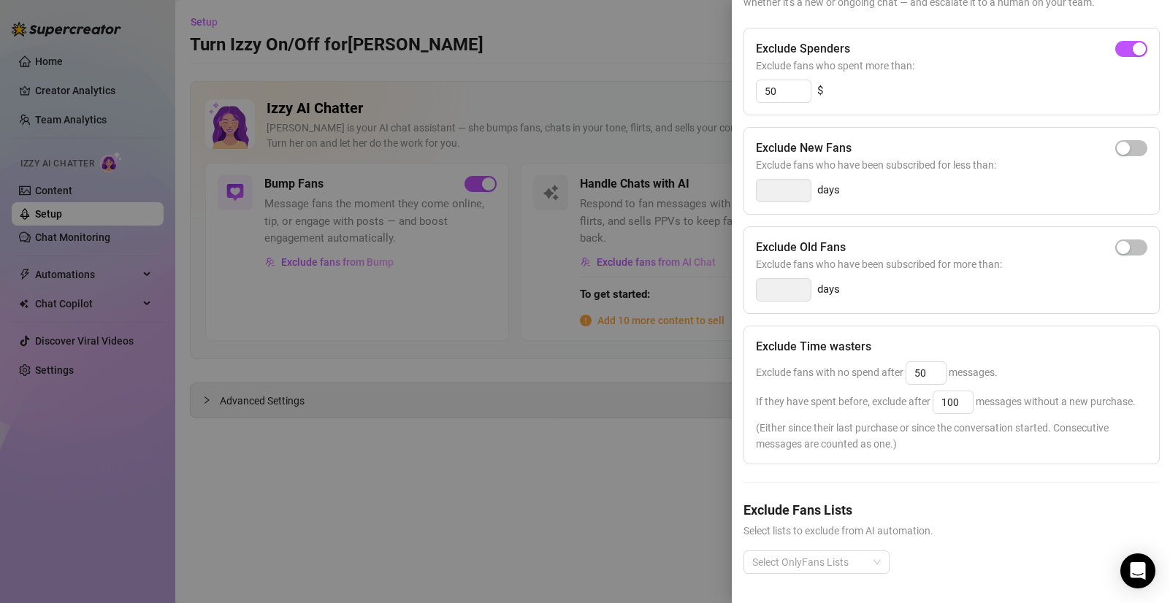
drag, startPoint x: 865, startPoint y: 211, endPoint x: 800, endPoint y: 218, distance: 64.6
click at [748, 226] on div "Exclude Old Fans Exclude fans who have been subscribed for more than: days" at bounding box center [951, 270] width 416 height 88
drag, startPoint x: 856, startPoint y: 28, endPoint x: 749, endPoint y: 35, distance: 106.8
click at [749, 35] on div "Exclude Spenders Exclude fans who spent more than: 50 $" at bounding box center [951, 72] width 416 height 88
click at [782, 40] on h5 "Exclude Spenders" at bounding box center [803, 49] width 94 height 18
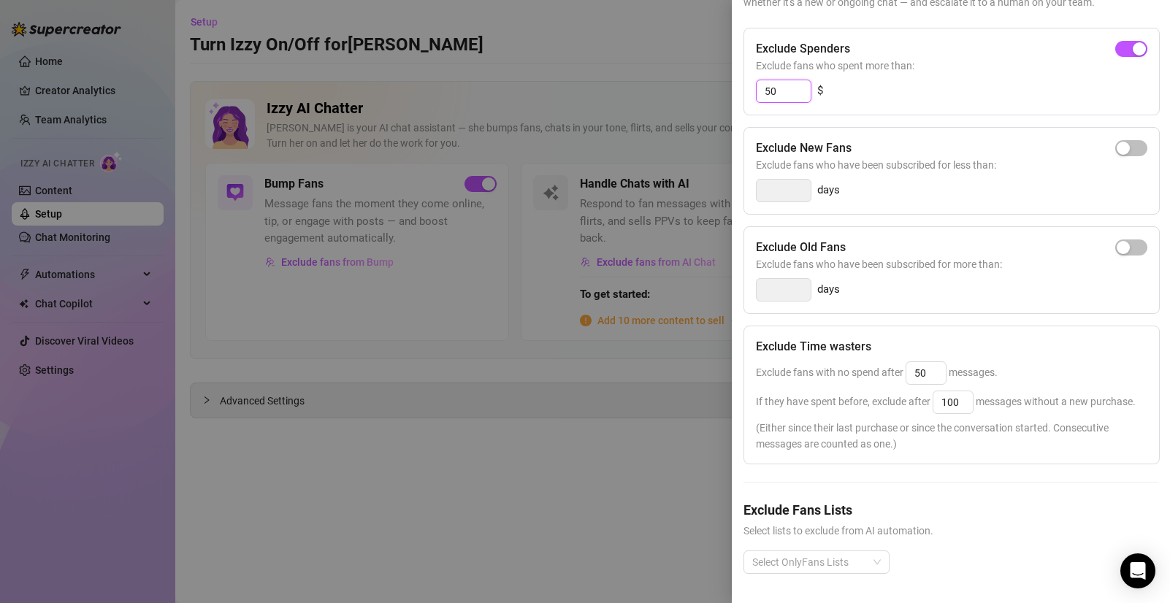
click at [745, 66] on div "Exclude Spenders Exclude fans who spent more than: 50 $" at bounding box center [951, 72] width 416 height 88
type input "100"
click at [672, 78] on div at bounding box center [585, 301] width 1170 height 603
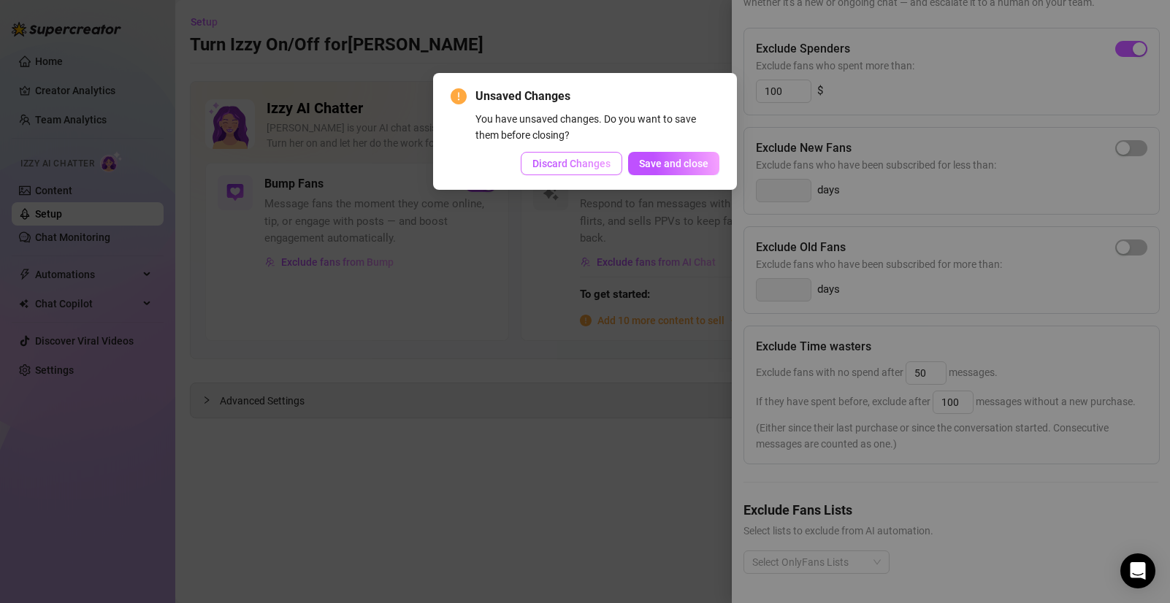
click at [570, 169] on span "Discard Changes" at bounding box center [571, 164] width 78 height 12
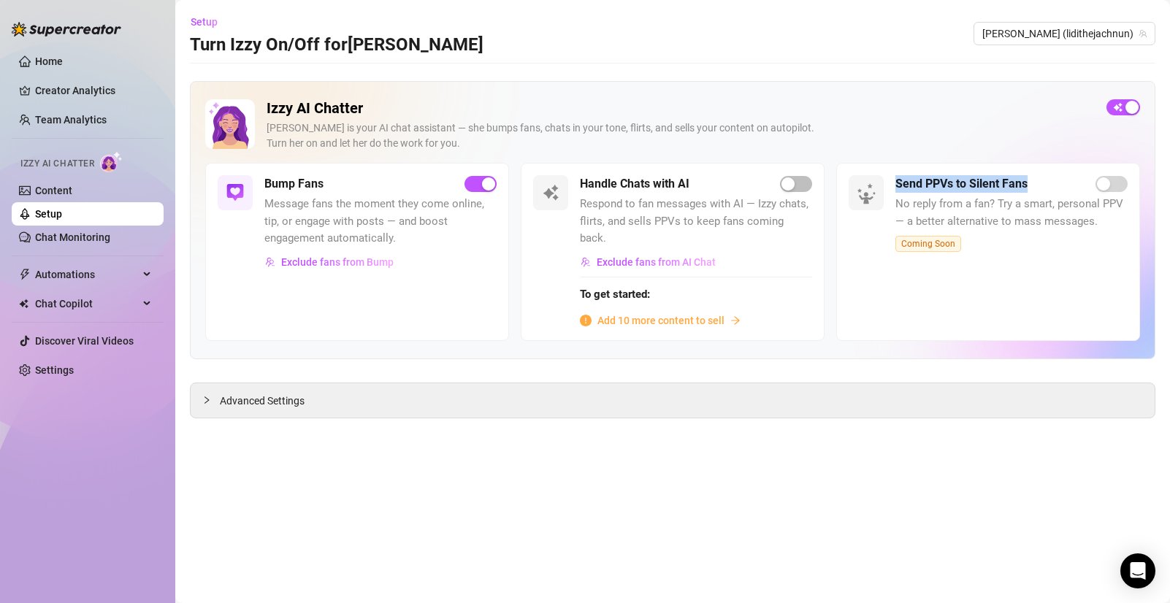
drag, startPoint x: 1037, startPoint y: 180, endPoint x: 896, endPoint y: 182, distance: 141.0
click at [896, 182] on div "Send PPVs to Silent Fans" at bounding box center [1011, 184] width 232 height 18
click at [997, 164] on div "Send PPVs to Silent Fans No reply from a fan? Try a smart, personal PPV — a bet…" at bounding box center [988, 251] width 304 height 177
drag, startPoint x: 903, startPoint y: 241, endPoint x: 954, endPoint y: 248, distance: 50.9
click at [954, 248] on span "Coming Soon" at bounding box center [928, 244] width 66 height 16
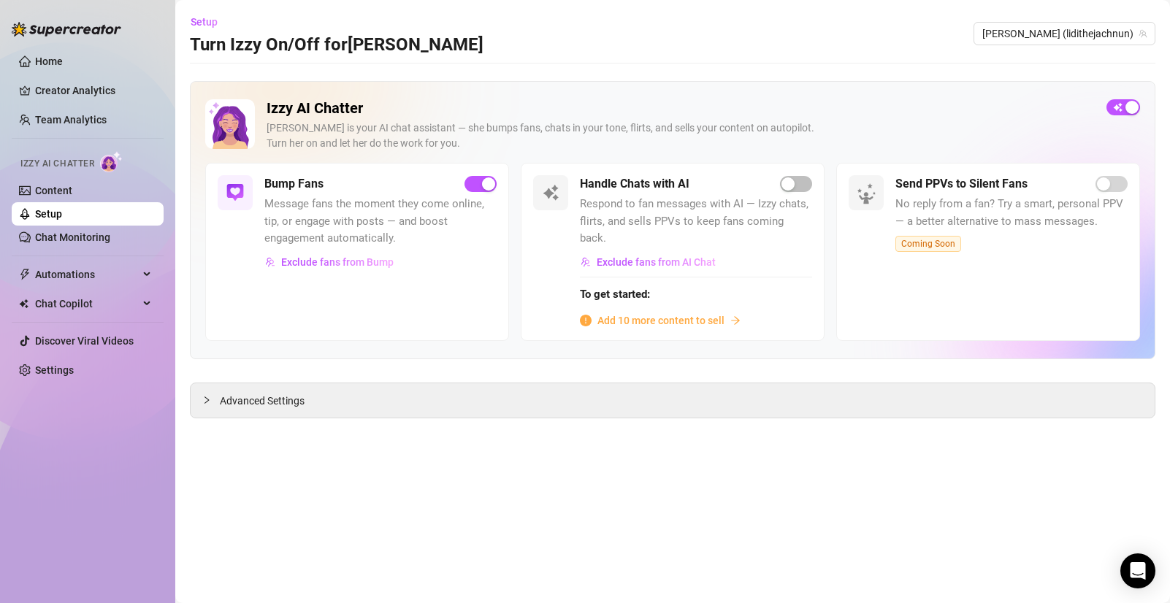
click at [1041, 232] on div "Send PPVs to Silent Fans No reply from a fan? Try a smart, personal PPV — a bet…" at bounding box center [1011, 213] width 232 height 77
drag, startPoint x: 1048, startPoint y: 176, endPoint x: 898, endPoint y: 172, distance: 150.5
click at [898, 172] on div "Send PPVs to Silent Fans No reply from a fan? Try a smart, personal PPV — a bet…" at bounding box center [988, 251] width 304 height 177
drag, startPoint x: 917, startPoint y: 229, endPoint x: 944, endPoint y: 206, distance: 35.3
click at [919, 226] on span "No reply from a fan? Try a smart, personal PPV — a better alternative to mass m…" at bounding box center [1011, 213] width 232 height 34
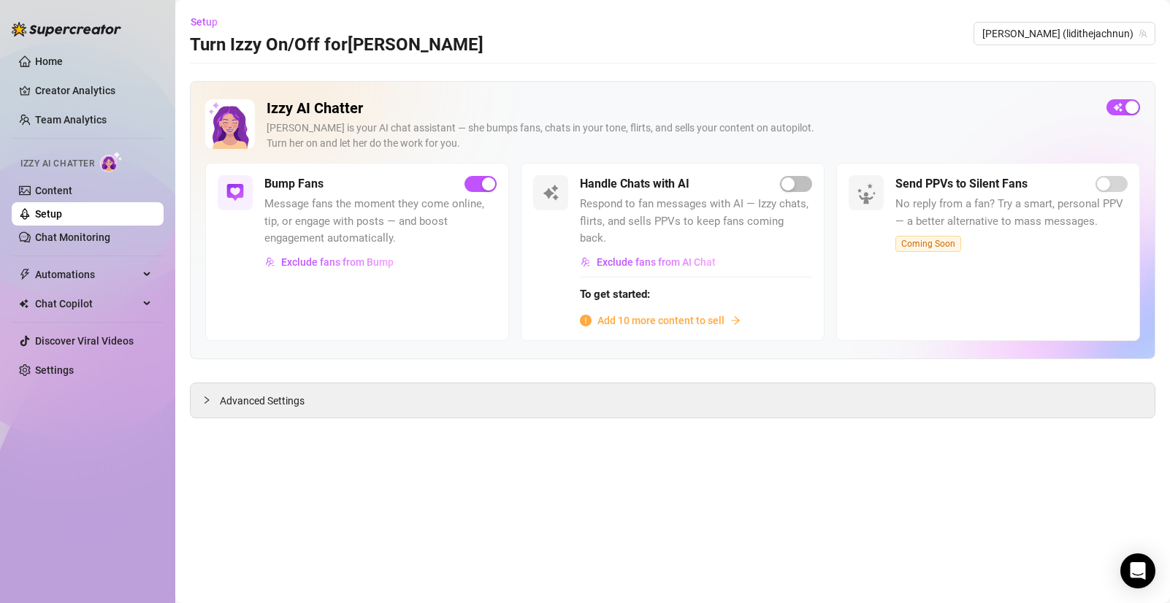
click at [1003, 202] on span "No reply from a fan? Try a smart, personal PPV — a better alternative to mass m…" at bounding box center [1011, 213] width 232 height 34
drag, startPoint x: 1033, startPoint y: 179, endPoint x: 964, endPoint y: 192, distance: 70.6
click at [964, 192] on div "Send PPVs to Silent Fans" at bounding box center [1011, 184] width 232 height 18
click at [1009, 215] on span "No reply from a fan? Try a smart, personal PPV — a better alternative to mass m…" at bounding box center [1011, 213] width 232 height 34
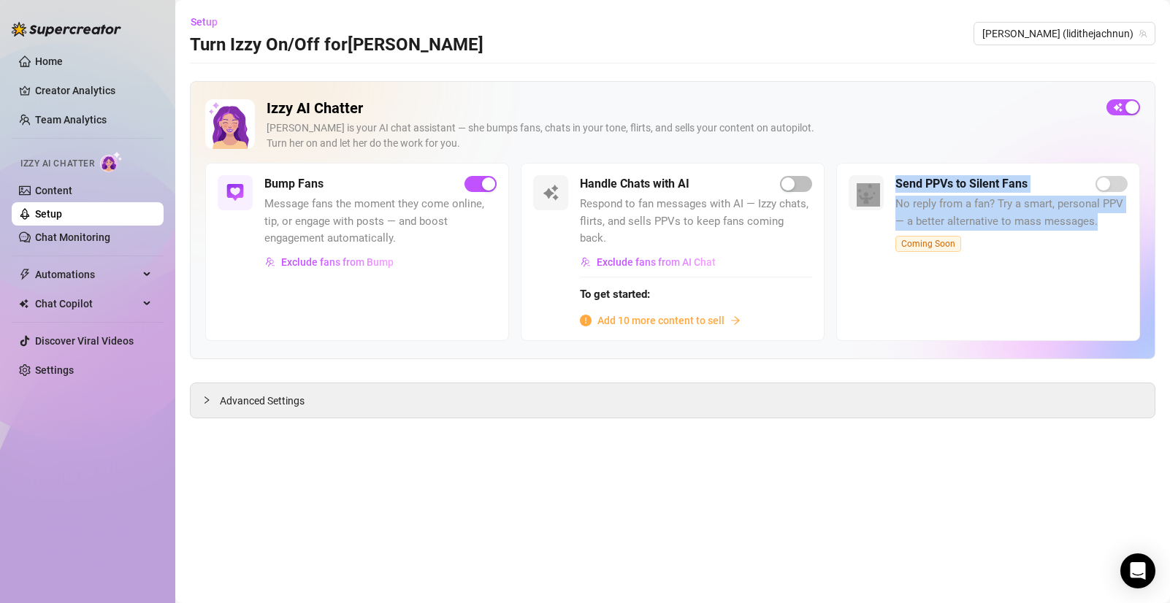
drag, startPoint x: 1096, startPoint y: 222, endPoint x: 884, endPoint y: 219, distance: 211.8
click at [884, 219] on div "Send PPVs to Silent Fans No reply from a fan? Try a smart, personal PPV — a bet…" at bounding box center [988, 251] width 304 height 177
click at [1022, 217] on span "No reply from a fan? Try a smart, personal PPV — a better alternative to mass m…" at bounding box center [1011, 213] width 232 height 34
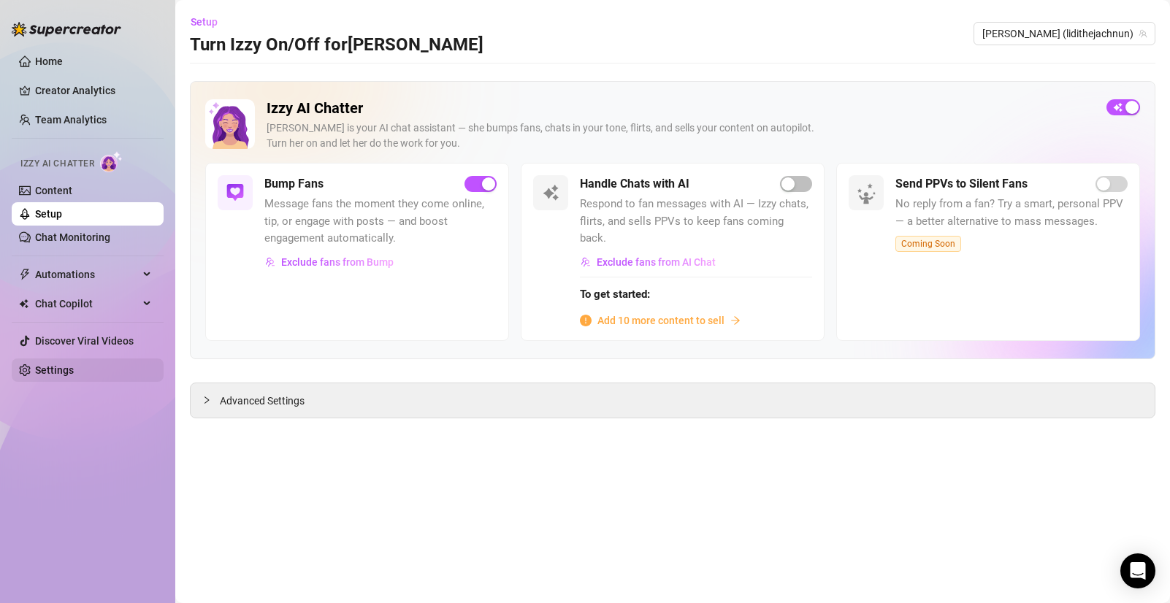
click at [57, 376] on link "Settings" at bounding box center [54, 370] width 39 height 12
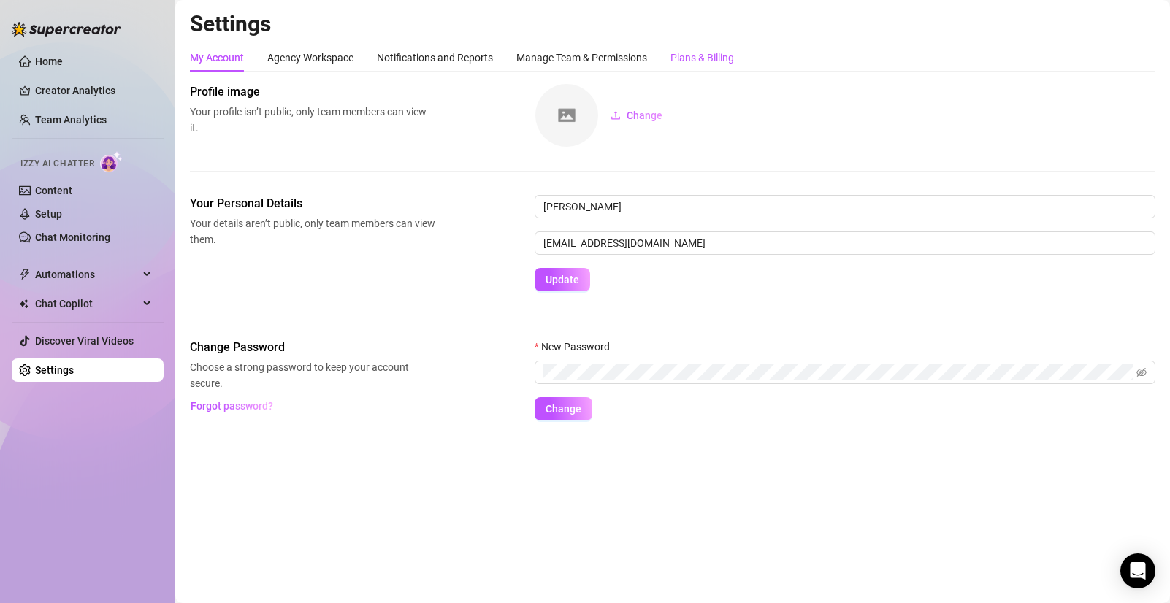
click at [712, 53] on div "Plans & Billing" at bounding box center [702, 58] width 64 height 16
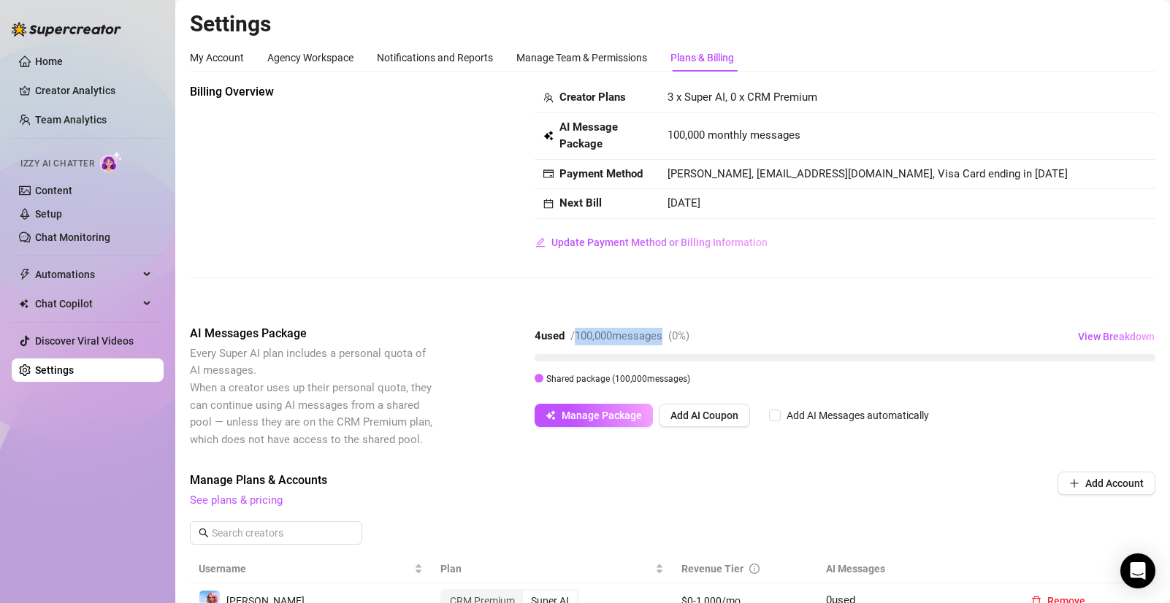
drag, startPoint x: 578, startPoint y: 336, endPoint x: 678, endPoint y: 337, distance: 99.3
click at [678, 337] on div "4 used / 100,000 messages ( 0 %)" at bounding box center [612, 337] width 155 height 18
